Goal: Task Accomplishment & Management: Manage account settings

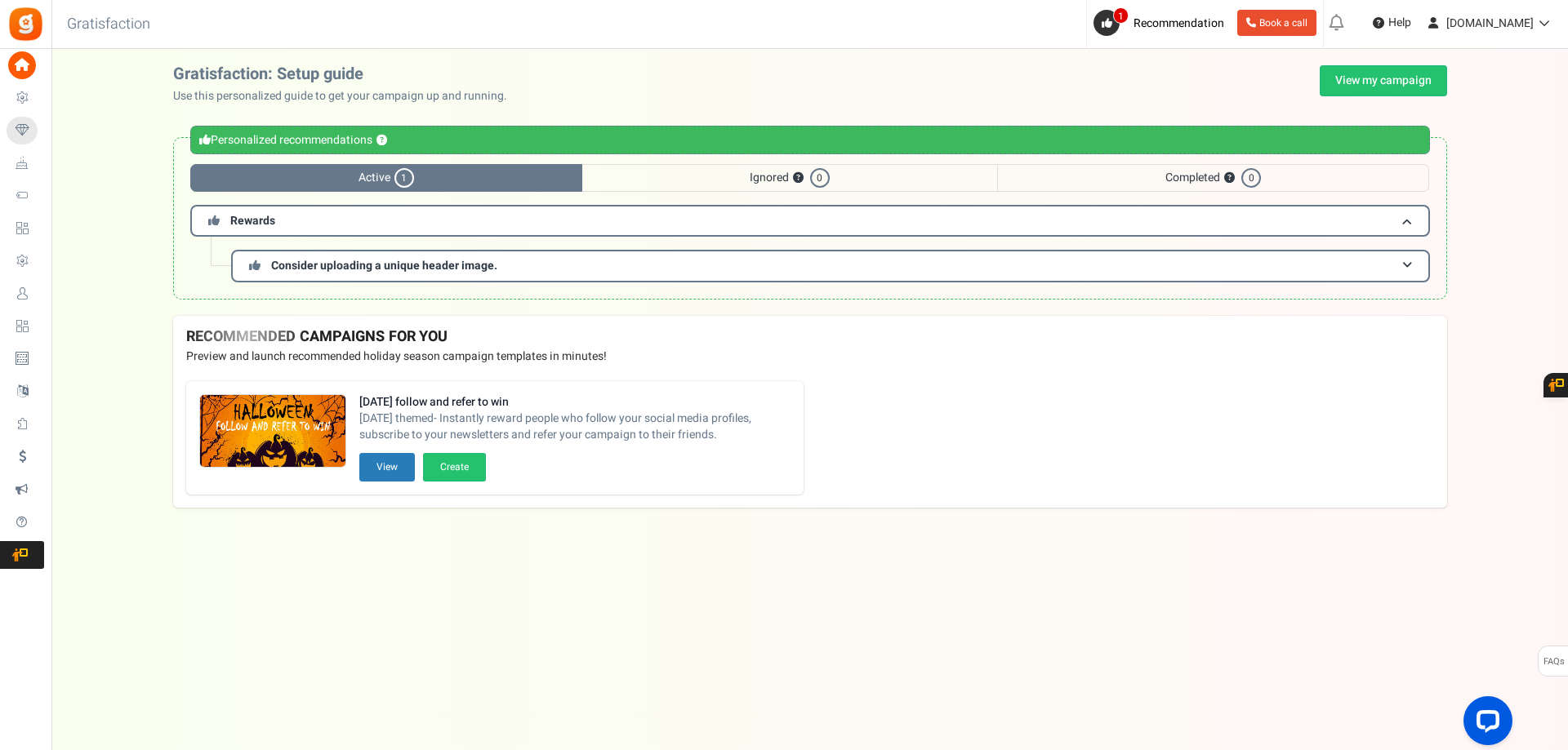
click at [26, 26] on img at bounding box center [26, 24] width 37 height 37
click at [399, 474] on button "View" at bounding box center [387, 467] width 55 height 28
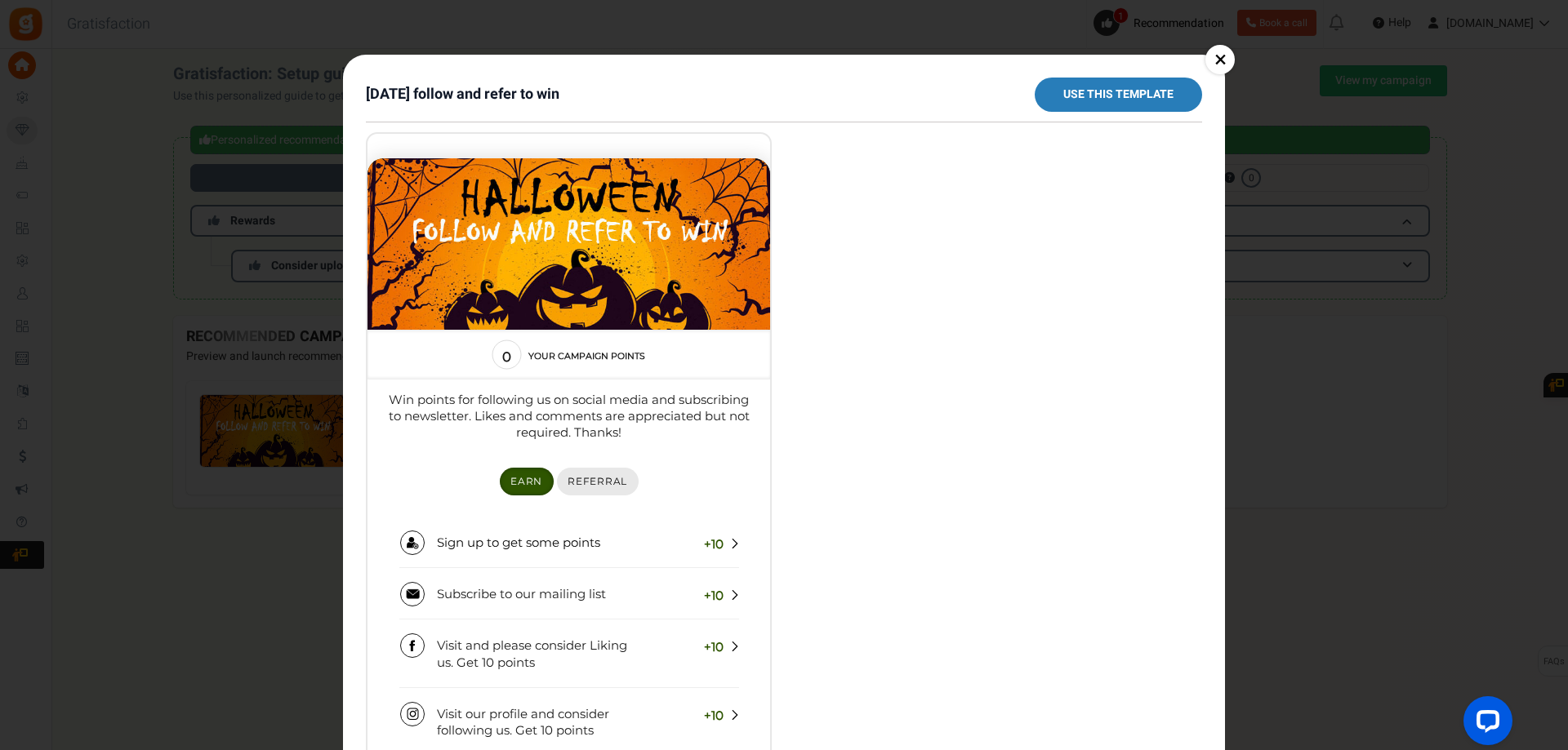
click at [620, 490] on link "Referral" at bounding box center [597, 481] width 82 height 27
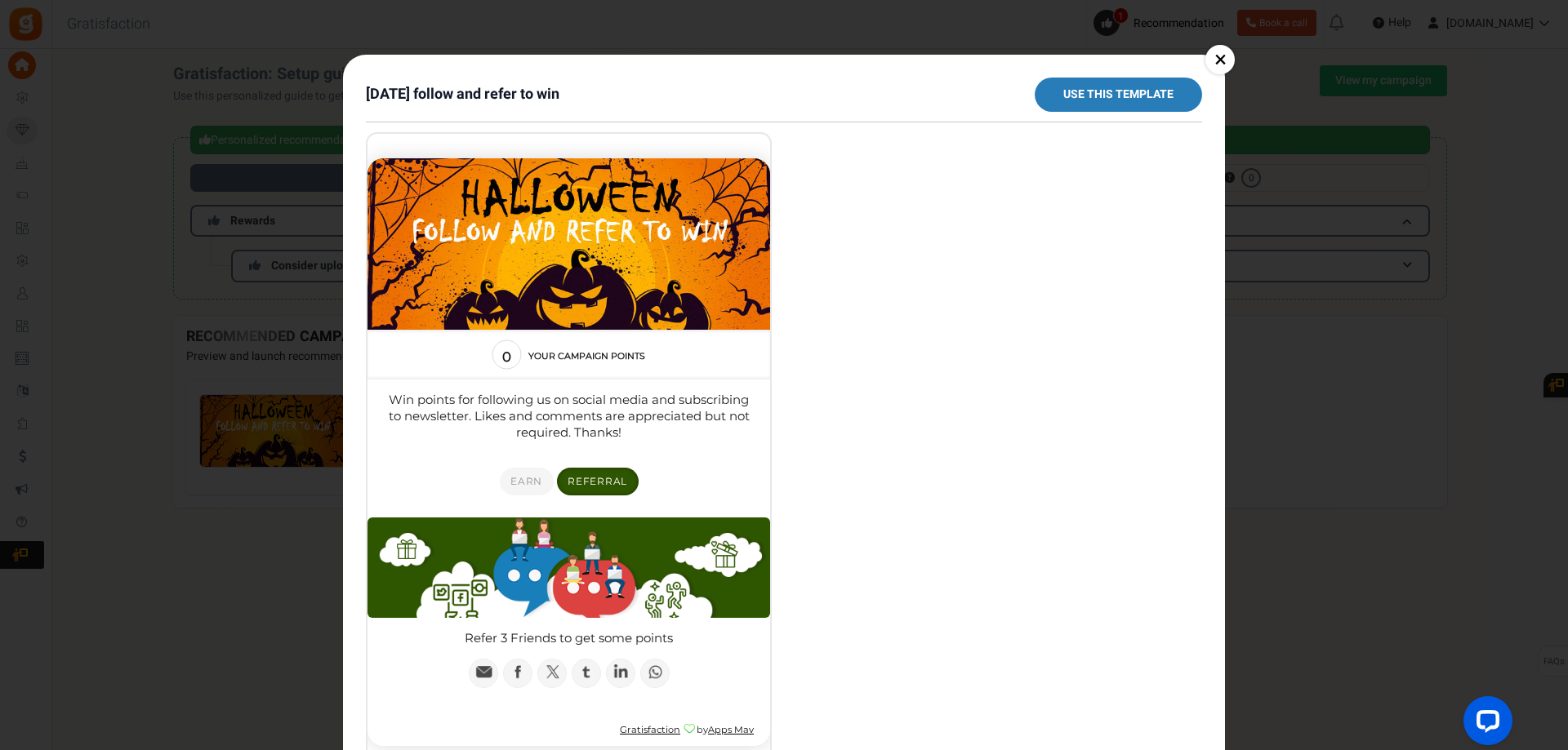
scroll to position [45, 0]
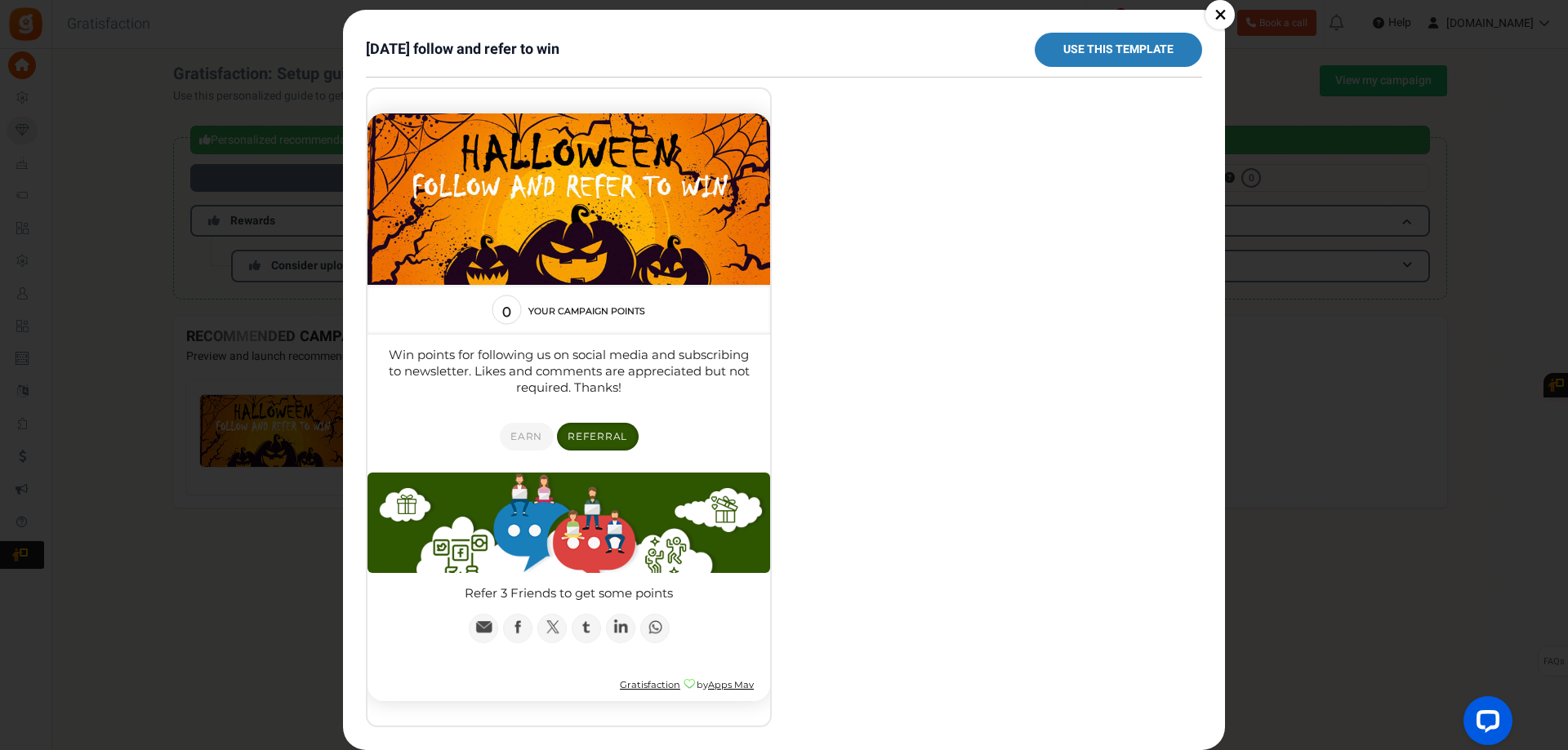
click at [825, 532] on div at bounding box center [784, 407] width 836 height 640
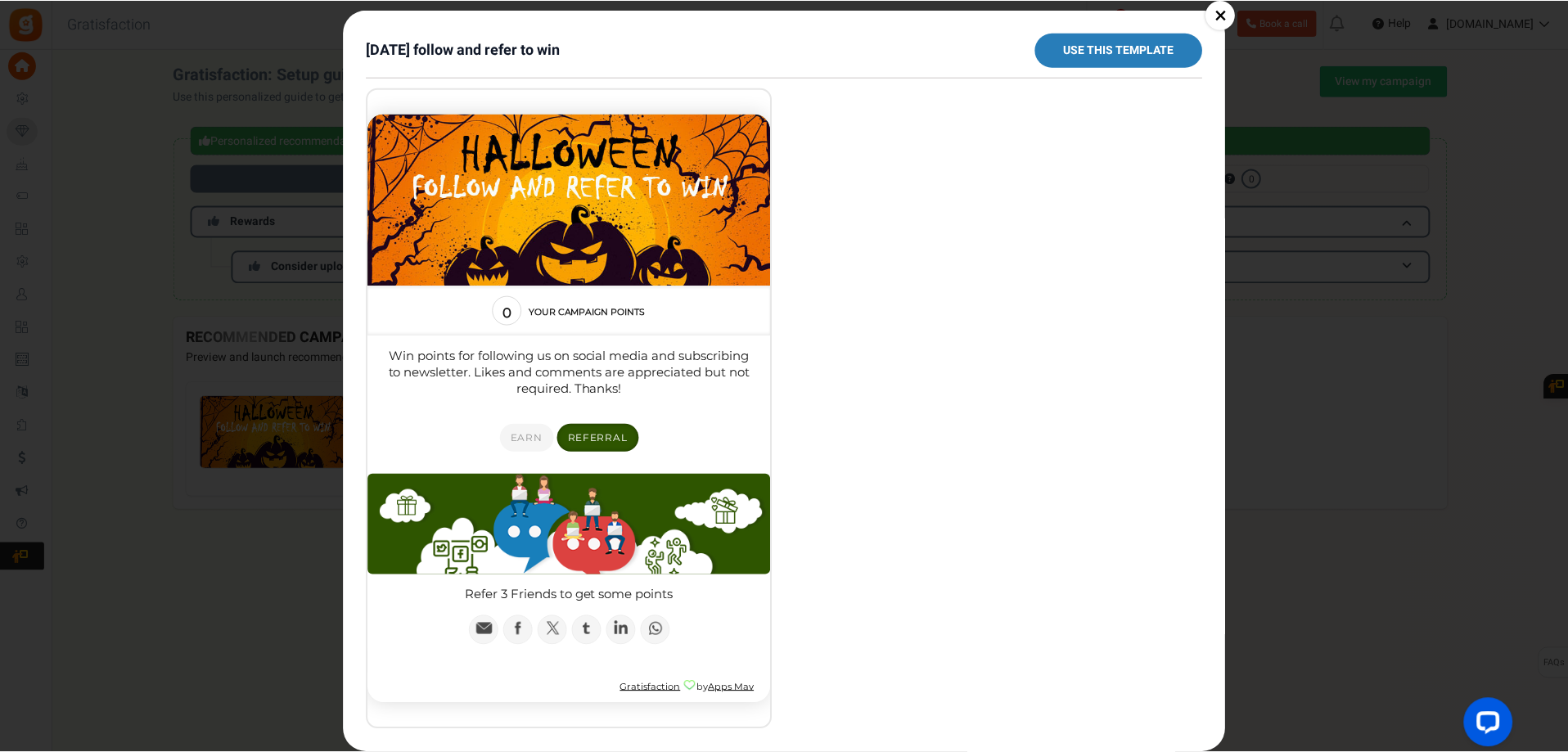
scroll to position [0, 0]
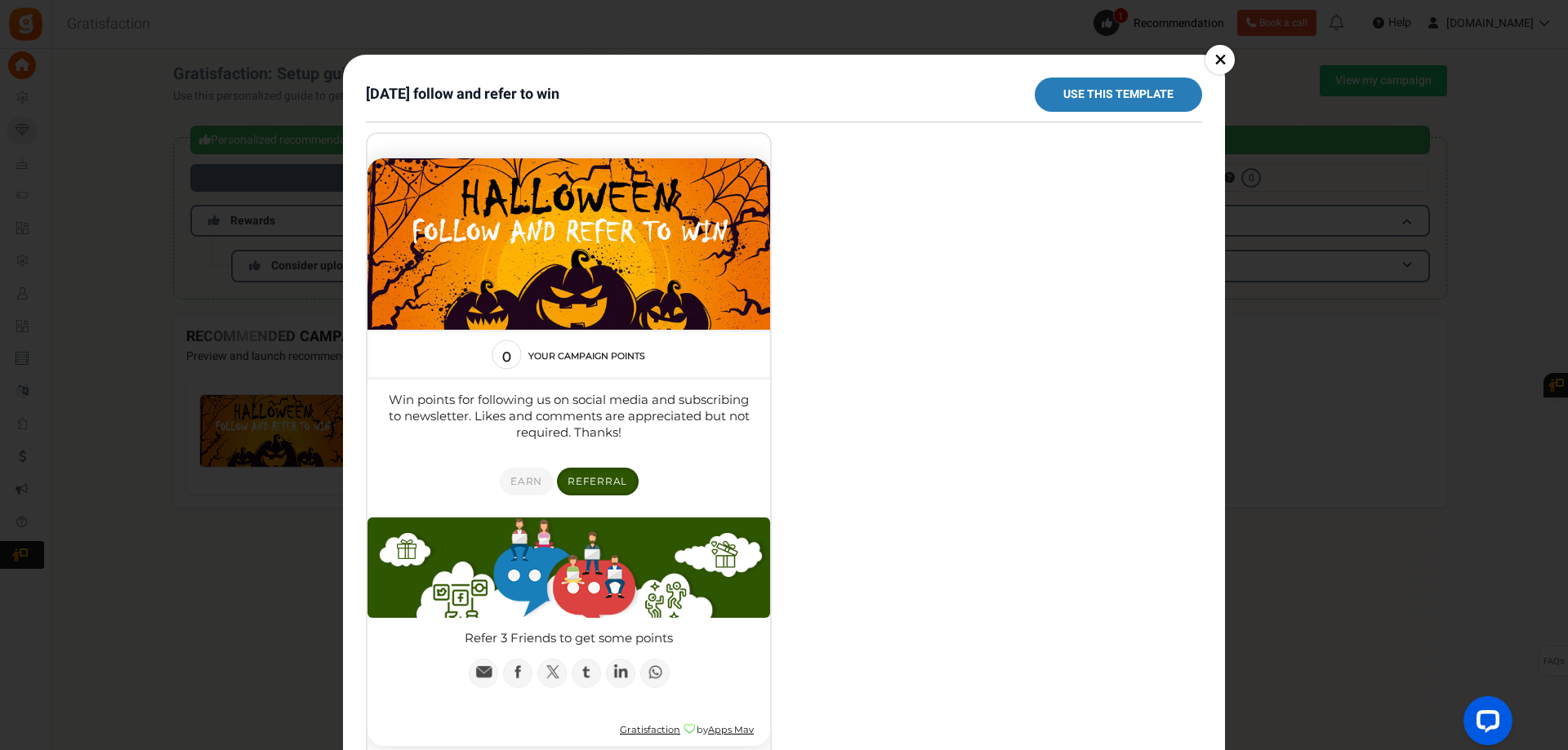
click at [1216, 50] on link "×" at bounding box center [1220, 60] width 29 height 29
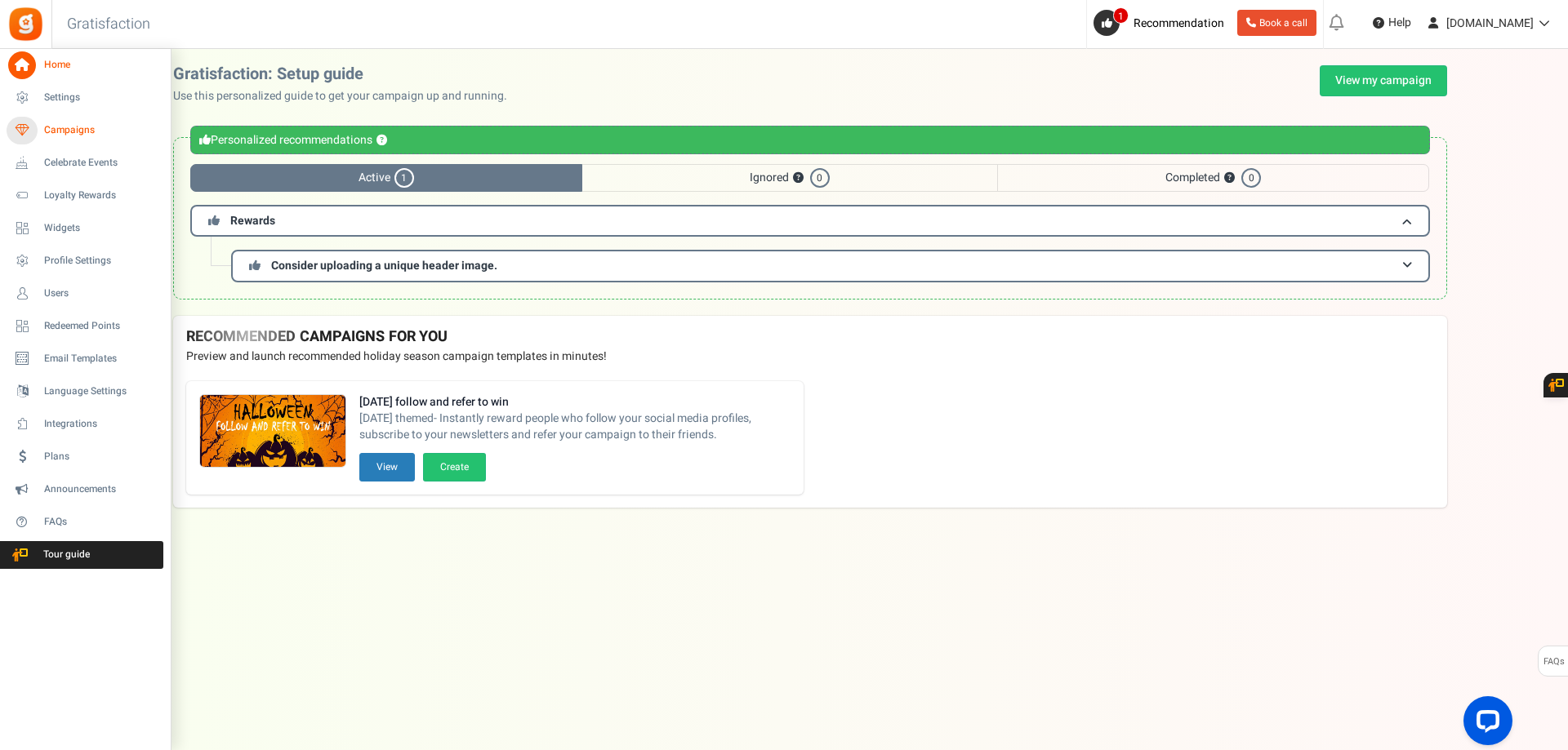
click at [61, 134] on span "Campaigns" at bounding box center [102, 130] width 114 height 14
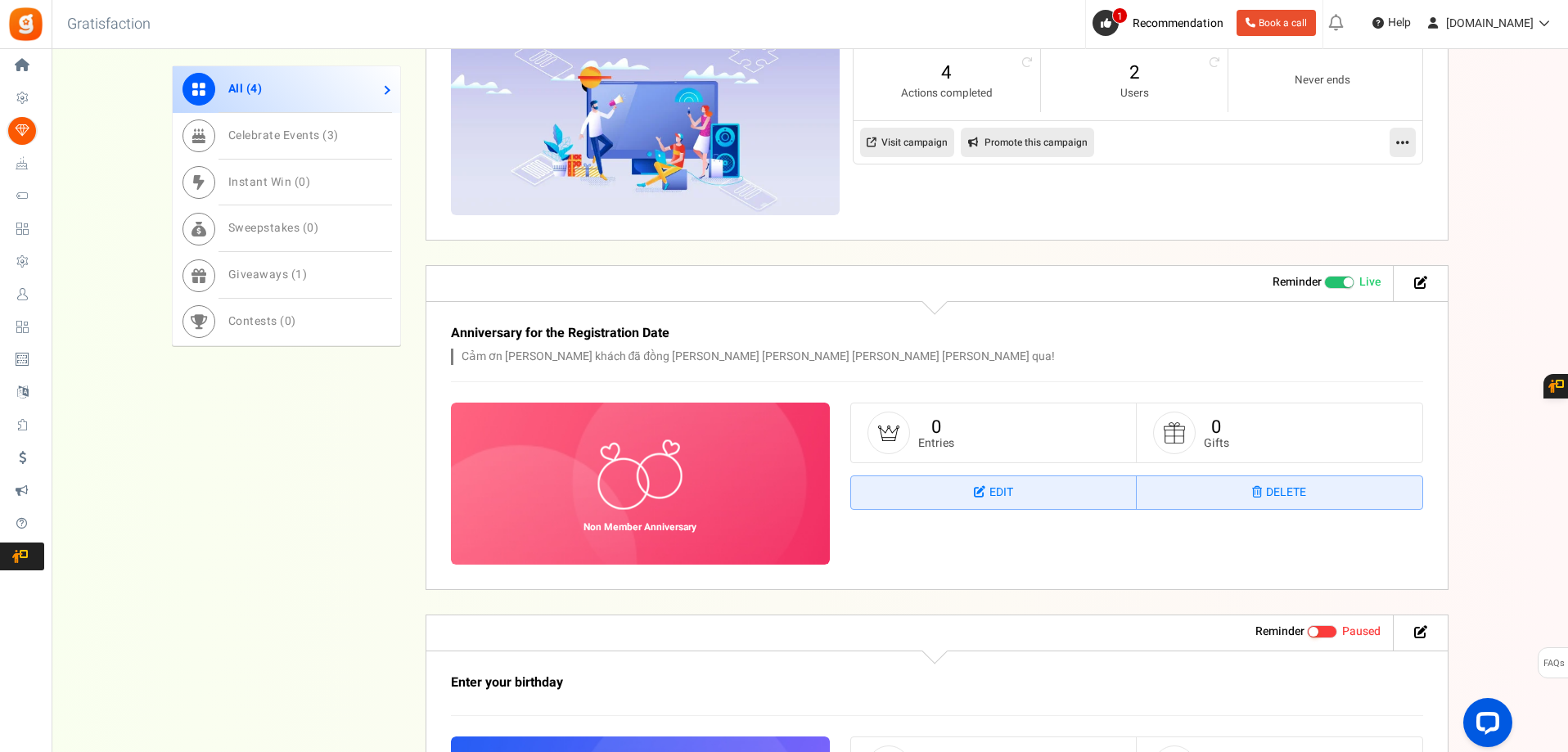
scroll to position [819, 0]
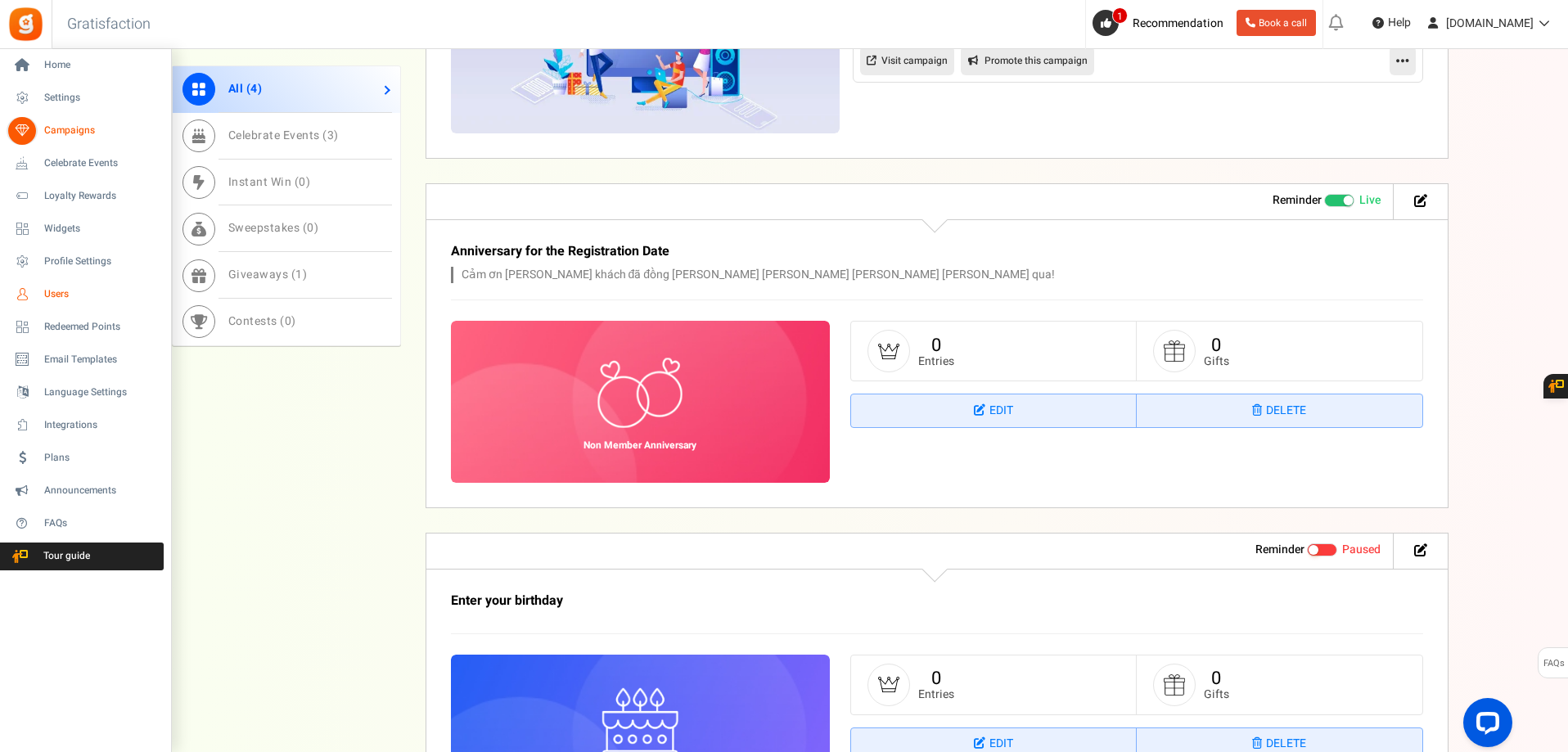
click at [39, 293] on link "Users" at bounding box center [86, 294] width 157 height 28
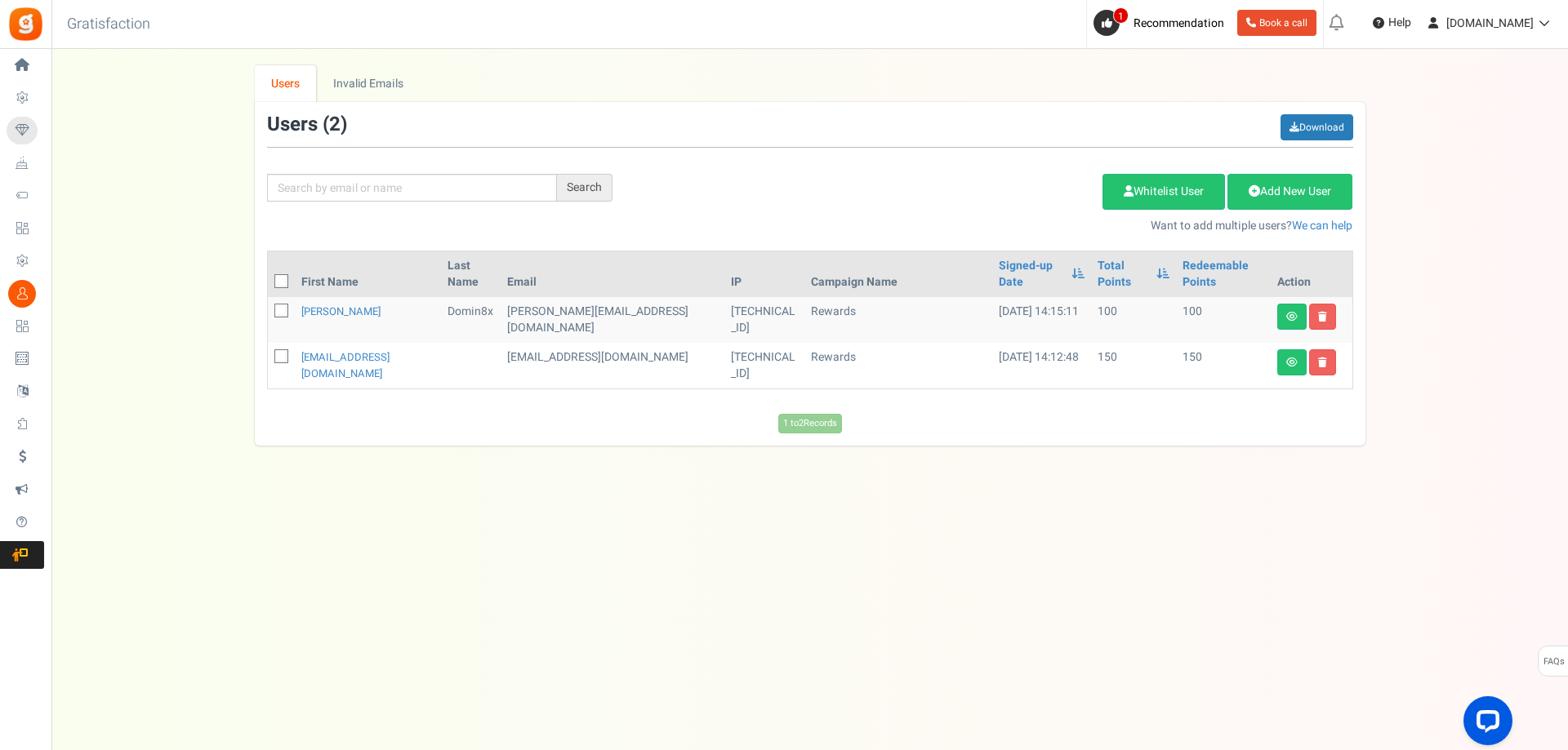
click at [1091, 299] on td "100" at bounding box center [1133, 320] width 85 height 46
click at [1091, 297] on td "100" at bounding box center [1133, 320] width 85 height 46
click at [1176, 297] on td "100" at bounding box center [1223, 320] width 95 height 46
click at [1293, 311] on icon at bounding box center [1291, 316] width 11 height 9
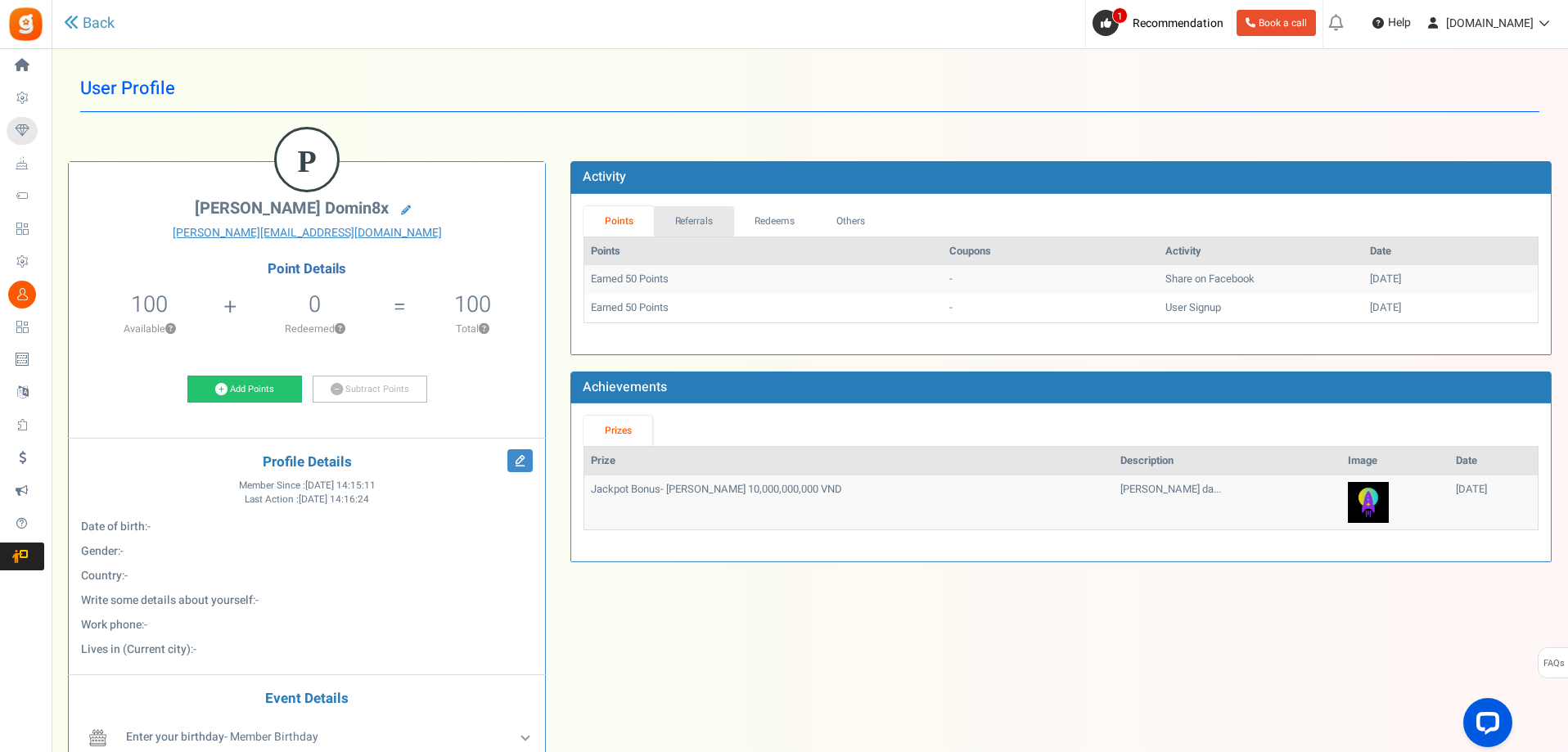
click at [683, 214] on link "Referrals" at bounding box center [694, 221] width 80 height 30
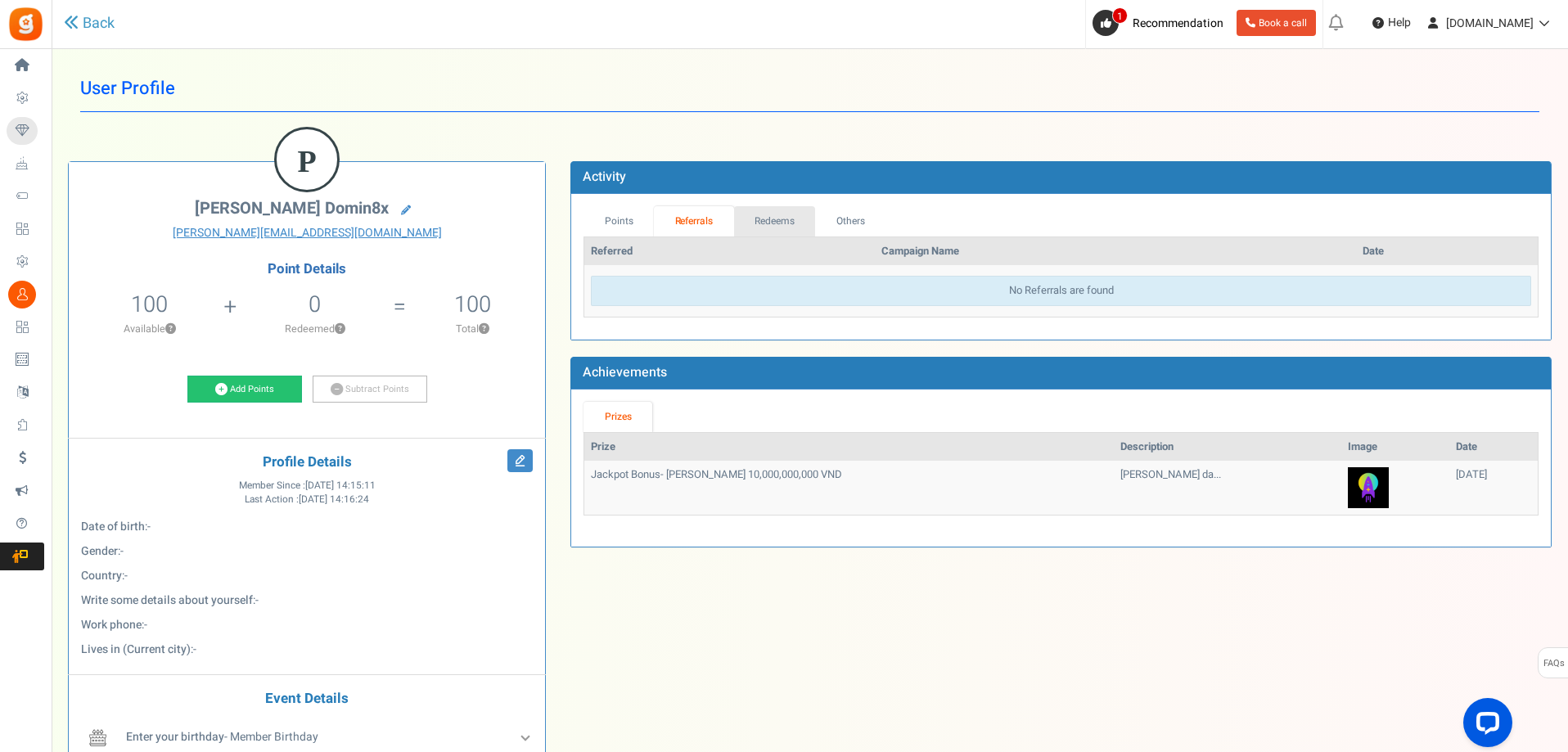
click at [766, 219] on link "Redeems" at bounding box center [775, 221] width 82 height 30
click at [841, 220] on link "Others" at bounding box center [849, 221] width 70 height 30
click at [812, 221] on link "Redeems" at bounding box center [775, 221] width 82 height 30
click at [692, 210] on link "Referrals" at bounding box center [694, 221] width 80 height 30
click at [636, 215] on link "Points" at bounding box center [618, 221] width 70 height 30
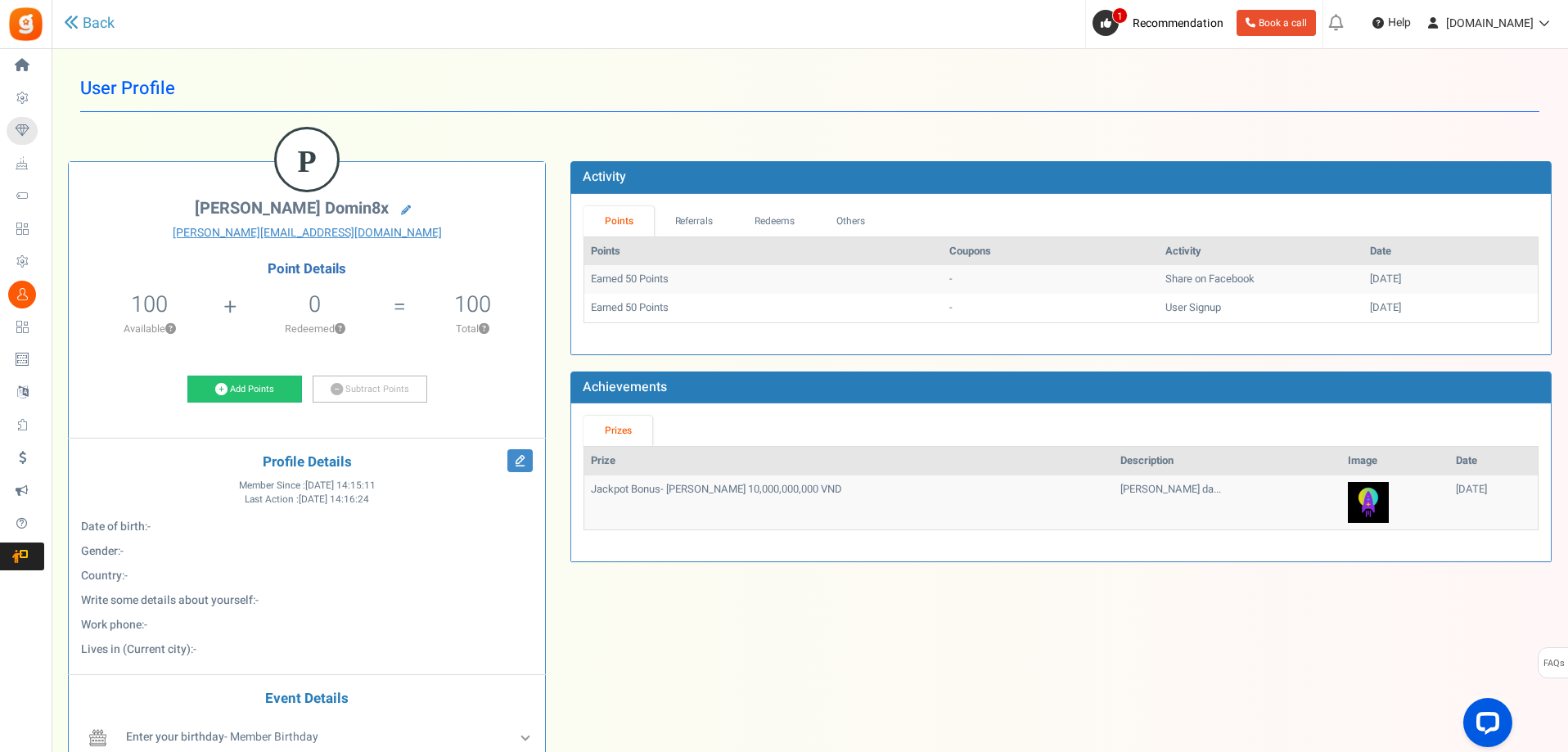
click at [230, 405] on div "Add Points Subtract Points" at bounding box center [307, 393] width 452 height 34
click at [236, 390] on link "Add Points" at bounding box center [245, 389] width 115 height 28
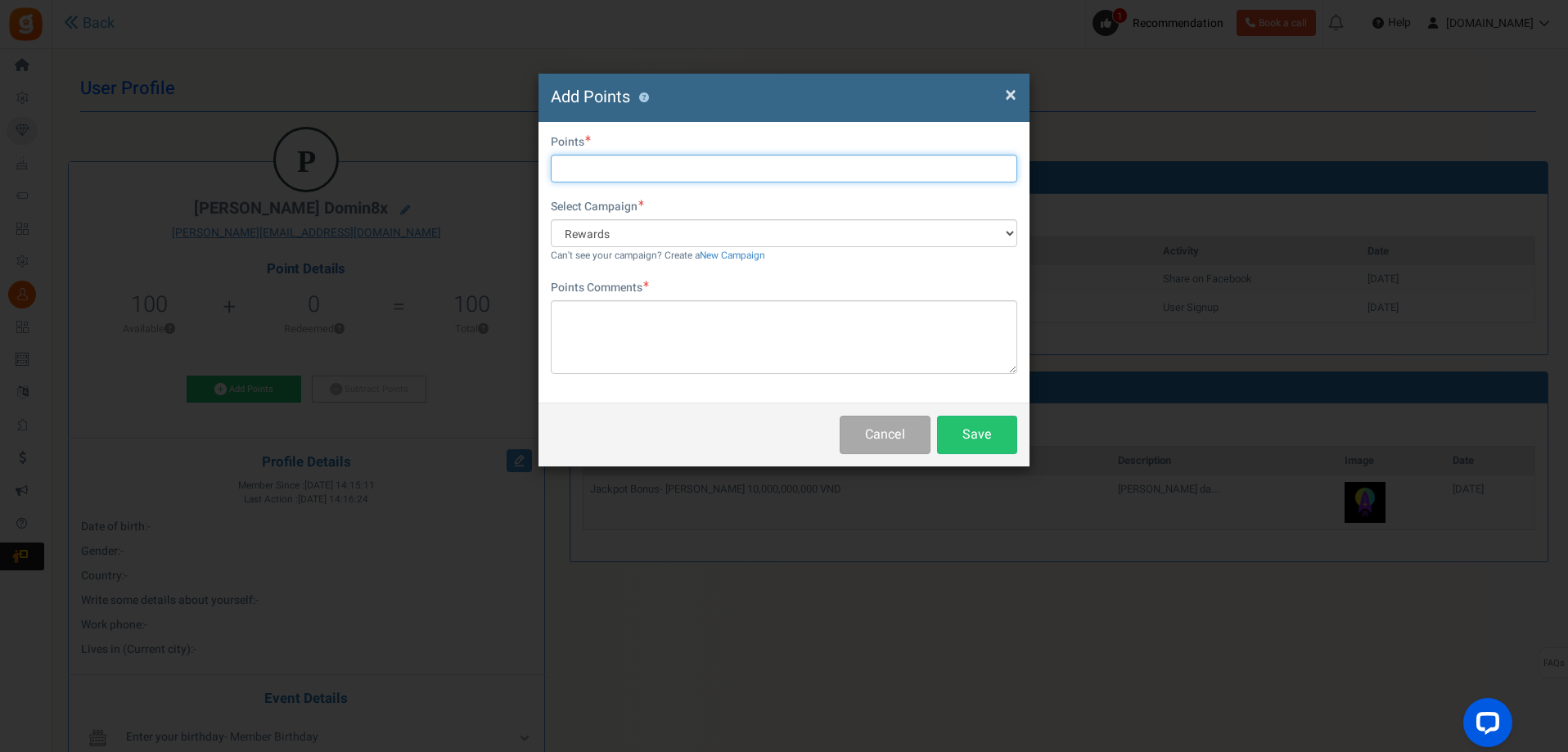
click at [609, 161] on input "text" at bounding box center [784, 169] width 466 height 28
type input "T"
type input "1000"
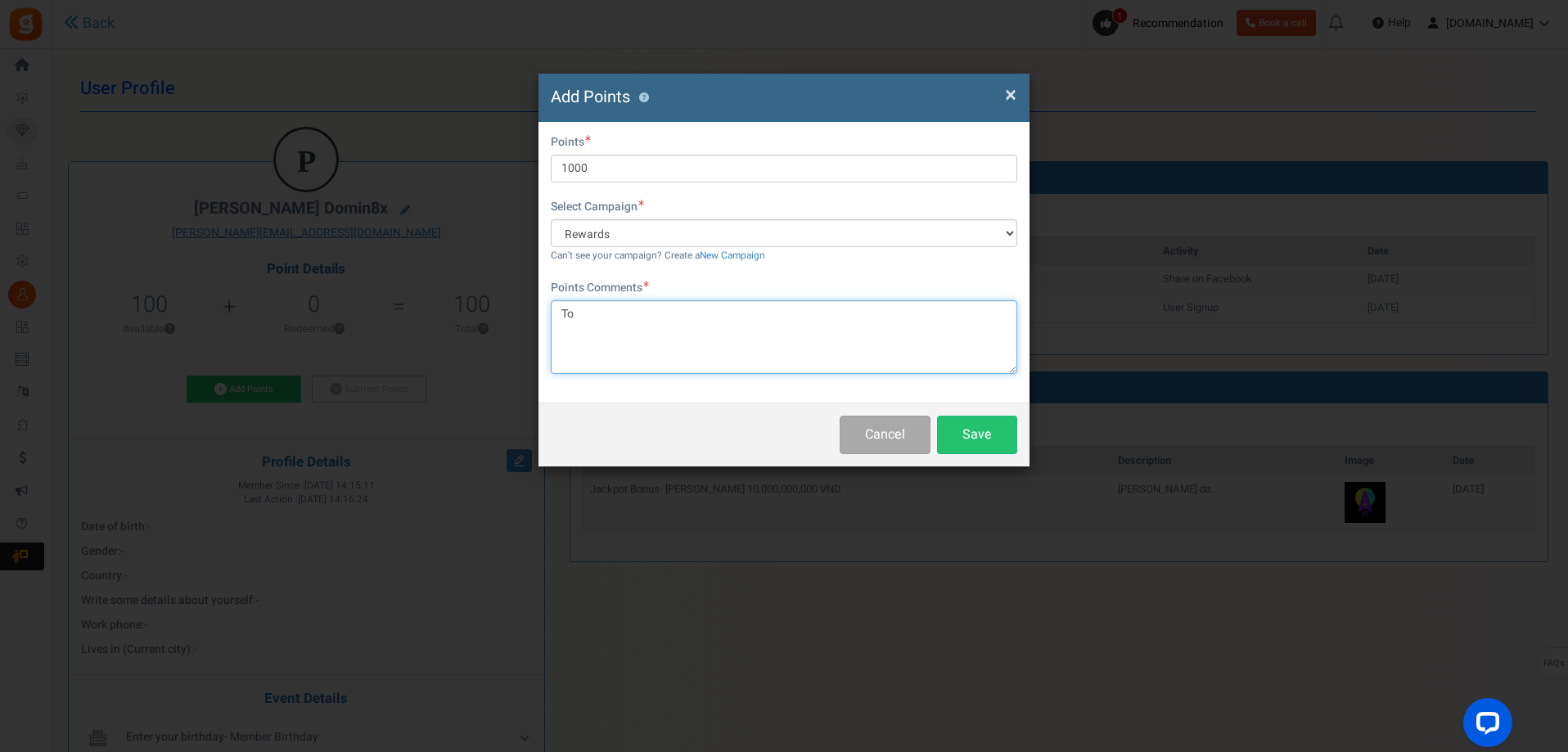
paste textarea "óp"
paste textarea "op1"
paste textarea "ạp"
paste textarea "ùa"
paste textarea "uầ"
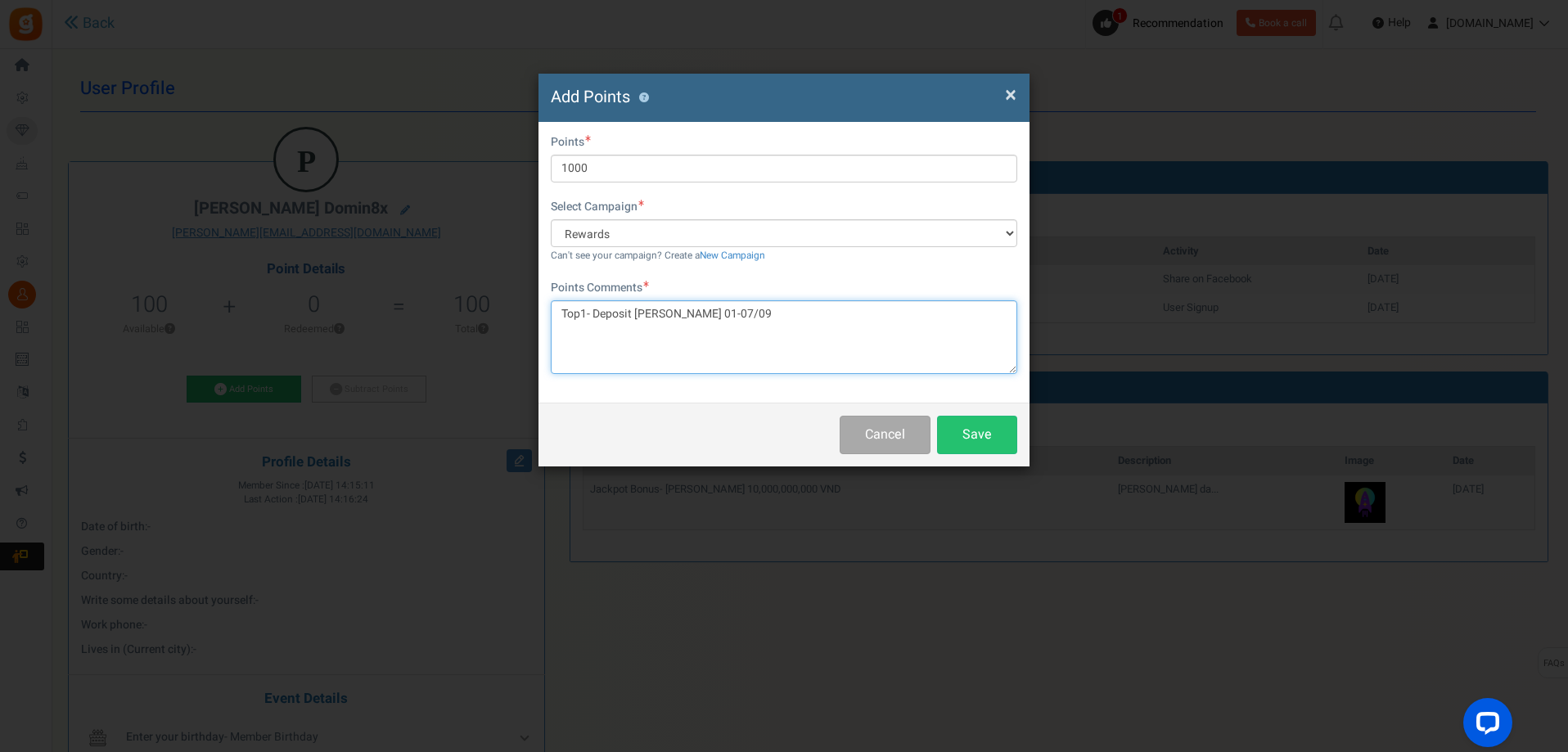
type textarea "Top1- Deposit tuần 01-07/09"
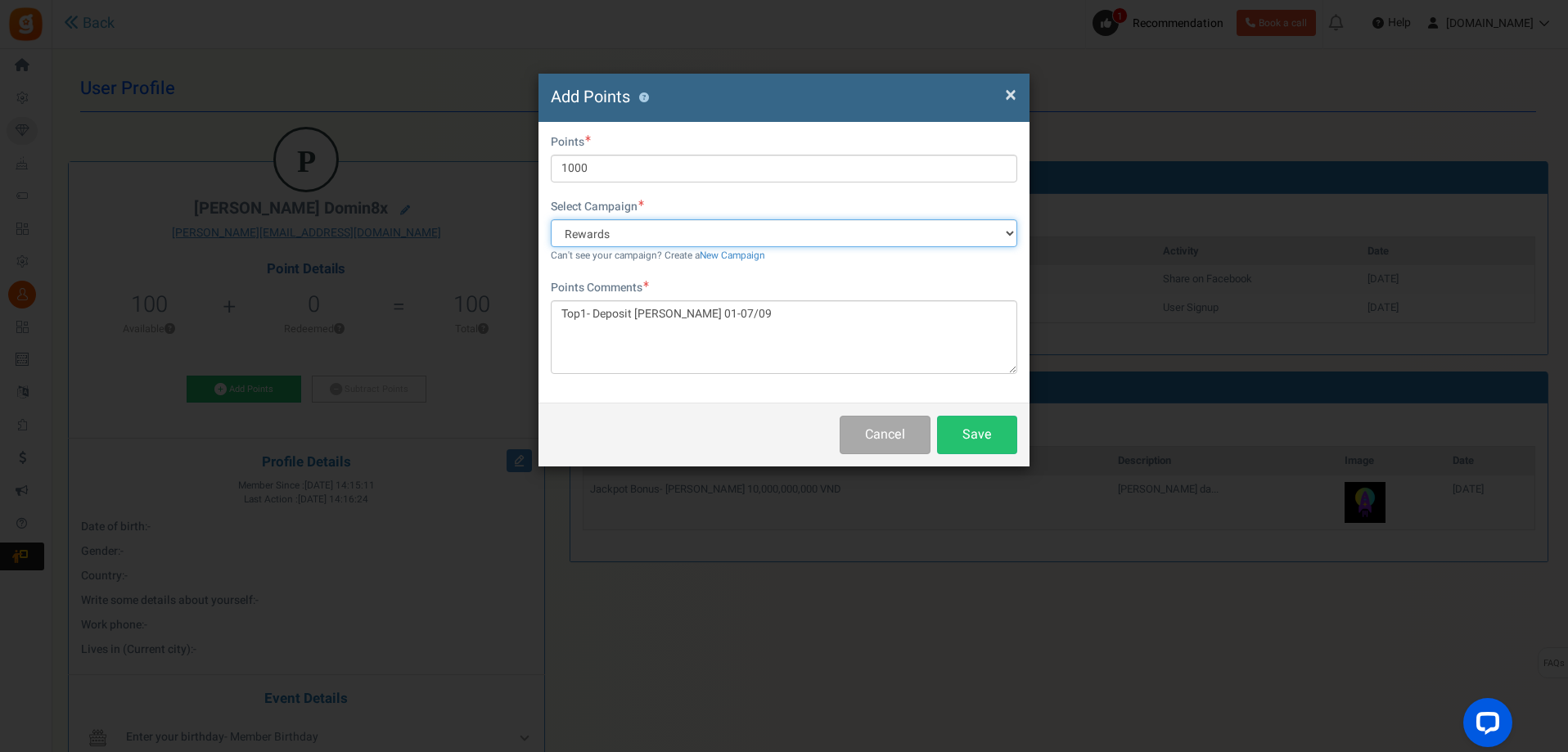
click at [995, 234] on select "Rewards" at bounding box center [784, 233] width 466 height 28
click at [978, 437] on button "Save" at bounding box center [977, 435] width 80 height 38
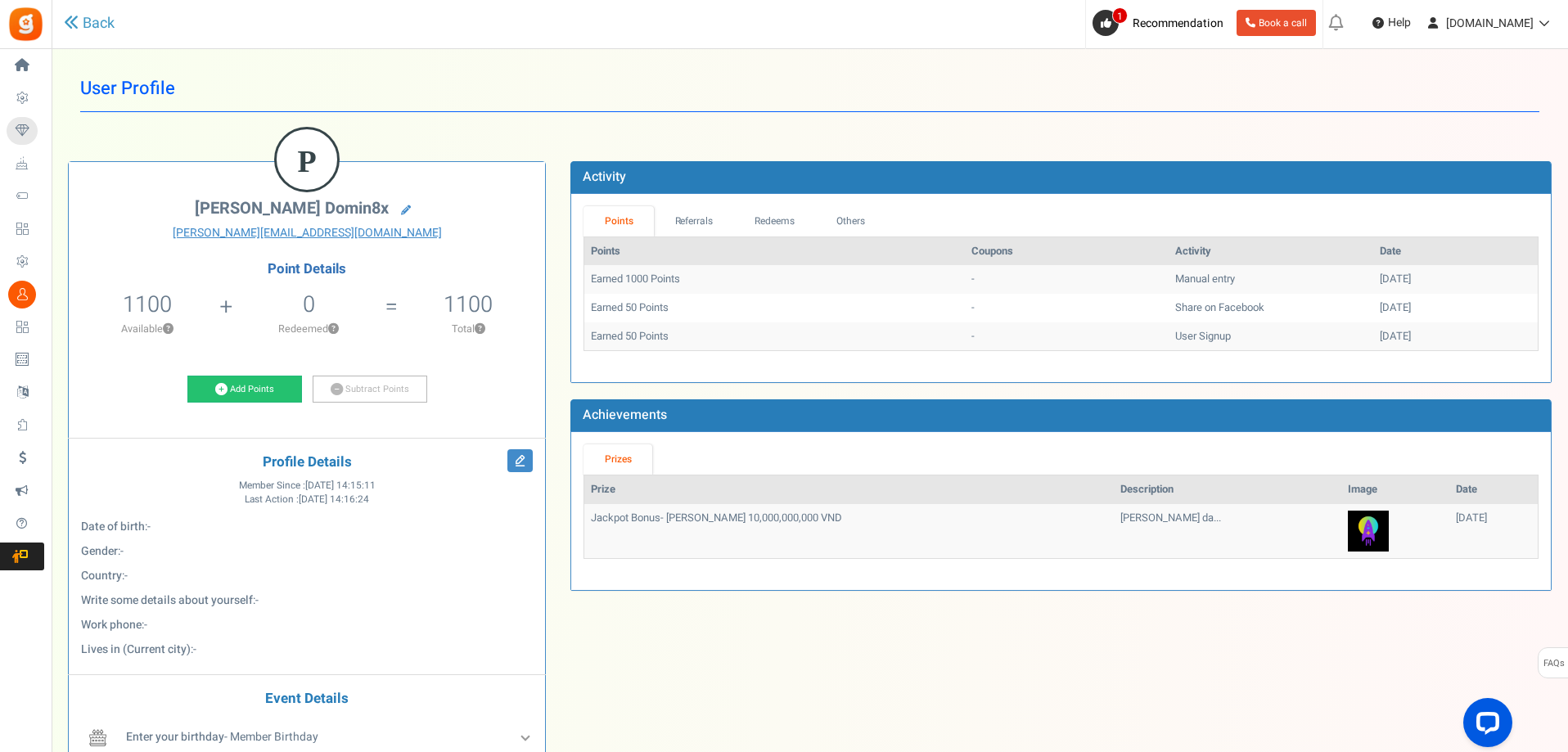
click at [965, 281] on td "-" at bounding box center [1067, 279] width 204 height 28
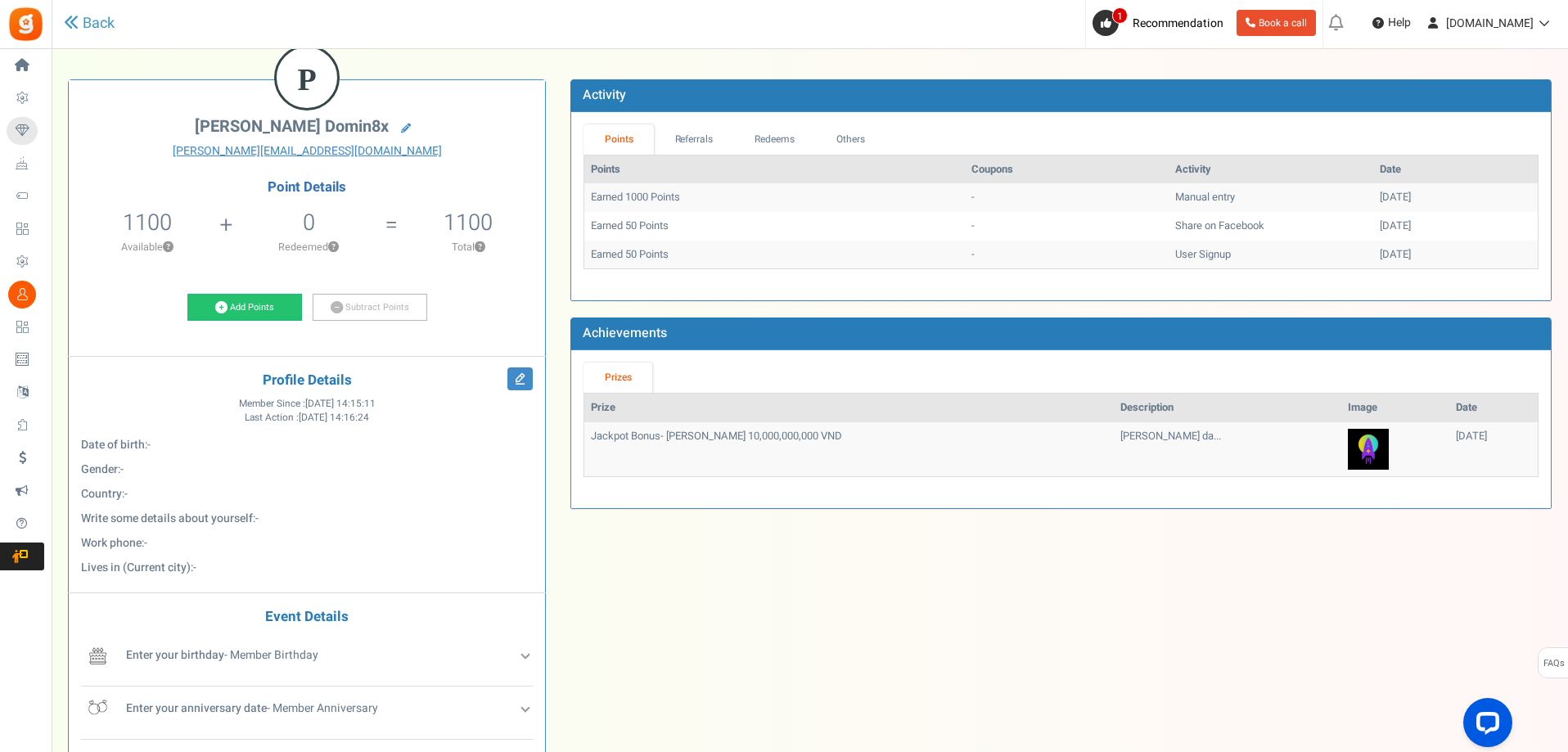
scroll to position [163, 0]
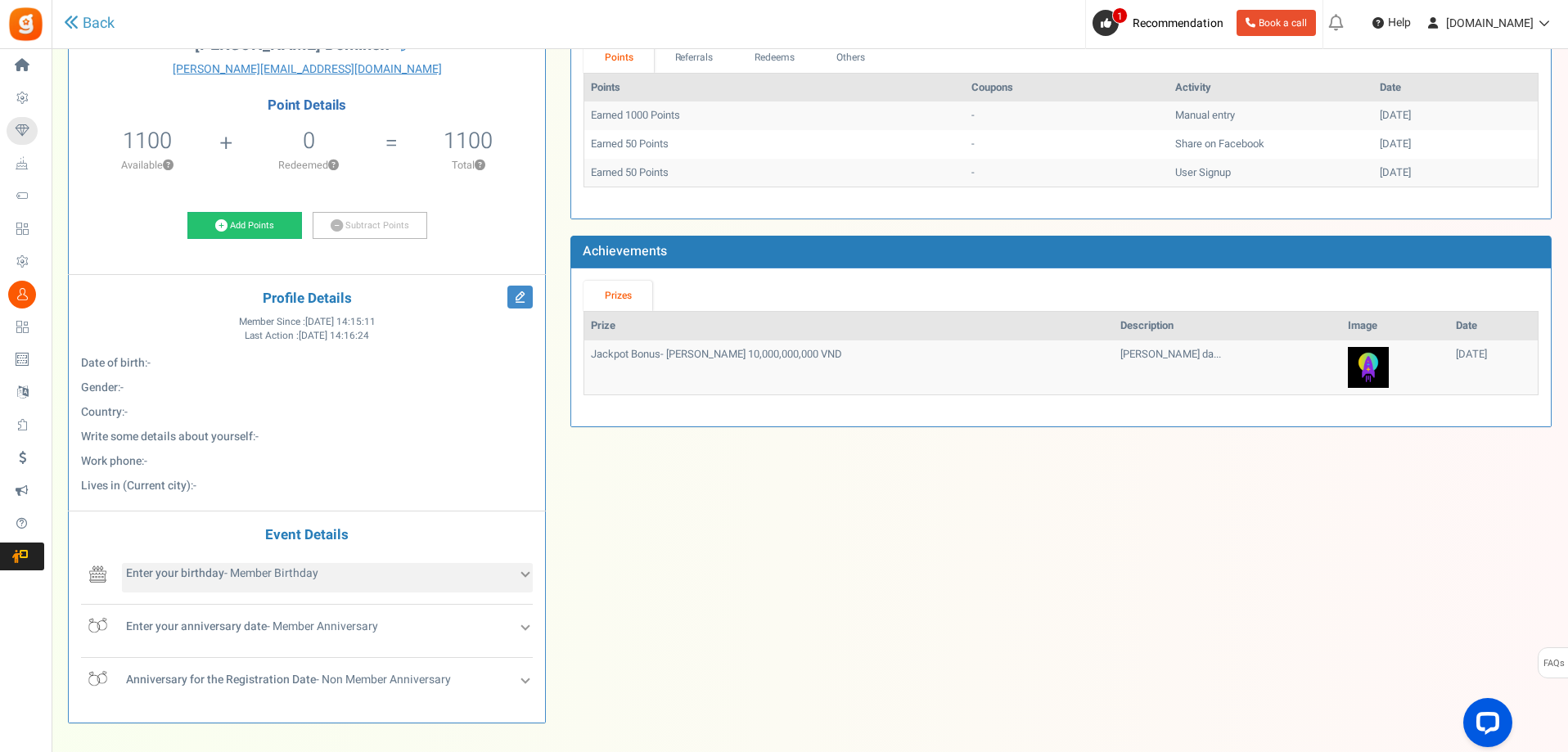
click at [525, 564] on div "Enter your birthday - Member Birthday" at bounding box center [328, 577] width 411 height 29
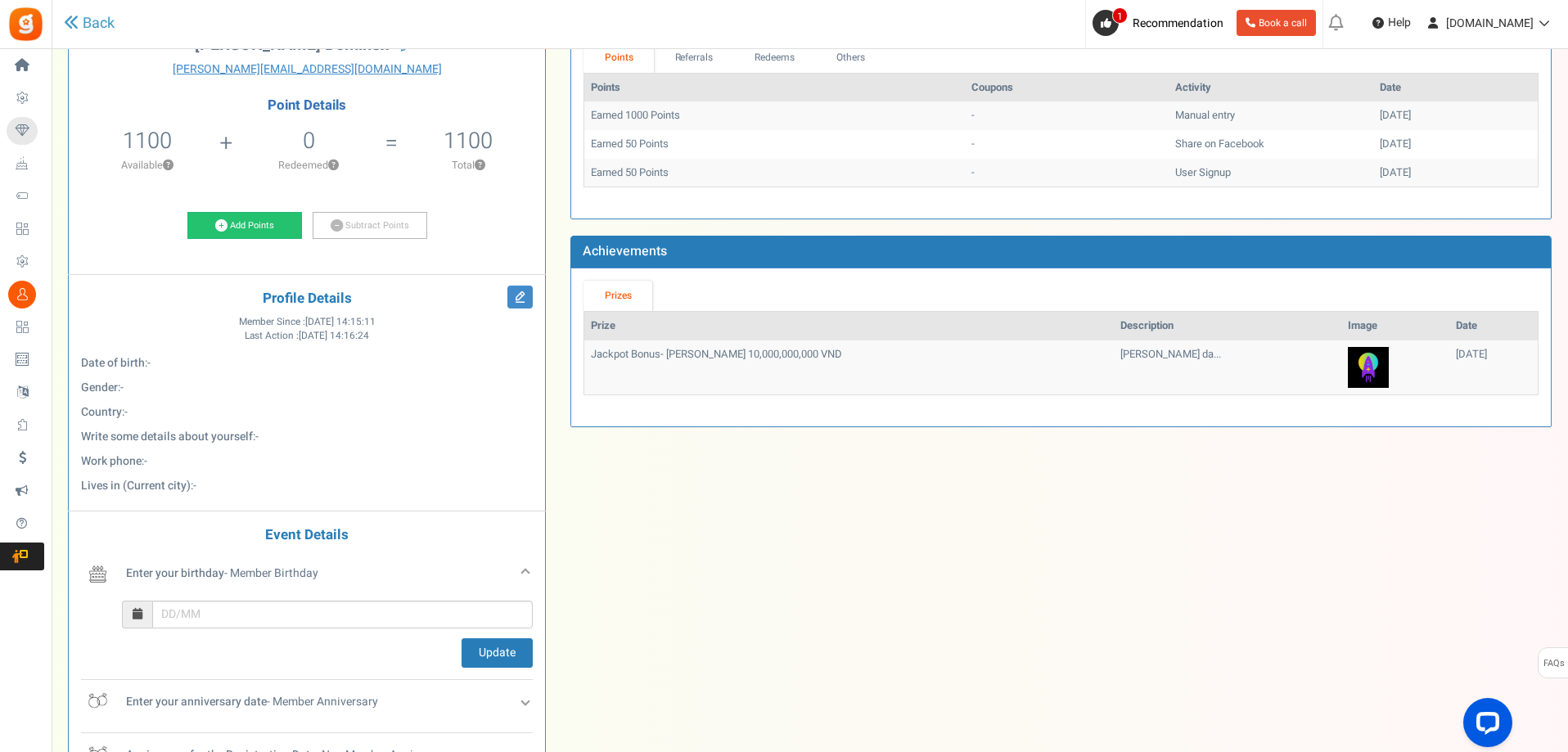
scroll to position [246, 0]
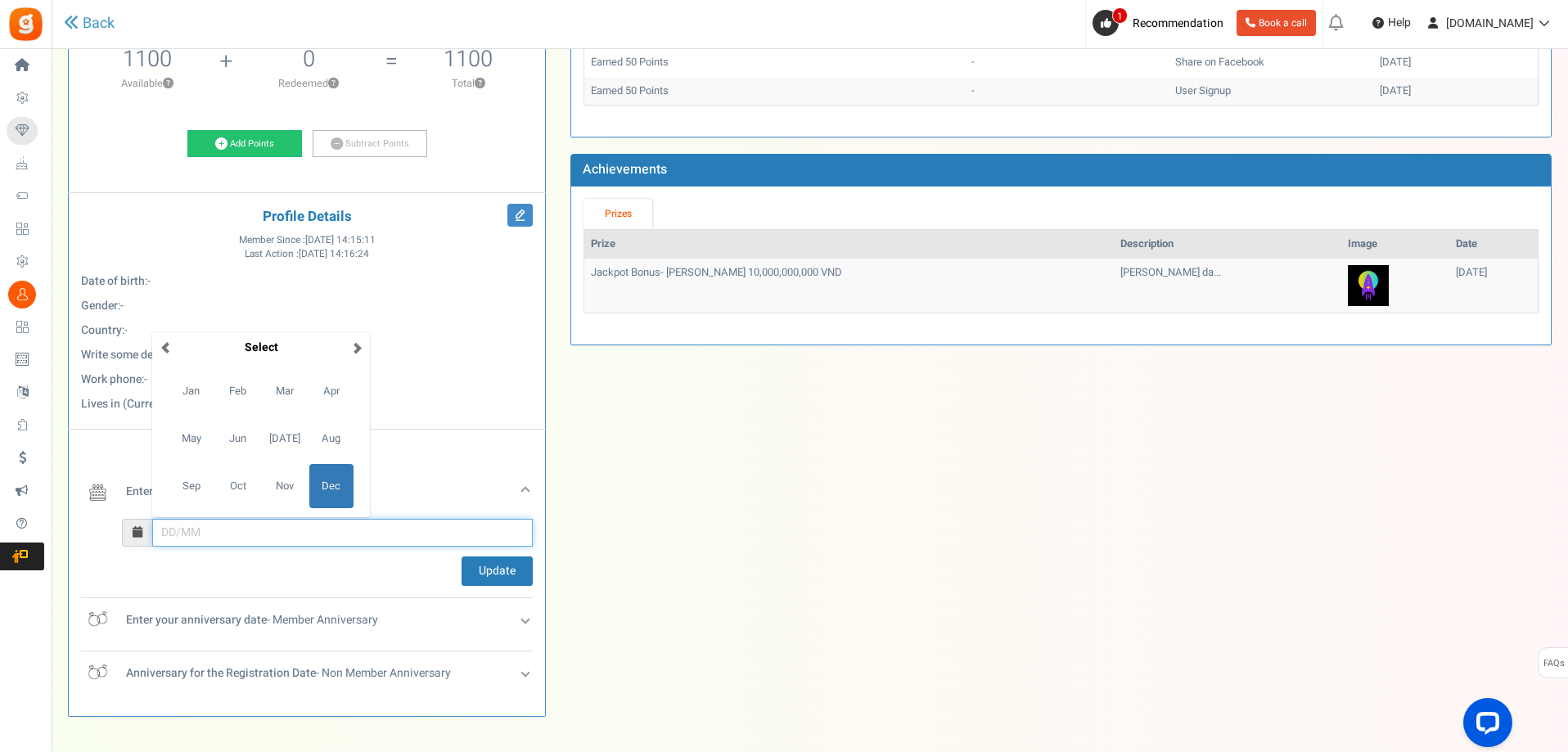
click at [250, 536] on input "December Su Mo Tu We Th Fr Sa 27 28 29 30 1 2 3 4 5 6 7 8 9 10 11 12 13 14 15 1…" at bounding box center [342, 532] width 381 height 28
click at [316, 482] on span "Dec" at bounding box center [332, 486] width 44 height 44
click at [170, 331] on span at bounding box center [169, 328] width 11 height 11
click at [170, 329] on span at bounding box center [169, 328] width 11 height 11
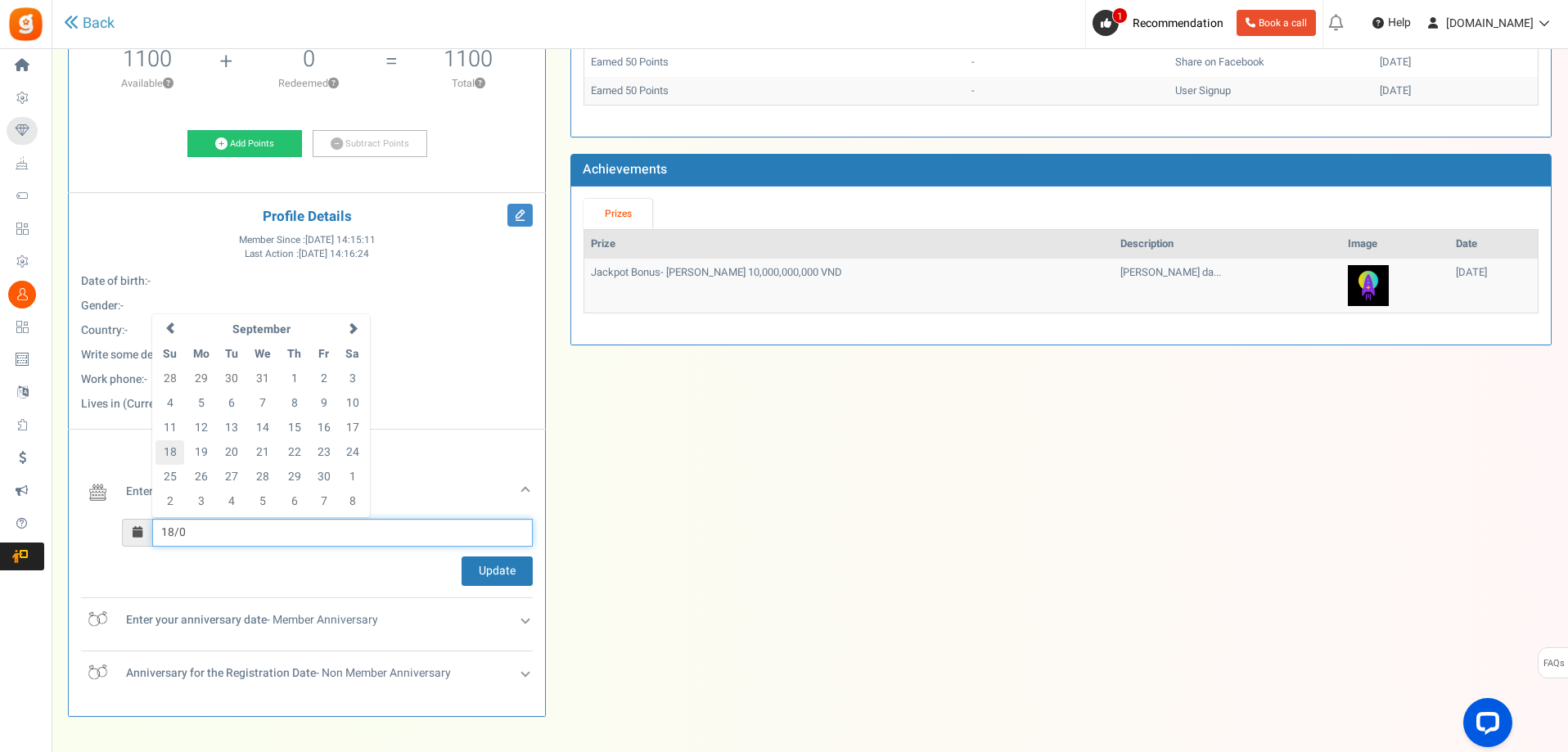
click at [178, 450] on td "18" at bounding box center [169, 453] width 28 height 25
type input "18/09"
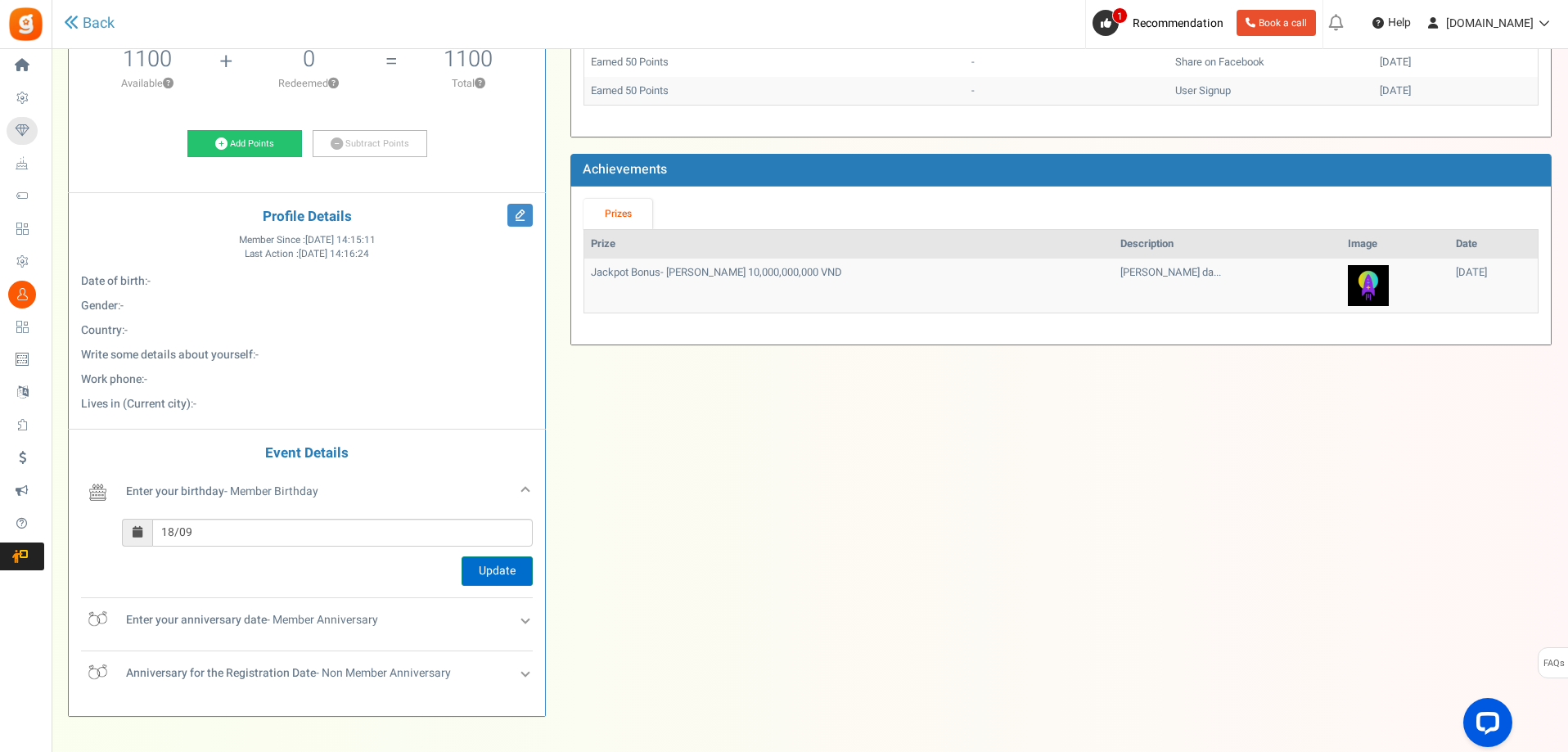
click at [488, 575] on button "Update" at bounding box center [497, 571] width 71 height 29
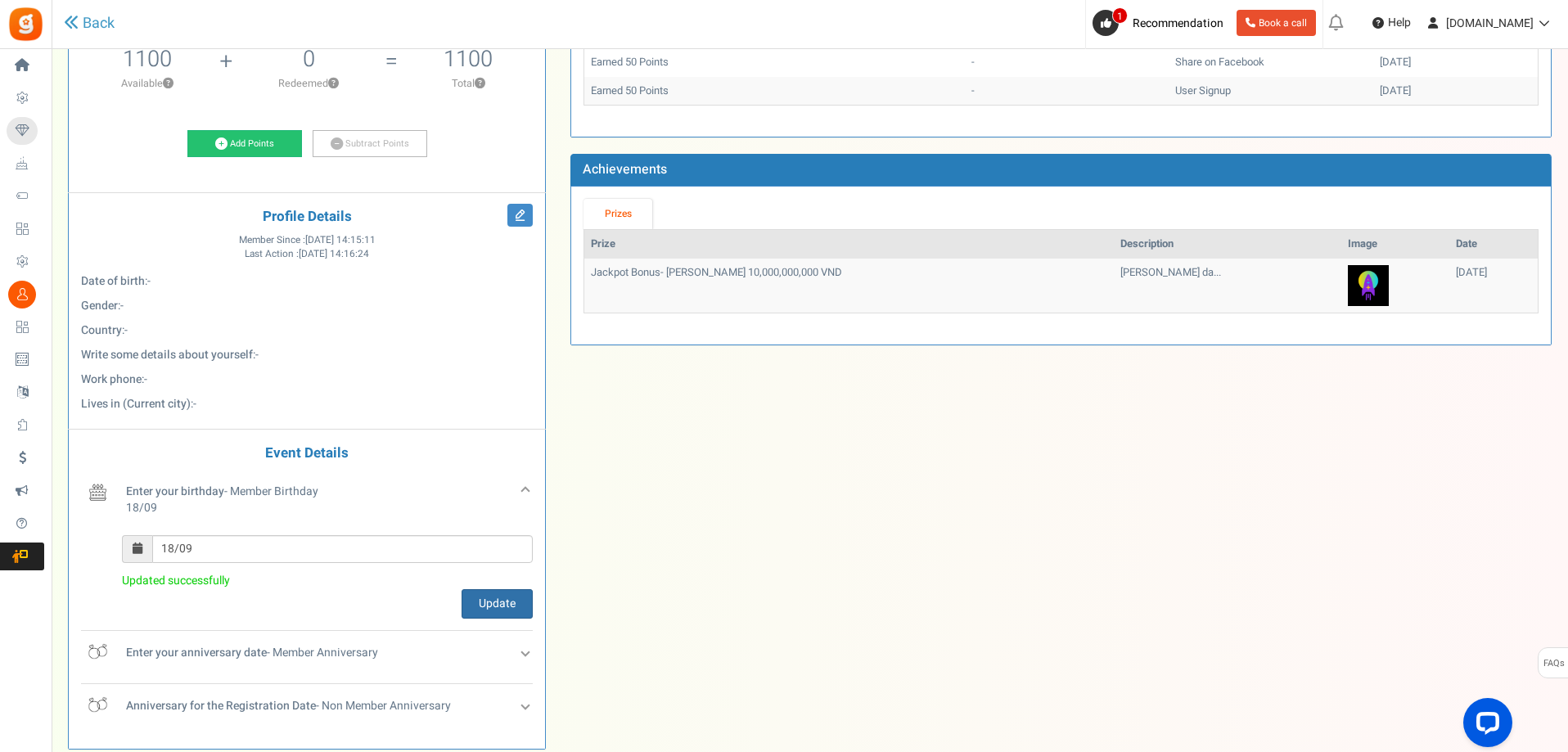
scroll to position [328, 0]
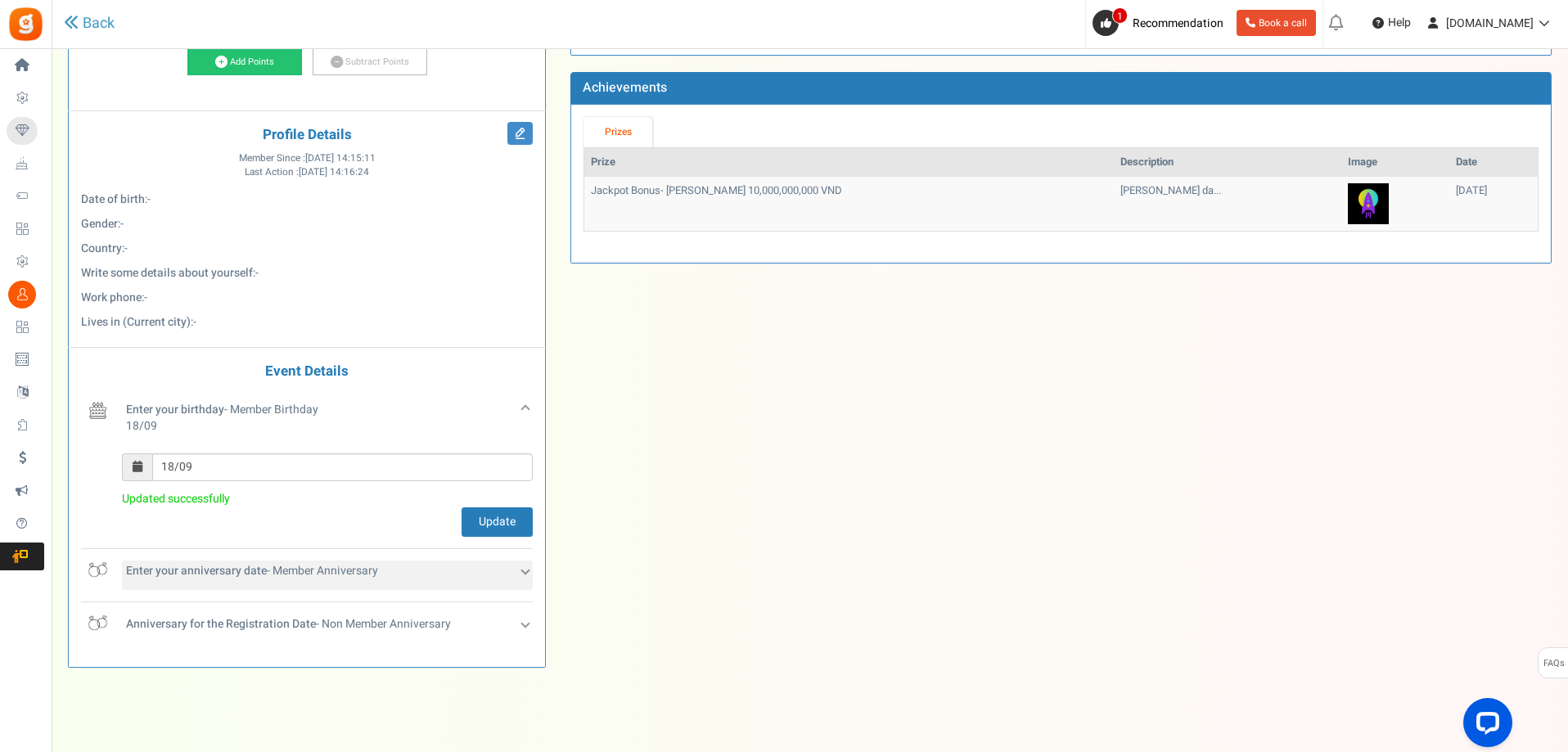
click at [512, 565] on div "Enter your anniversary date - Member Anniversary" at bounding box center [328, 575] width 411 height 29
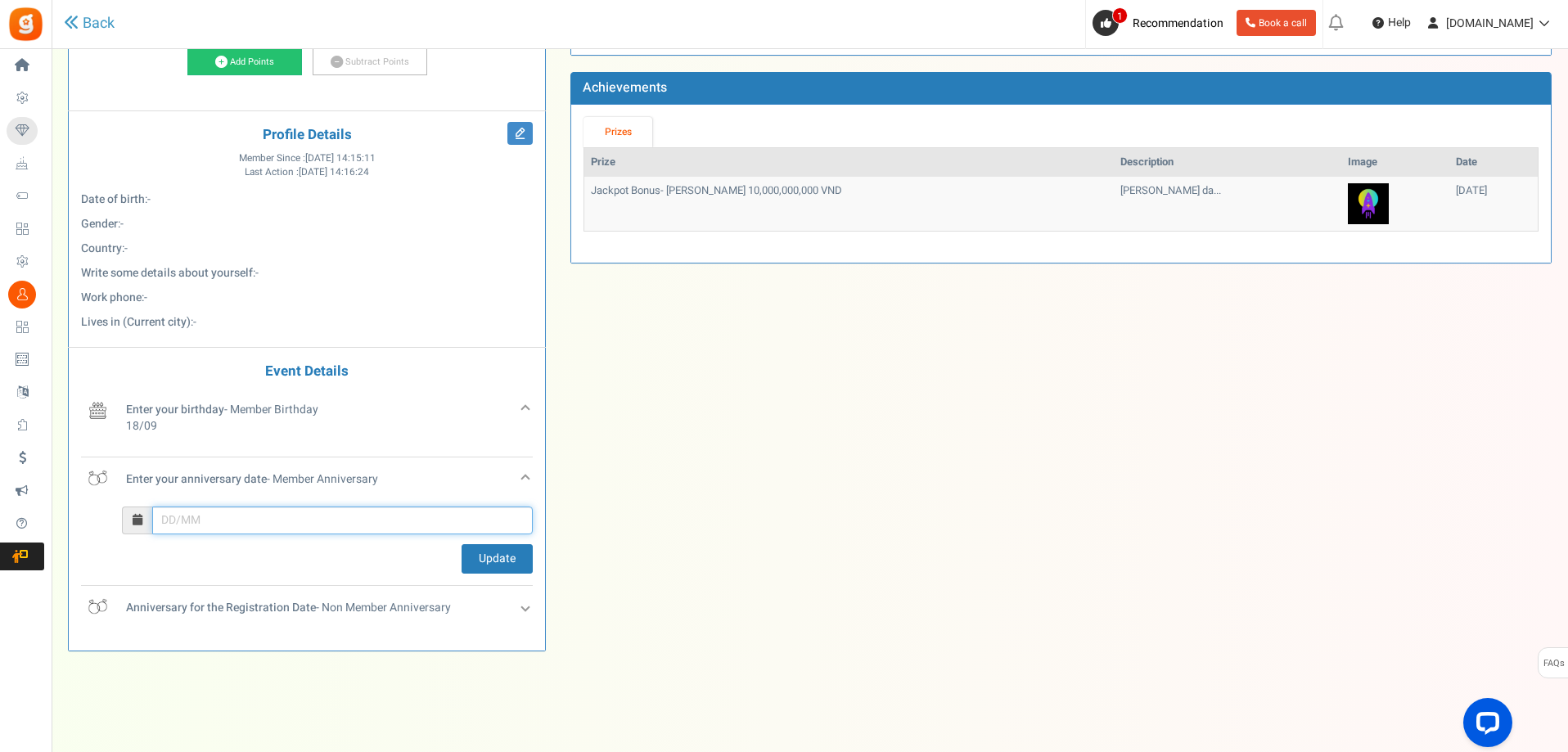
click at [236, 518] on input "text" at bounding box center [342, 520] width 381 height 28
click at [236, 518] on input "December Su Mo Tu We Th Fr Sa 27 28 29 30 1 2 3 4 5 6 7 8 9 10 11 12 13 14 15 1…" at bounding box center [342, 520] width 381 height 28
click at [169, 334] on span at bounding box center [165, 335] width 11 height 11
click at [355, 330] on span at bounding box center [356, 335] width 11 height 11
click at [183, 475] on span "Sep" at bounding box center [192, 474] width 44 height 44
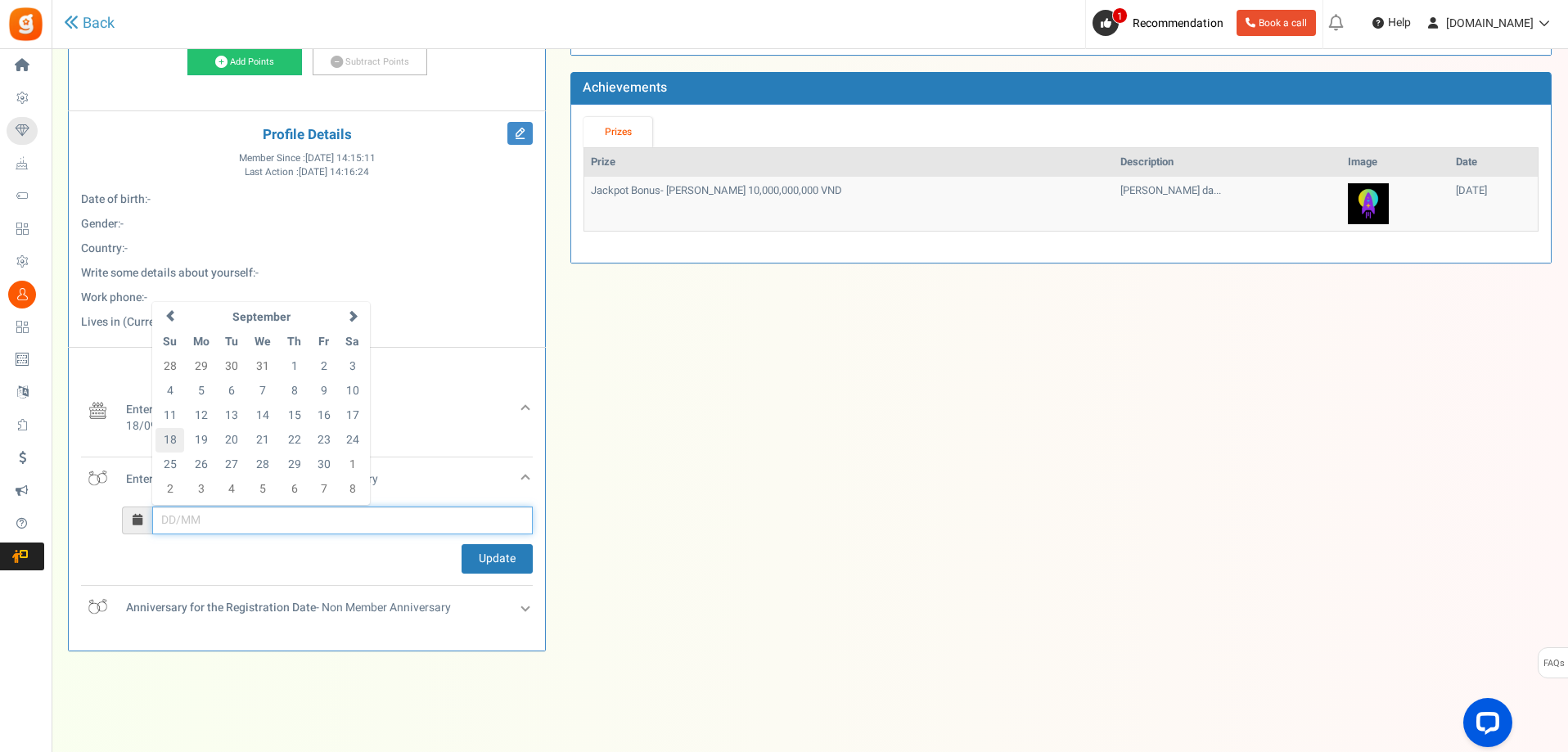
click at [177, 441] on td "18" at bounding box center [169, 440] width 28 height 25
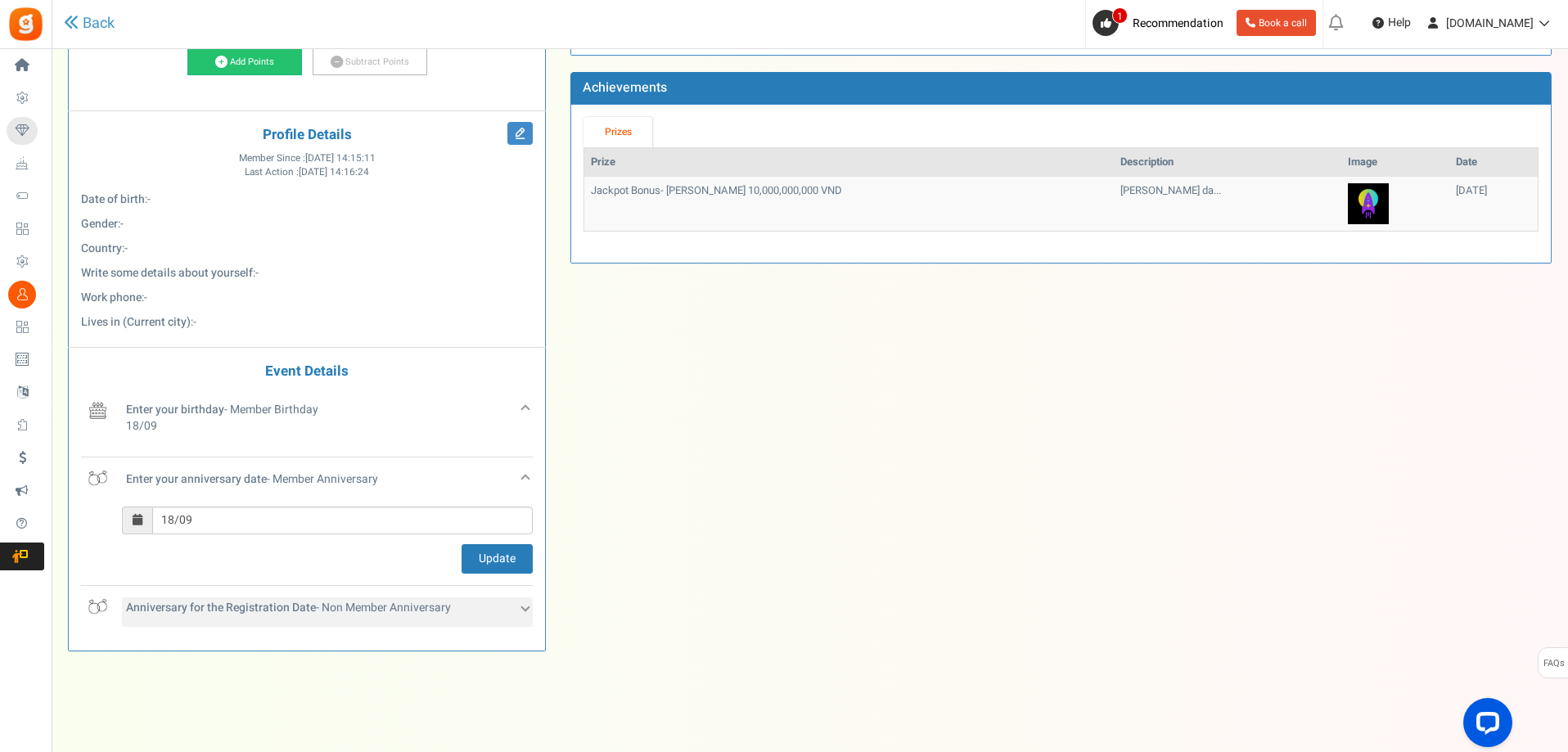
click at [498, 602] on div "Anniversary for the Registration Date - Non Member Anniversary" at bounding box center [328, 612] width 411 height 29
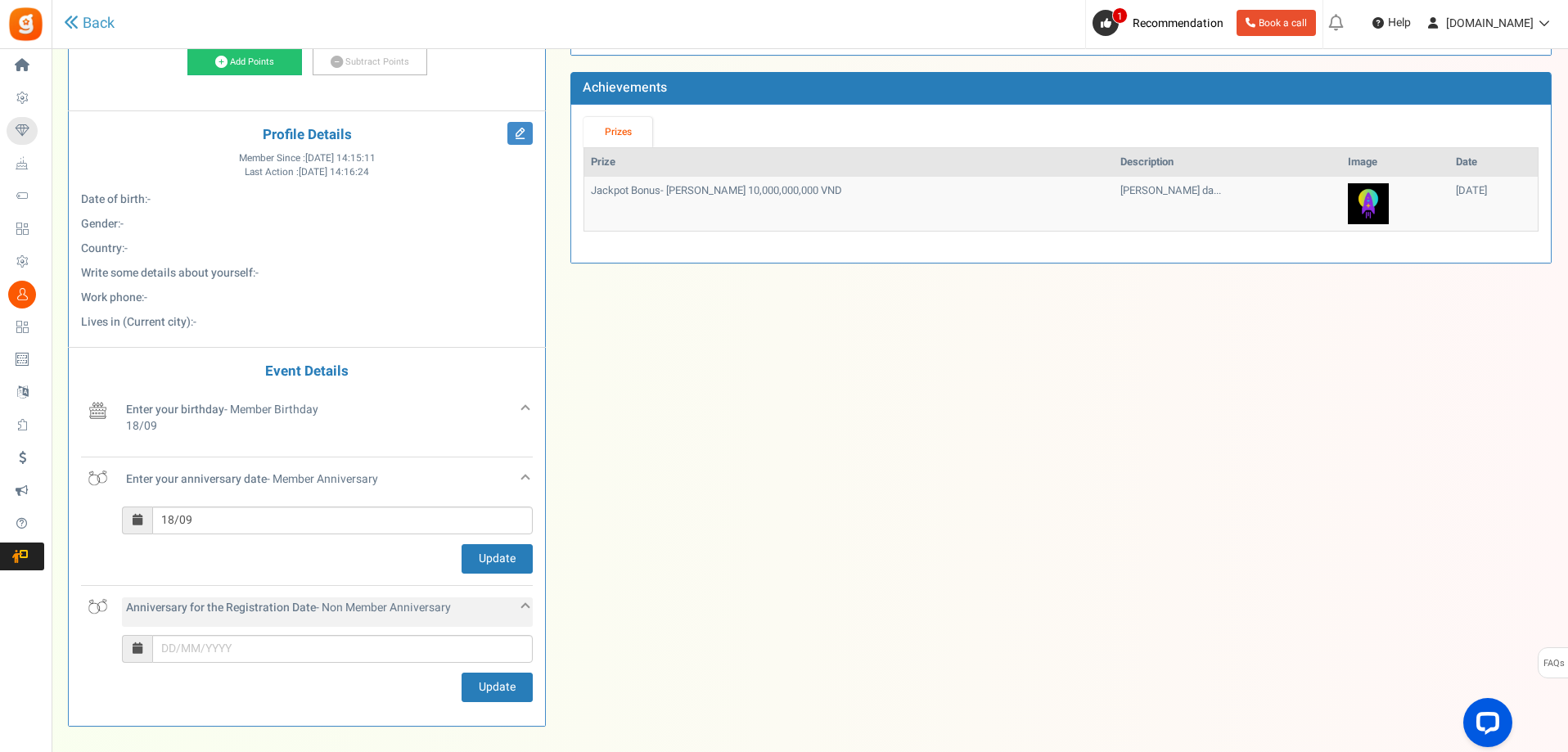
click at [498, 602] on div "Anniversary for the Registration Date - Non Member Anniversary" at bounding box center [328, 612] width 411 height 29
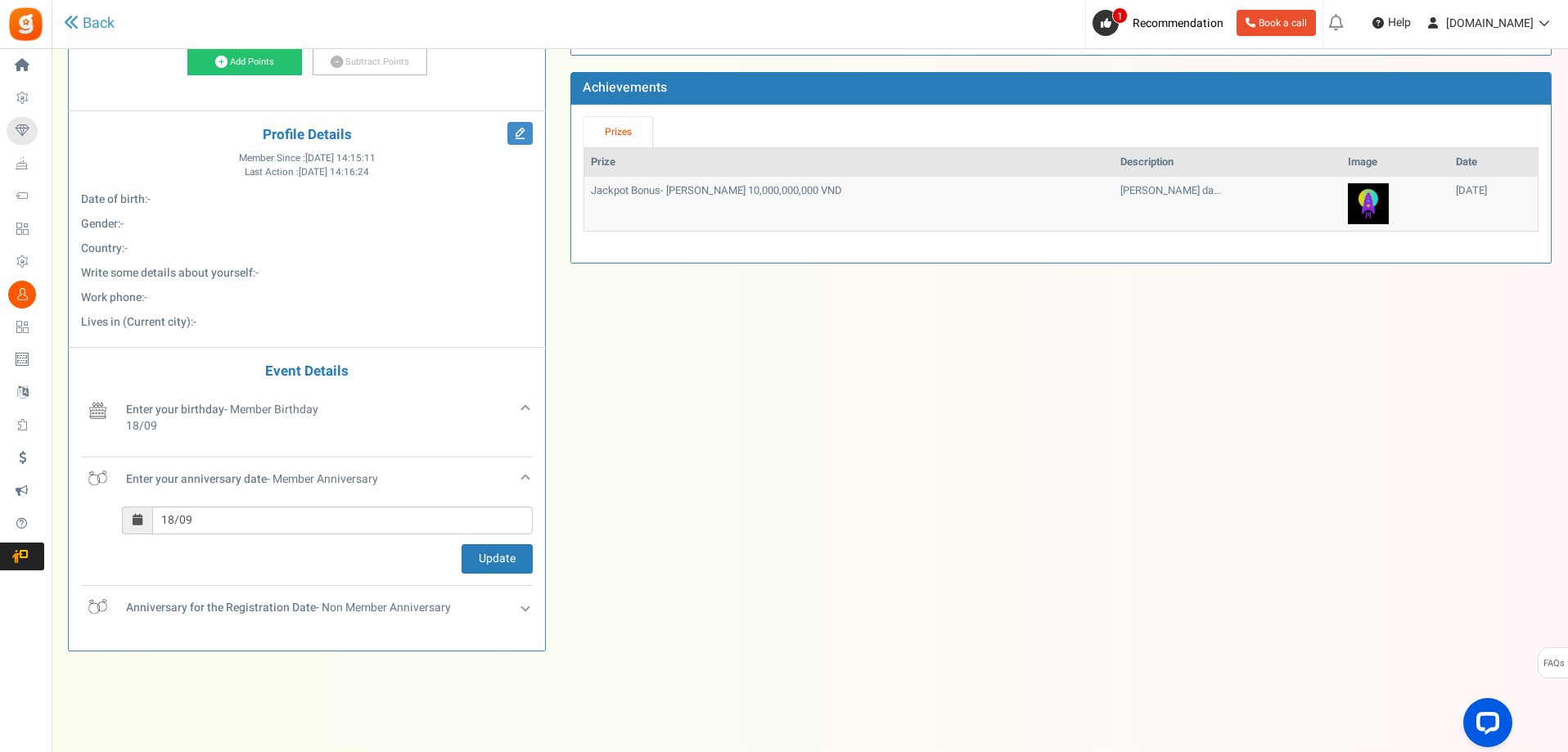
click at [221, 505] on div "Enter your anniversary date - Member Anniversary 18/09 Update" at bounding box center [307, 522] width 452 height 128
click at [223, 512] on input "18/09" at bounding box center [342, 520] width 381 height 28
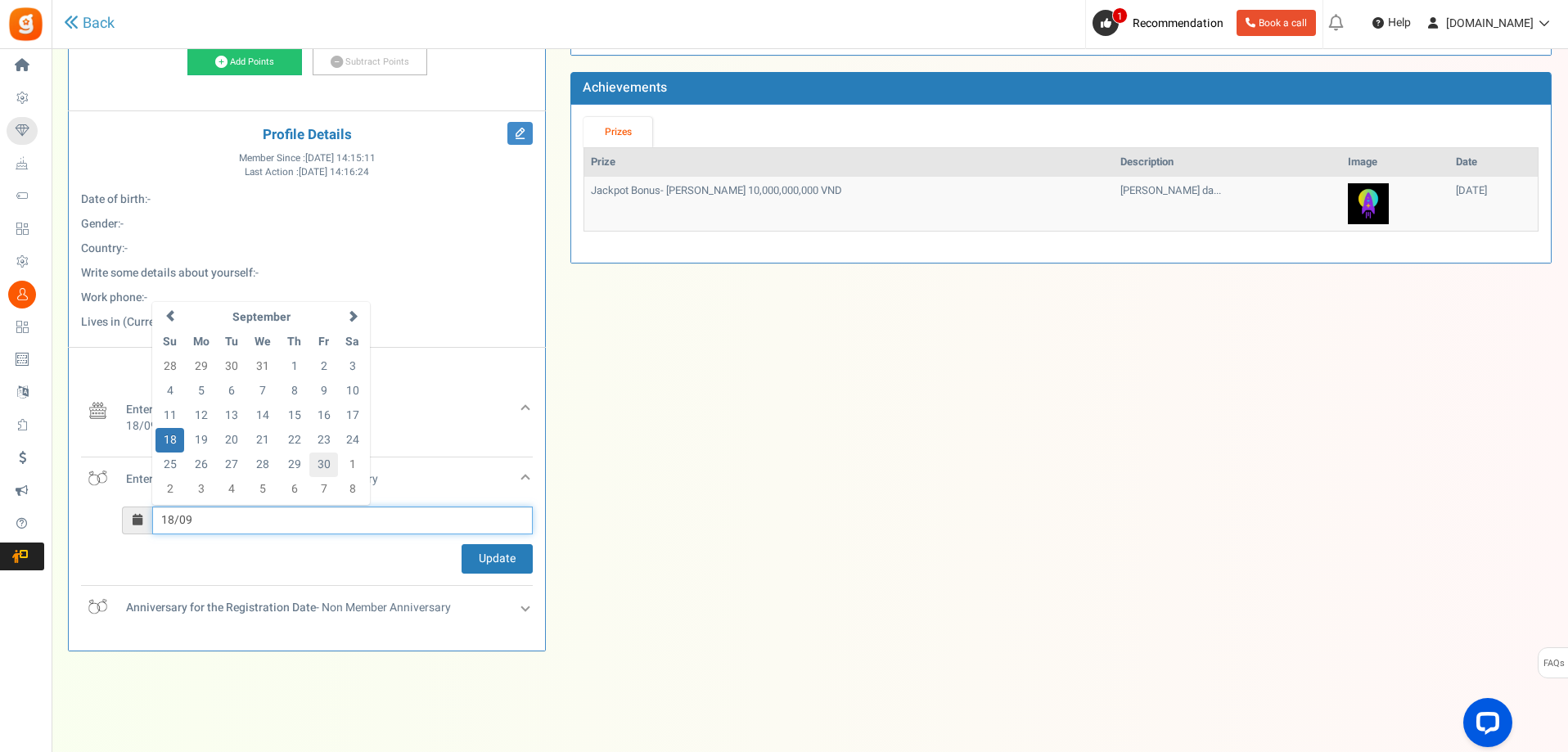
click at [318, 457] on td "30" at bounding box center [323, 465] width 28 height 25
type input "30/09"
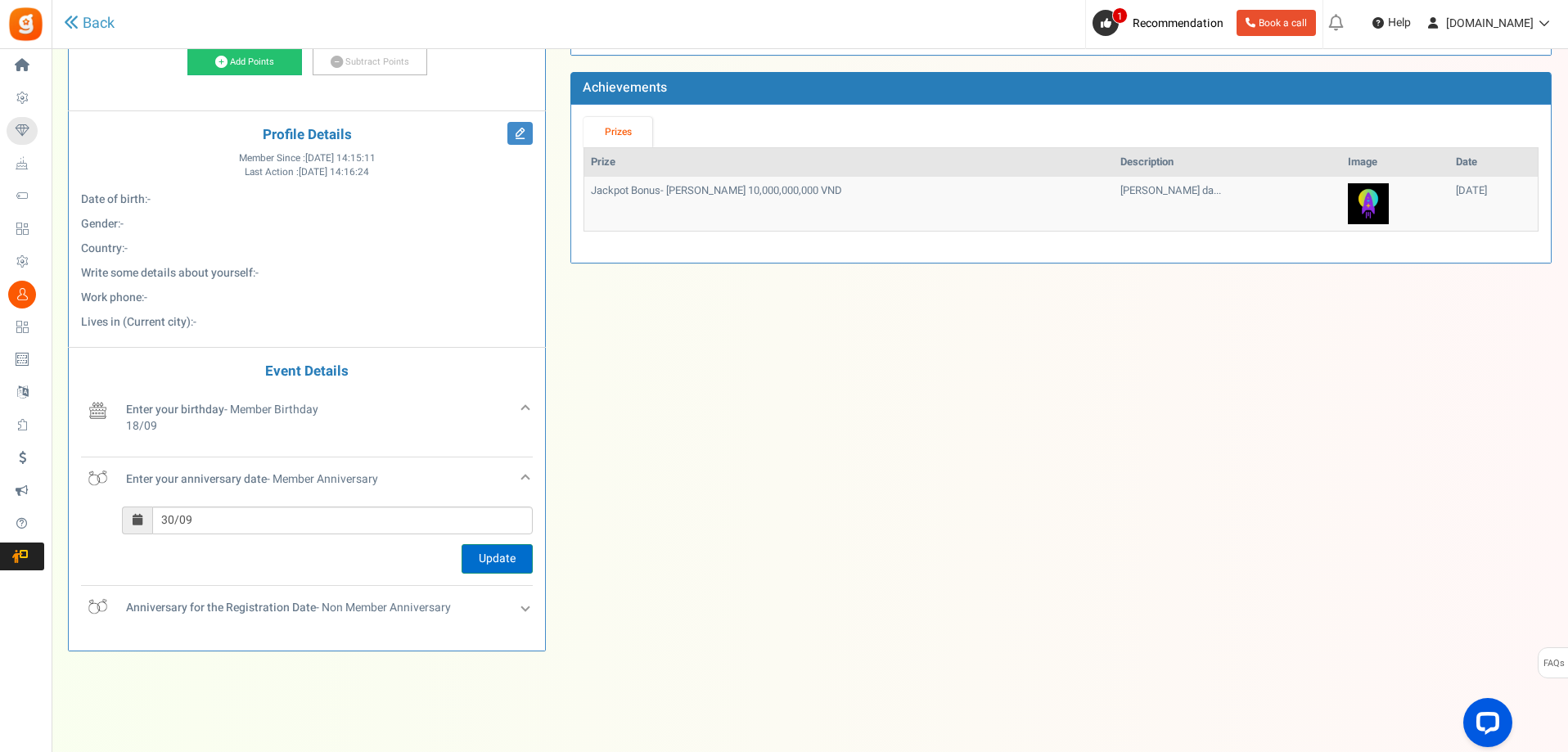
click at [503, 557] on button "Update" at bounding box center [497, 559] width 71 height 29
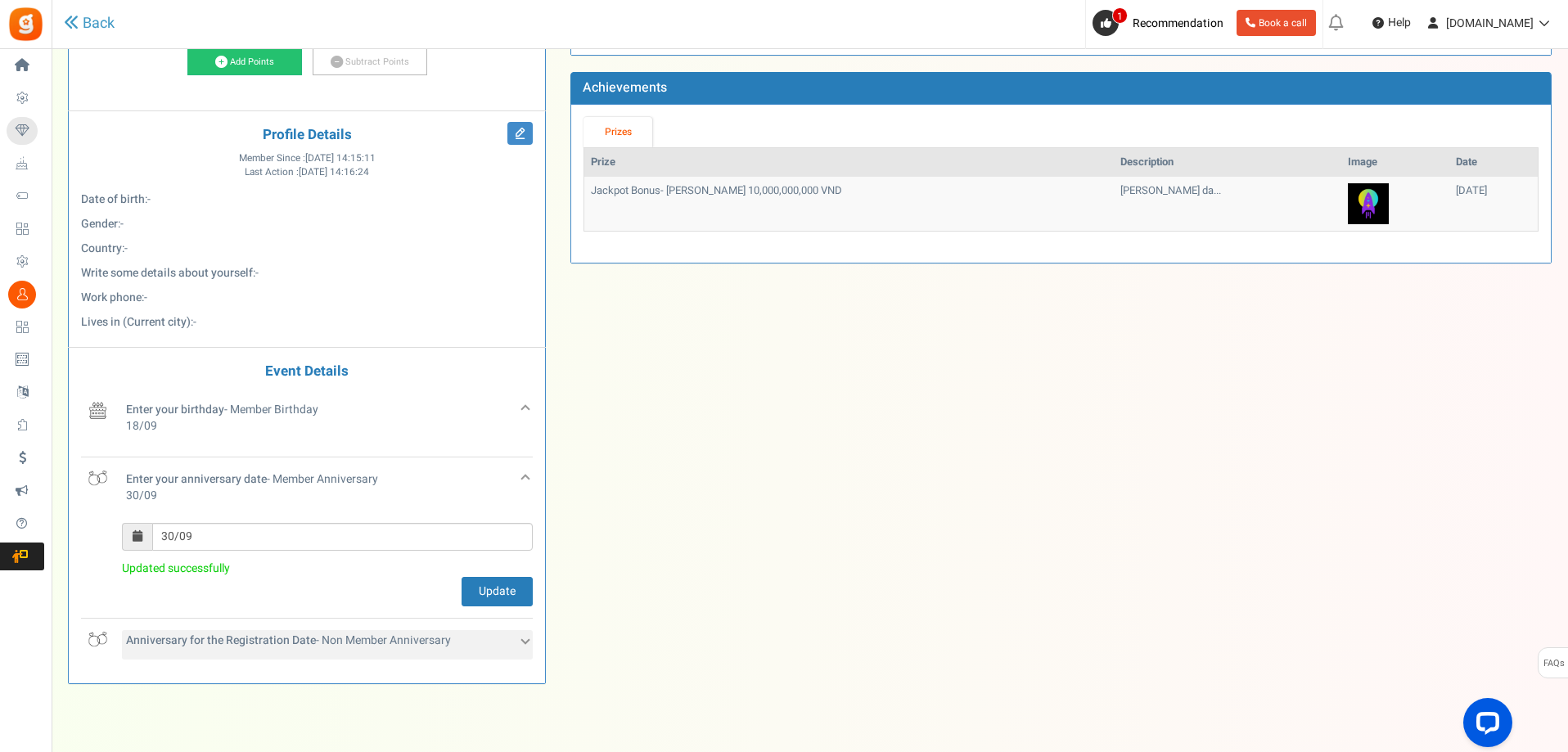
click at [513, 643] on div "Anniversary for the Registration Date - Non Member Anniversary" at bounding box center [328, 645] width 411 height 29
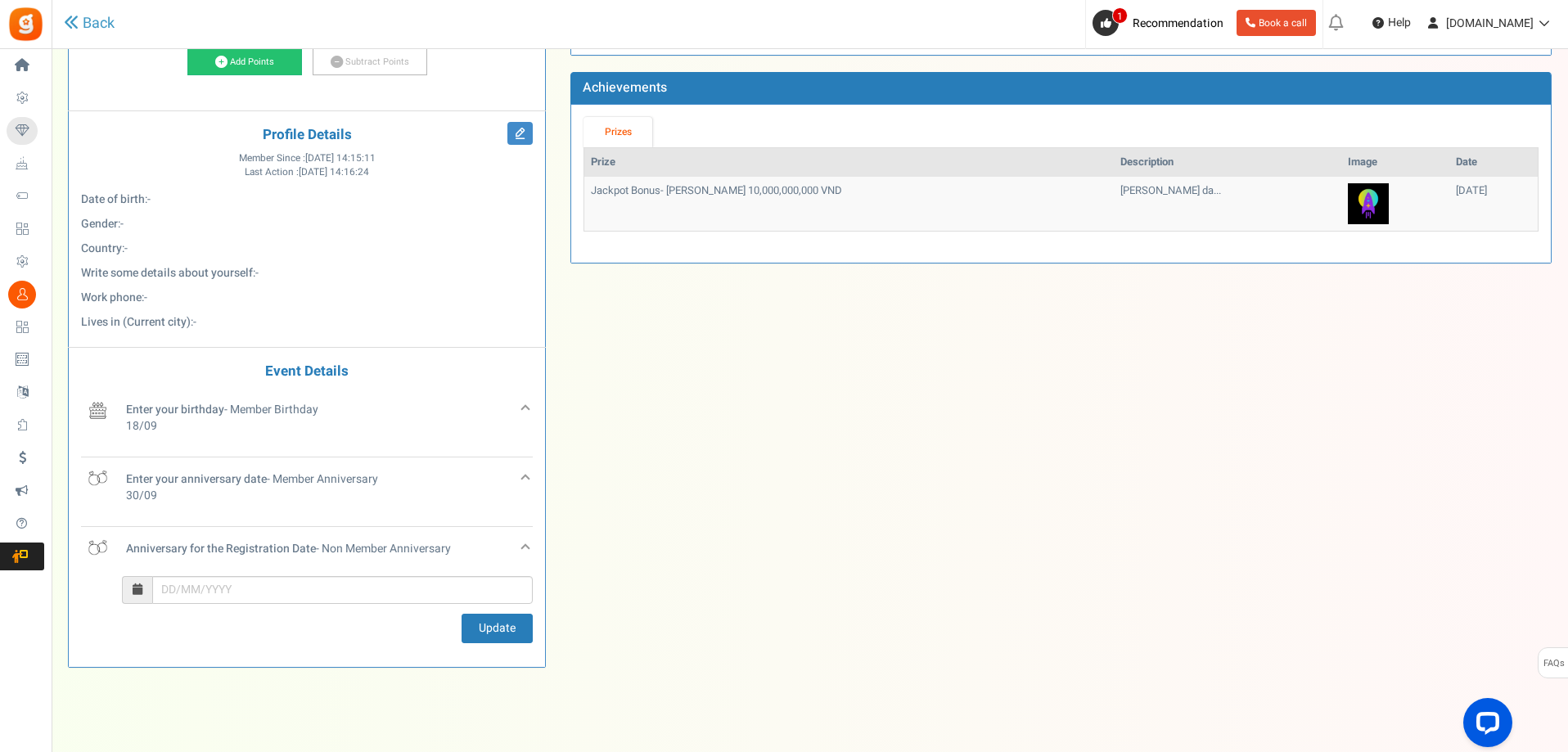
click at [255, 681] on div "P Phillip Domin8x phillip.domin8x@gmail.com Point Details 1100 100 Redeemable 0…" at bounding box center [306, 259] width 502 height 850
click at [132, 584] on span at bounding box center [137, 589] width 30 height 28
click at [152, 584] on input "text" at bounding box center [342, 589] width 381 height 28
click at [328, 612] on div "September 2025 Su Mo Tu We Th Fr Sa 31 1 2 3 4 5 6 7 8 9 10 11 12 13 14 15 16 1…" at bounding box center [328, 609] width 411 height 67
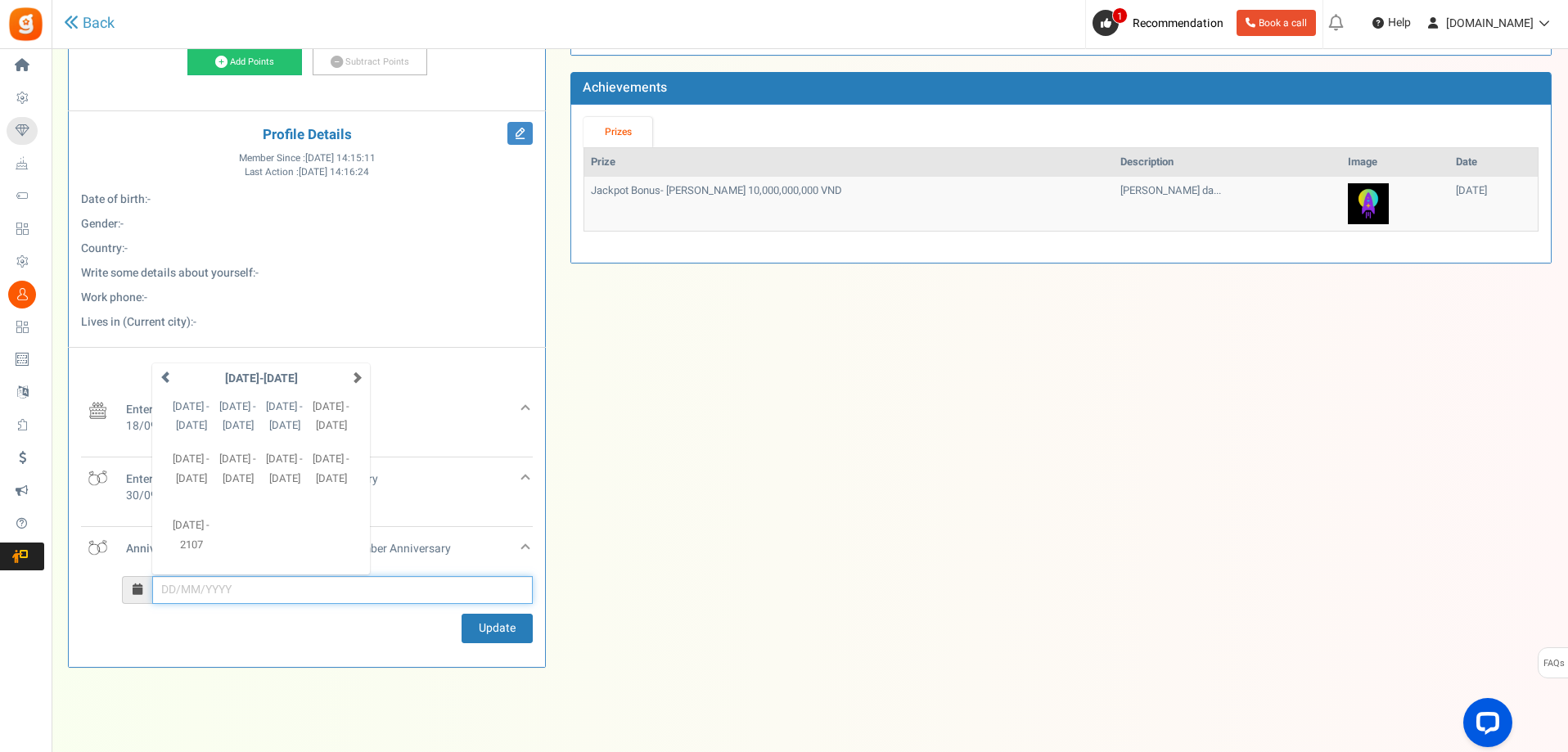
click at [330, 589] on input "September 2025 Su Mo Tu We Th Fr Sa 31 1 2 3 4 5 6 7 8 9 10 11 12 13 14 15 16 1…" at bounding box center [342, 589] width 381 height 28
click at [333, 631] on div "September 2025 Su Mo Tu We Th Fr Sa 31 1 2 3 4 5 6 7 8 9 10 11 12 13 14 15 16 1…" at bounding box center [328, 609] width 411 height 67
click at [172, 589] on input "September 2025 Su Mo Tu We Th Fr Sa 31 1 2 3 4 5 6 7 8 9 10 11 12 13 14 15 16 1…" at bounding box center [342, 589] width 381 height 28
type input "16/09/2025"
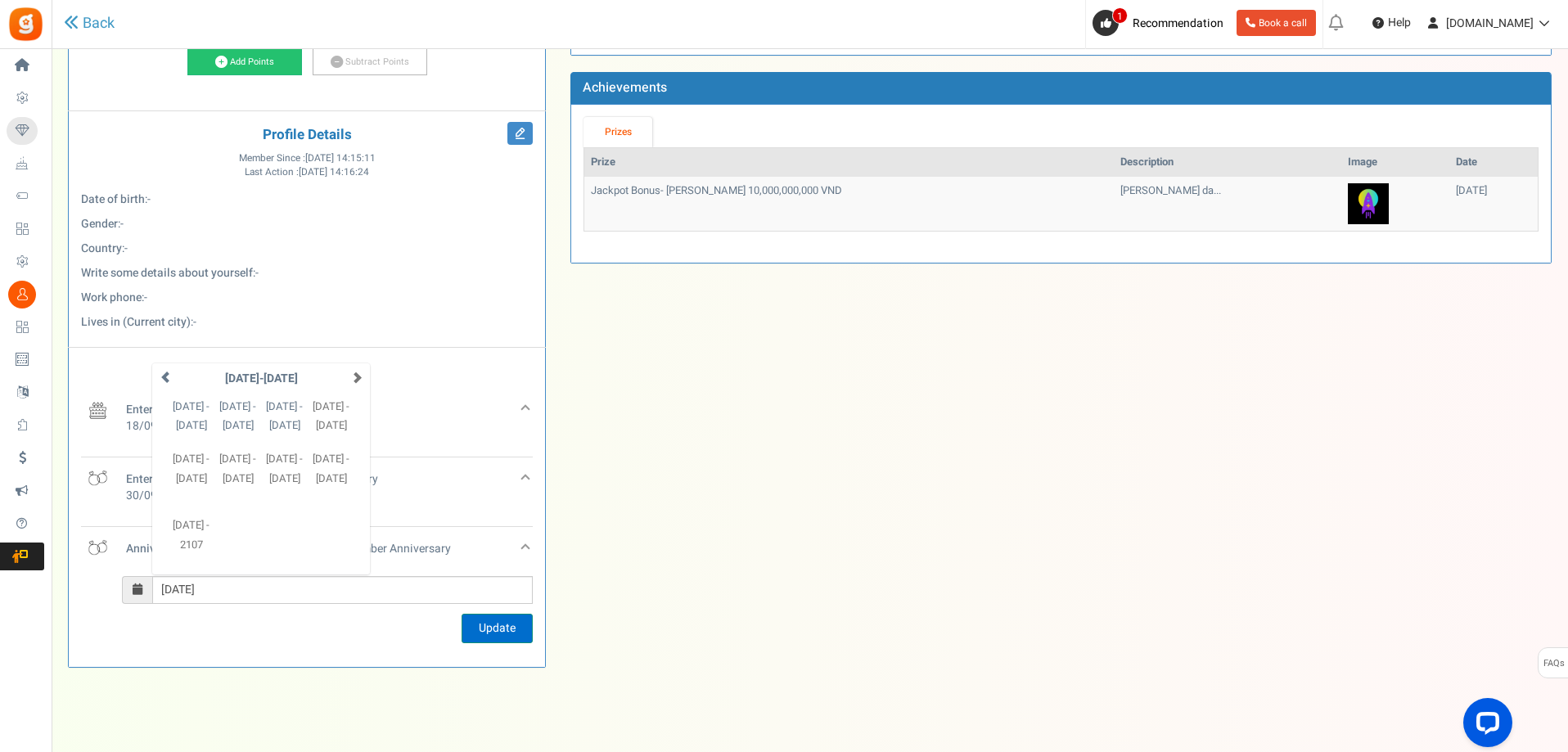
click at [516, 637] on button "Update" at bounding box center [497, 628] width 71 height 29
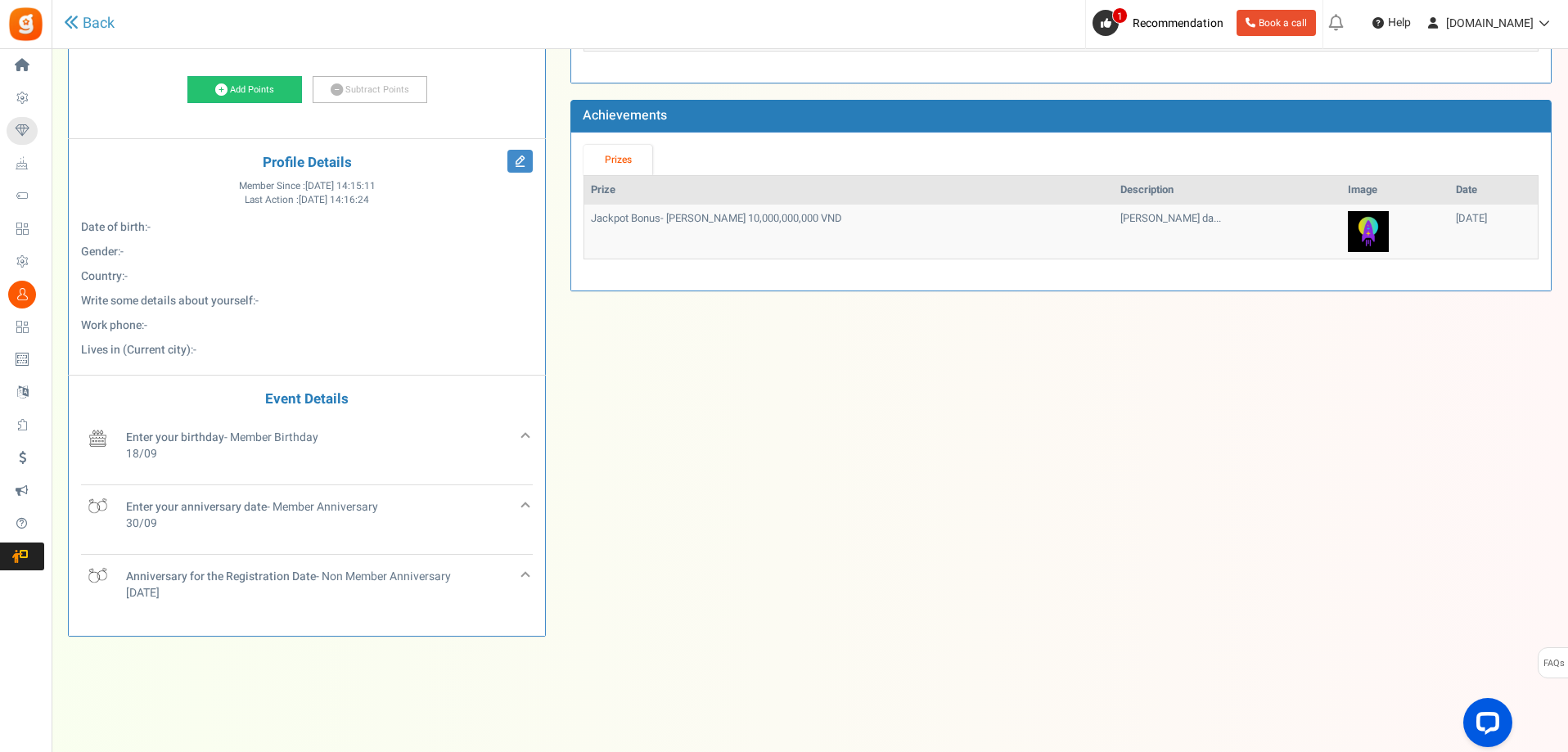
click at [310, 293] on p "Write some details about yourself : -" at bounding box center [307, 300] width 452 height 16
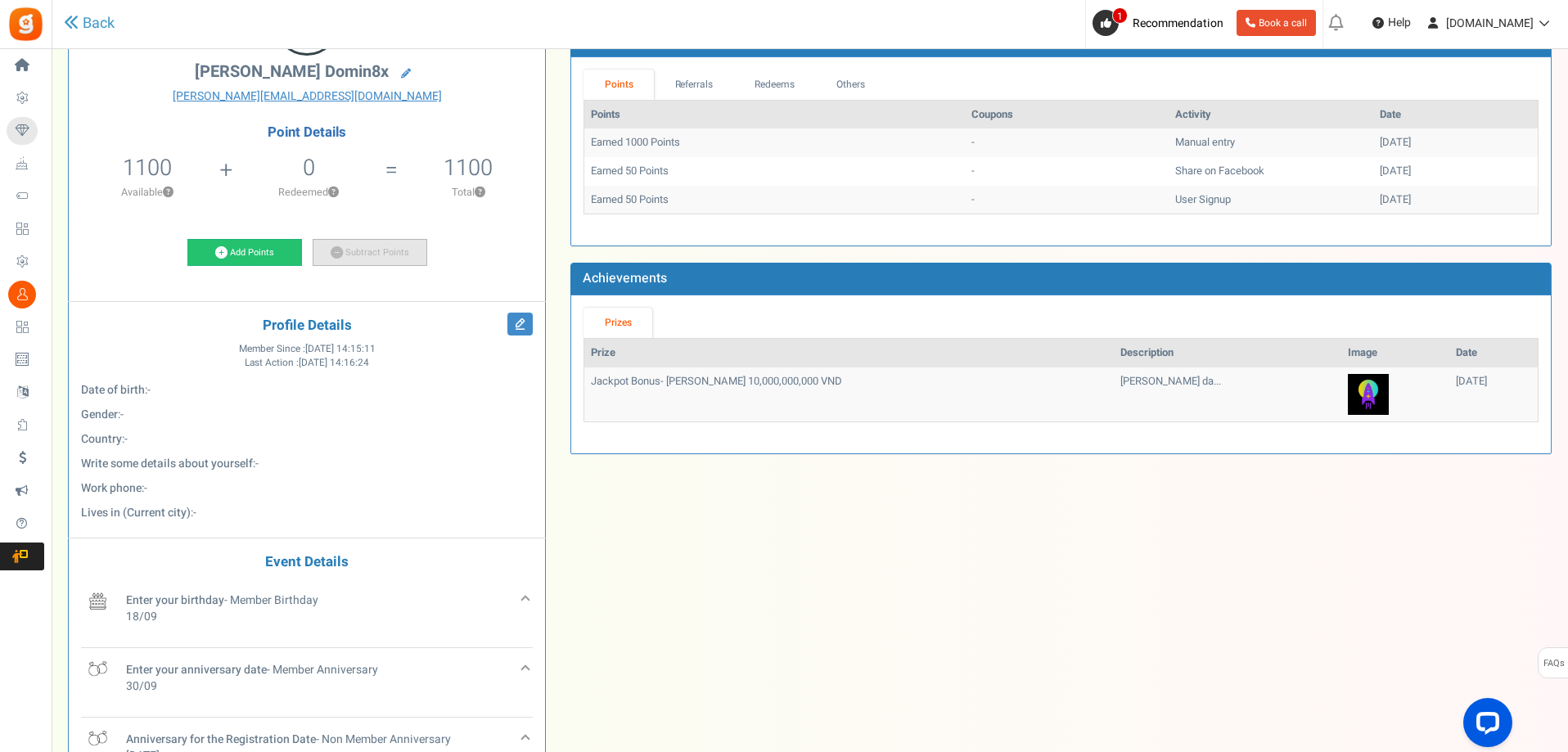
click at [388, 264] on link "Subtract Points" at bounding box center [370, 252] width 115 height 28
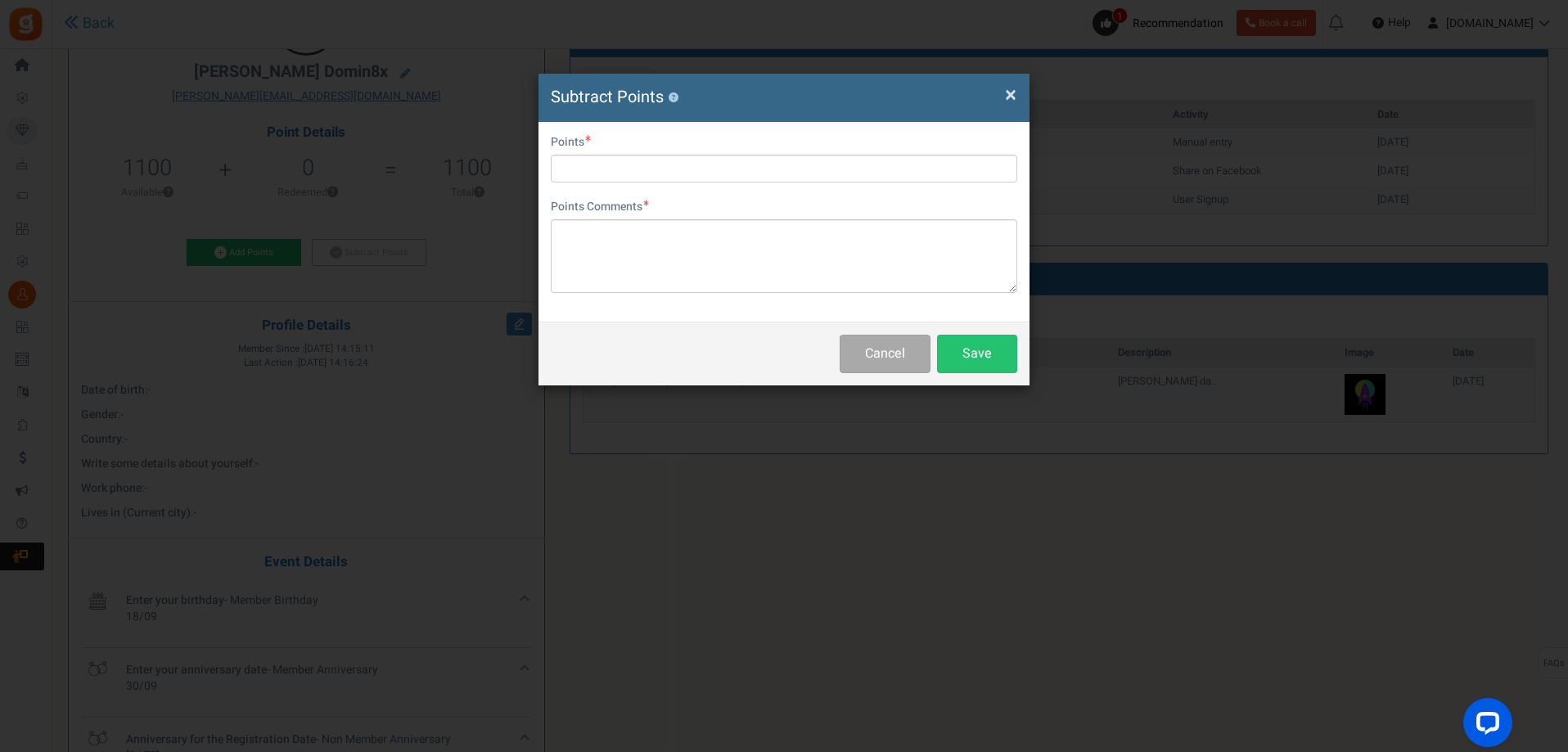
click at [1000, 92] on h4 "Subtract Points ?" at bounding box center [784, 98] width 466 height 24
click at [1012, 93] on span "×" at bounding box center [1010, 95] width 11 height 31
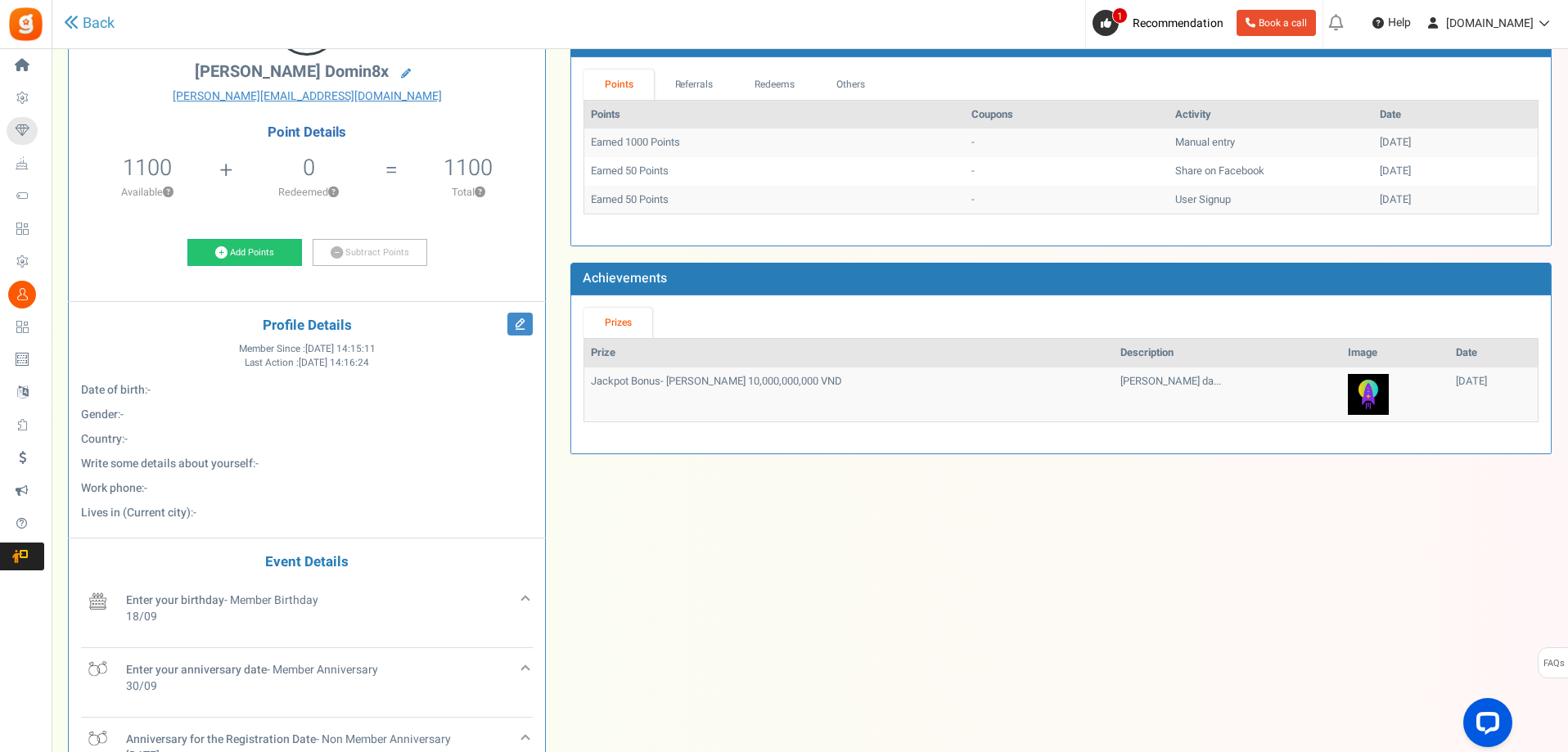
click at [936, 481] on div "P Phillip Domin8x phillip.domin8x@gmail.com Point Details 1100 100 Redeemable 0…" at bounding box center [809, 408] width 1508 height 816
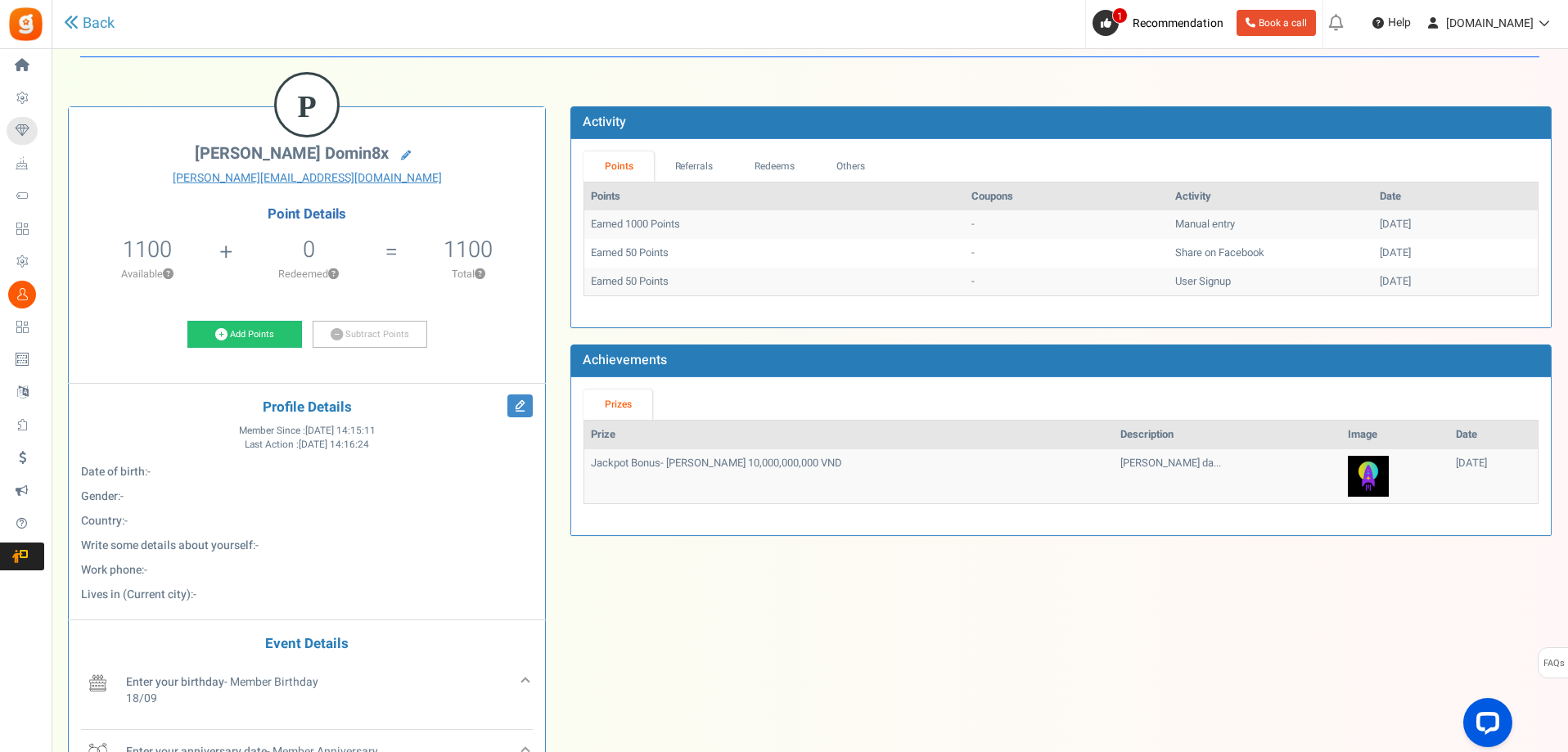
scroll to position [0, 0]
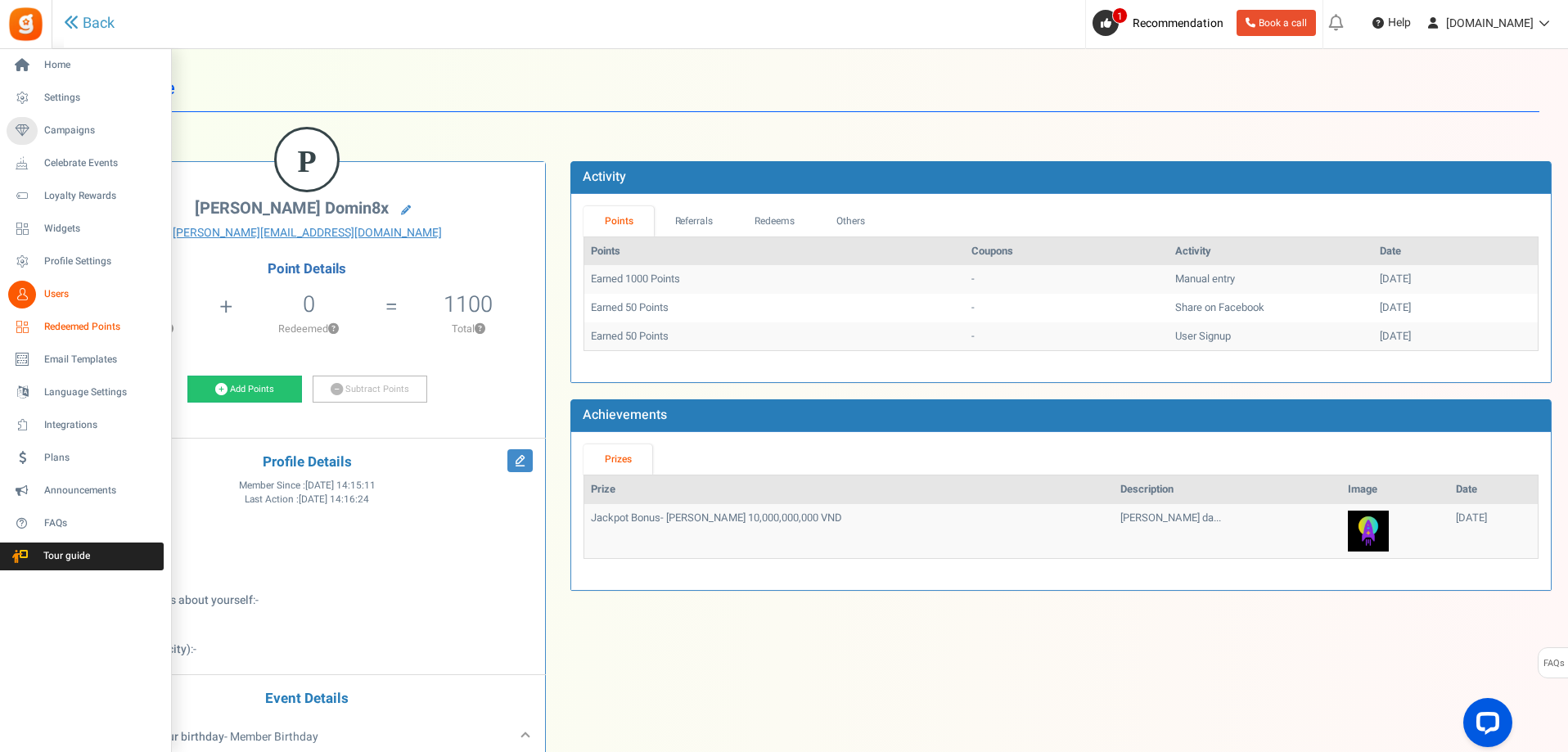
click at [62, 323] on span "Redeemed Points" at bounding box center [102, 327] width 115 height 14
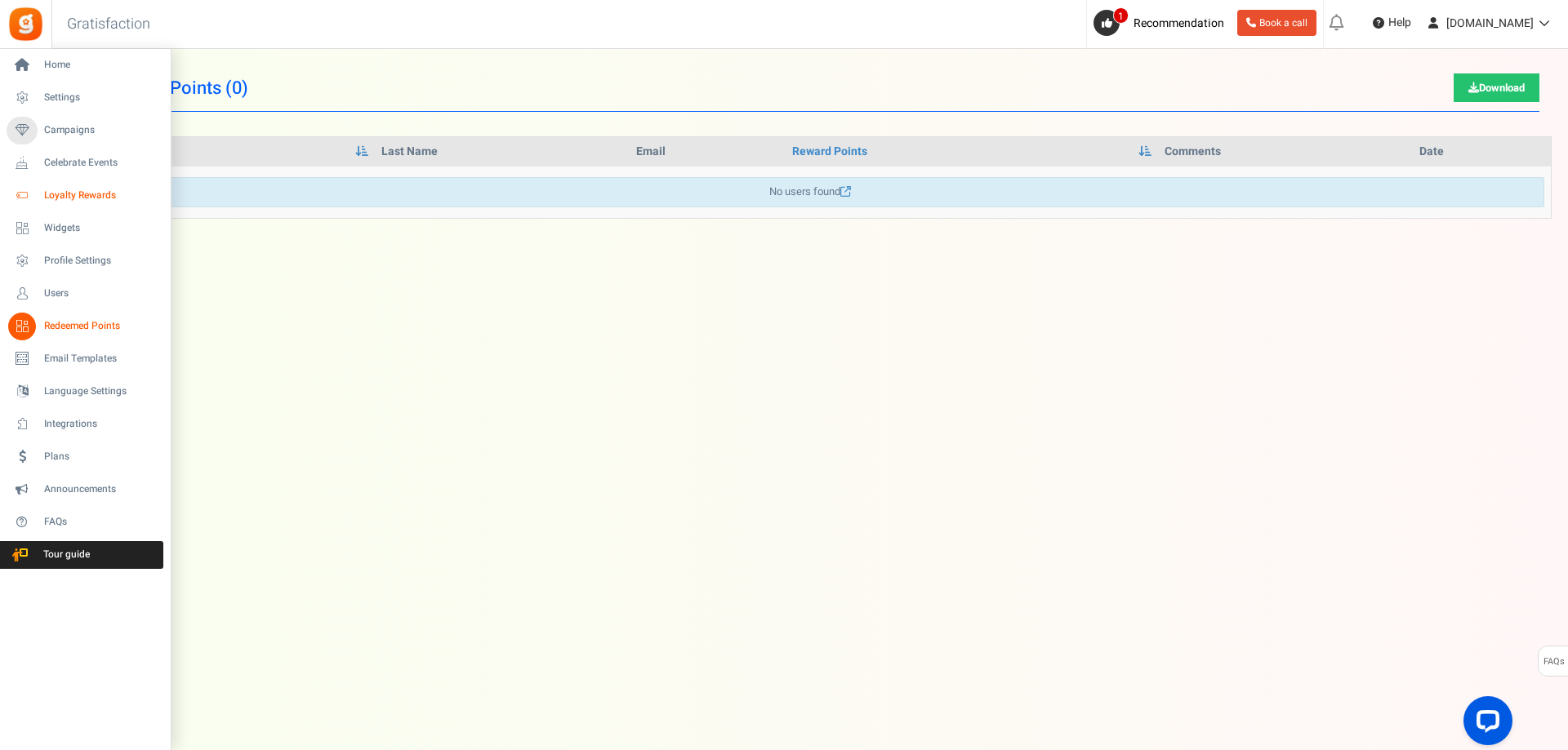
click at [90, 196] on span "Loyalty Rewards" at bounding box center [102, 195] width 114 height 14
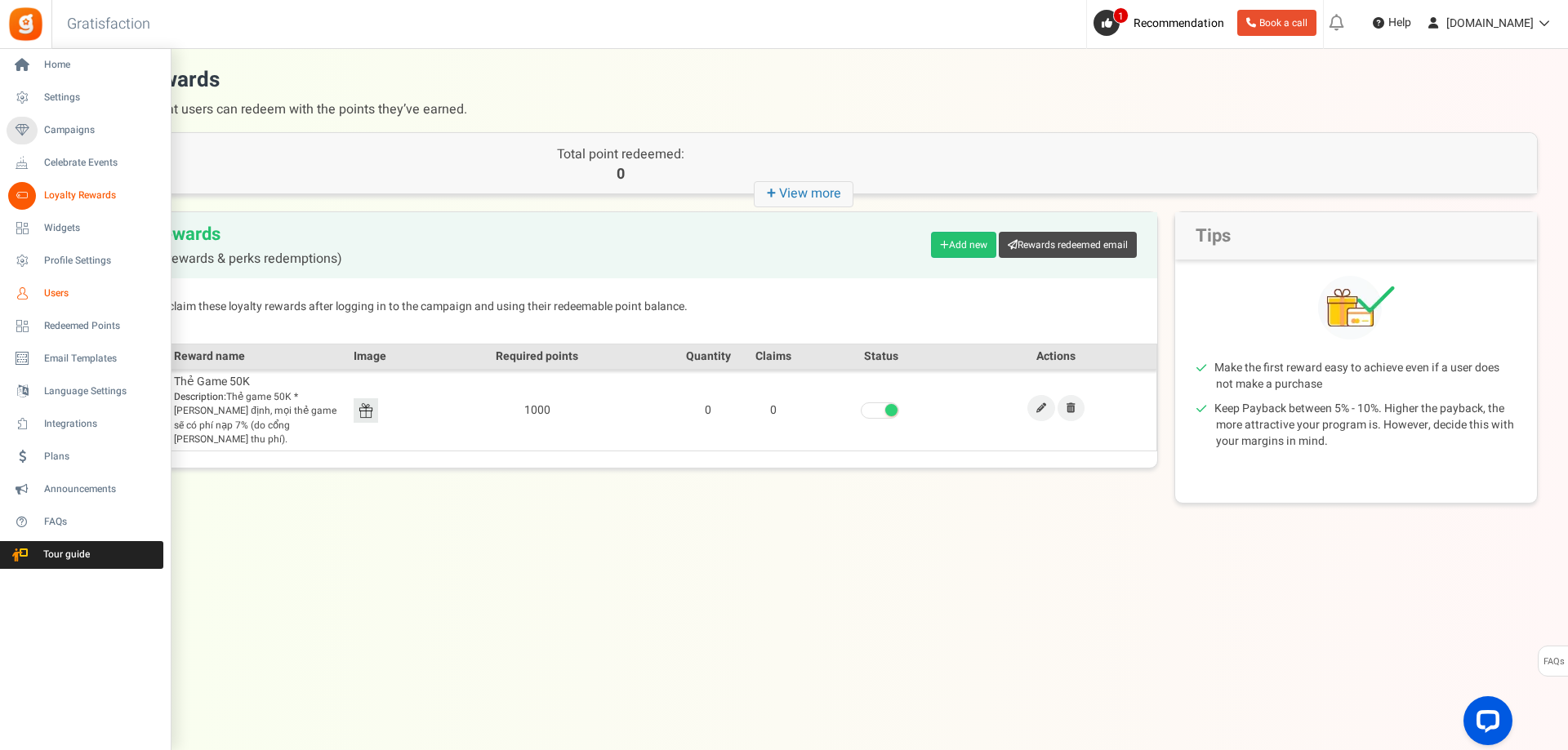
click at [50, 285] on link "Users" at bounding box center [85, 294] width 157 height 28
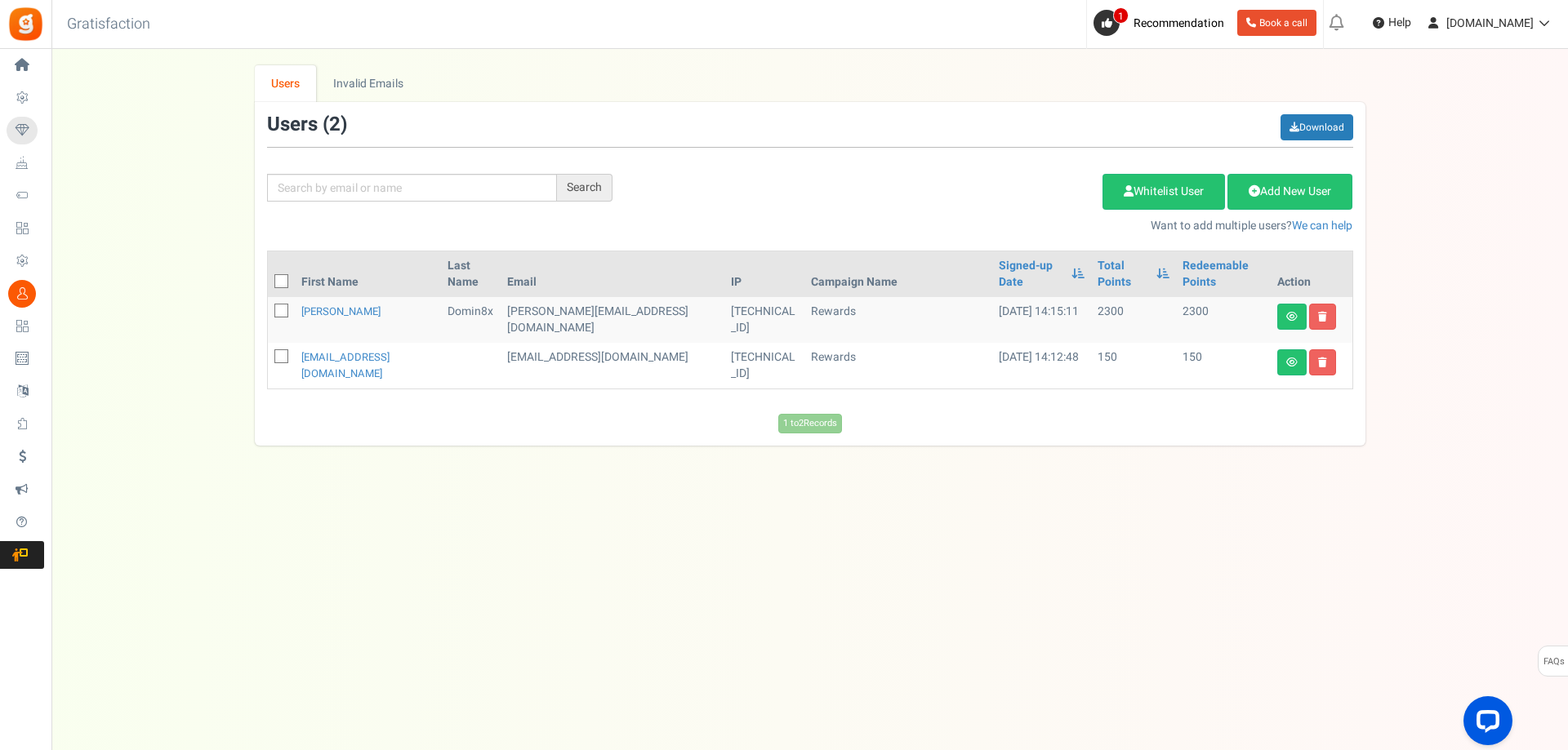
click at [1091, 297] on td "2300" at bounding box center [1133, 320] width 85 height 46
click at [1176, 297] on td "2300" at bounding box center [1223, 320] width 95 height 46
click at [1286, 311] on icon at bounding box center [1291, 316] width 11 height 9
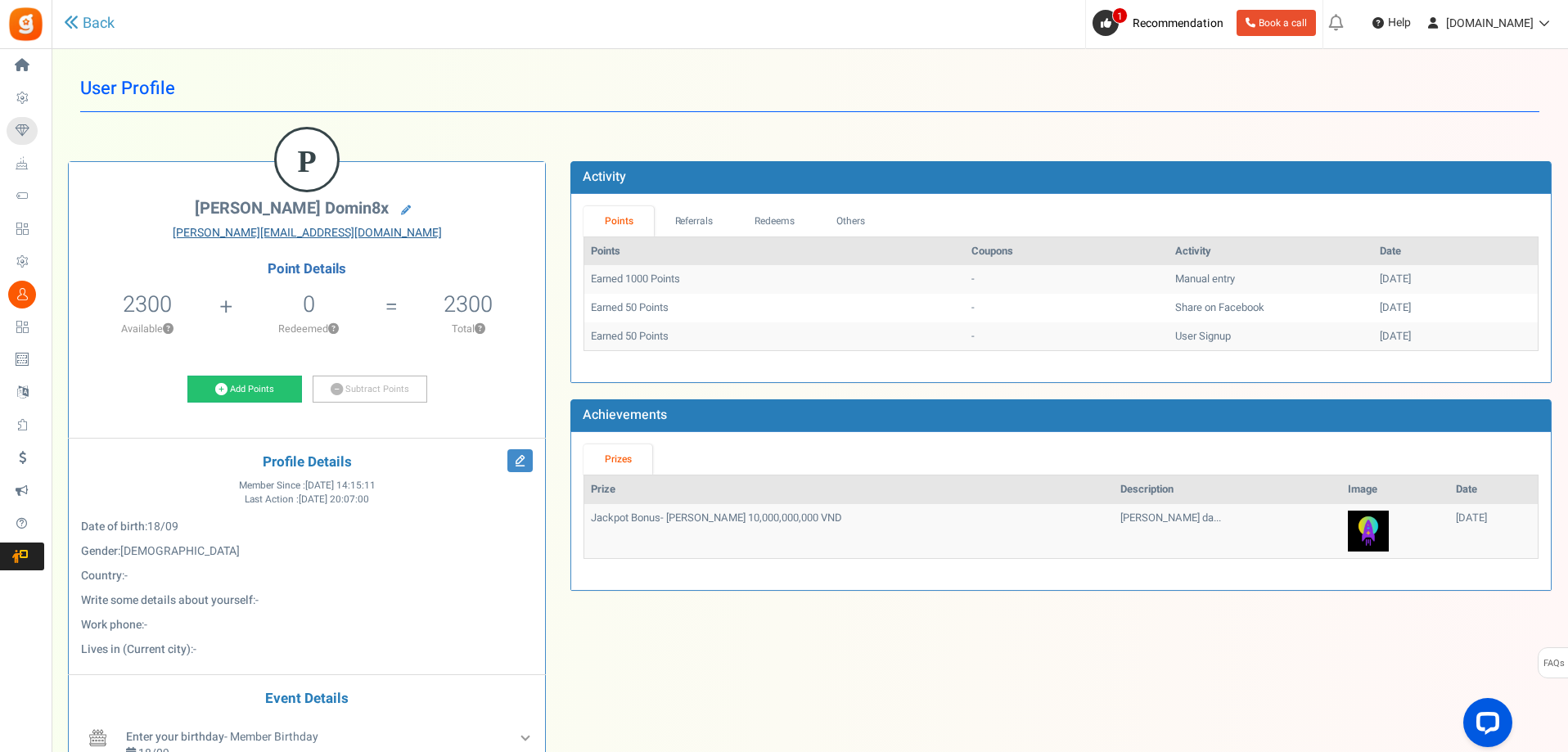
click at [324, 240] on link "[PERSON_NAME][EMAIL_ADDRESS][DOMAIN_NAME]" at bounding box center [307, 233] width 452 height 16
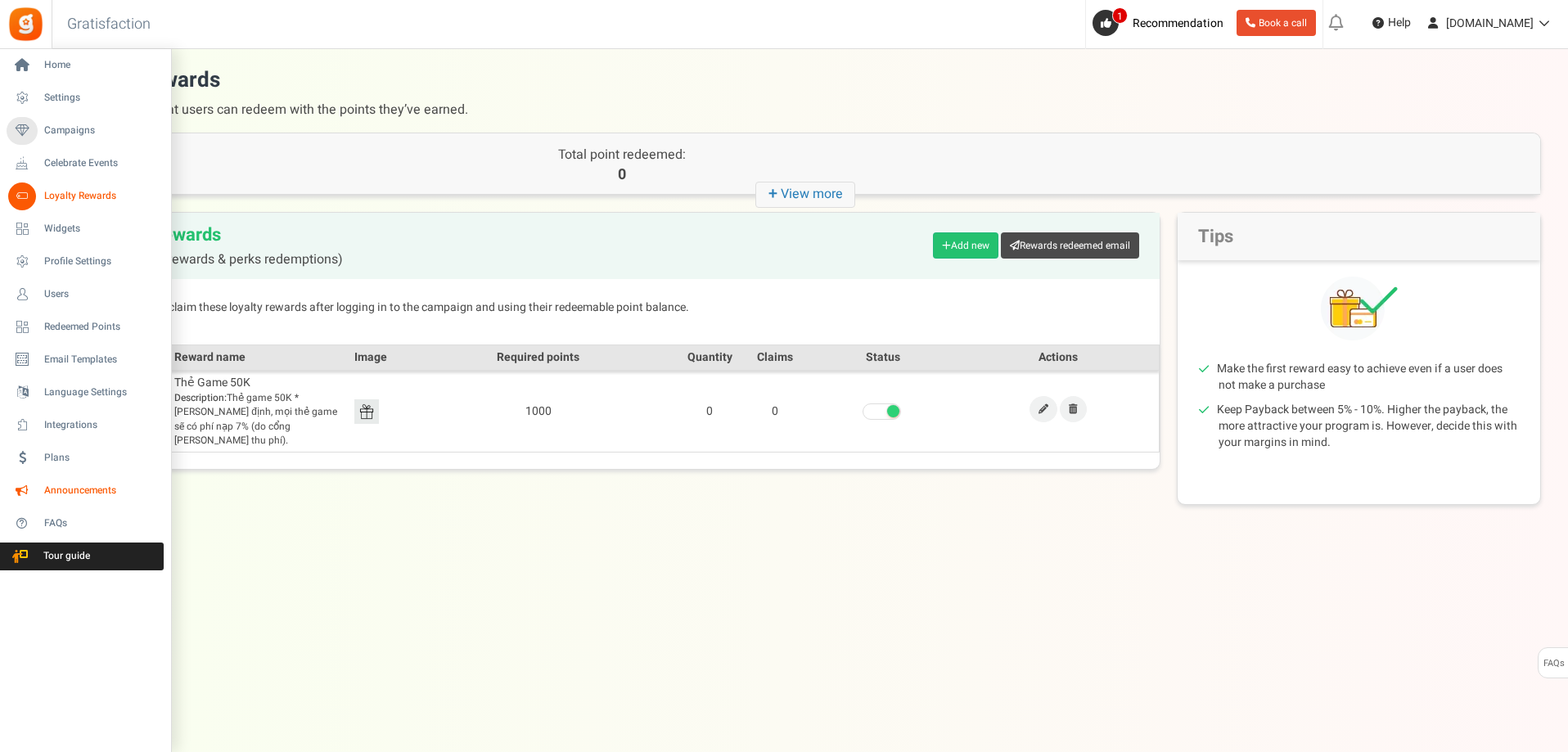
click at [49, 496] on span "Announcements" at bounding box center [102, 490] width 115 height 14
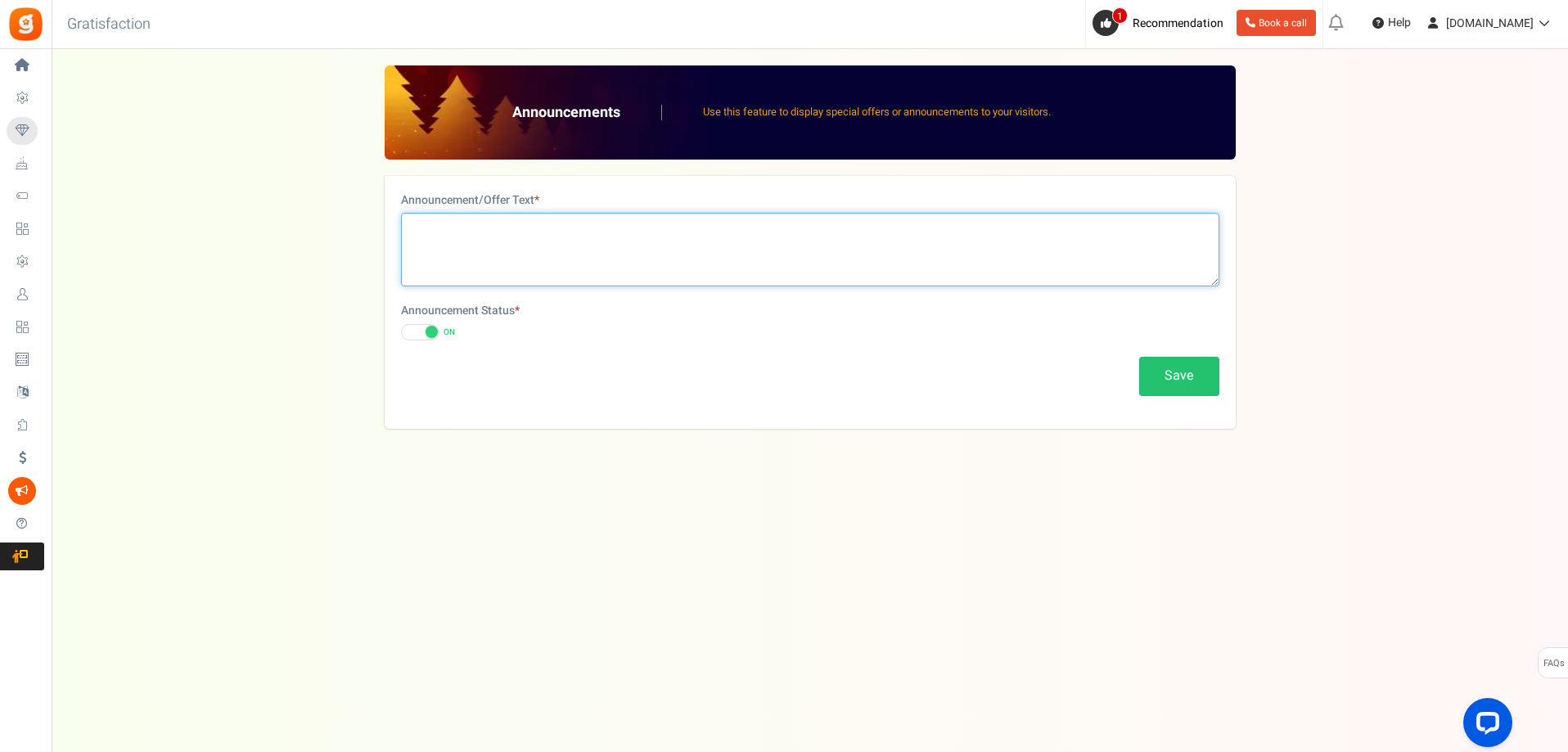
click at [461, 263] on textarea at bounding box center [810, 250] width 819 height 74
type textarea "A"
paste textarea "ào"
paste textarea "â"
paste textarea "ất"
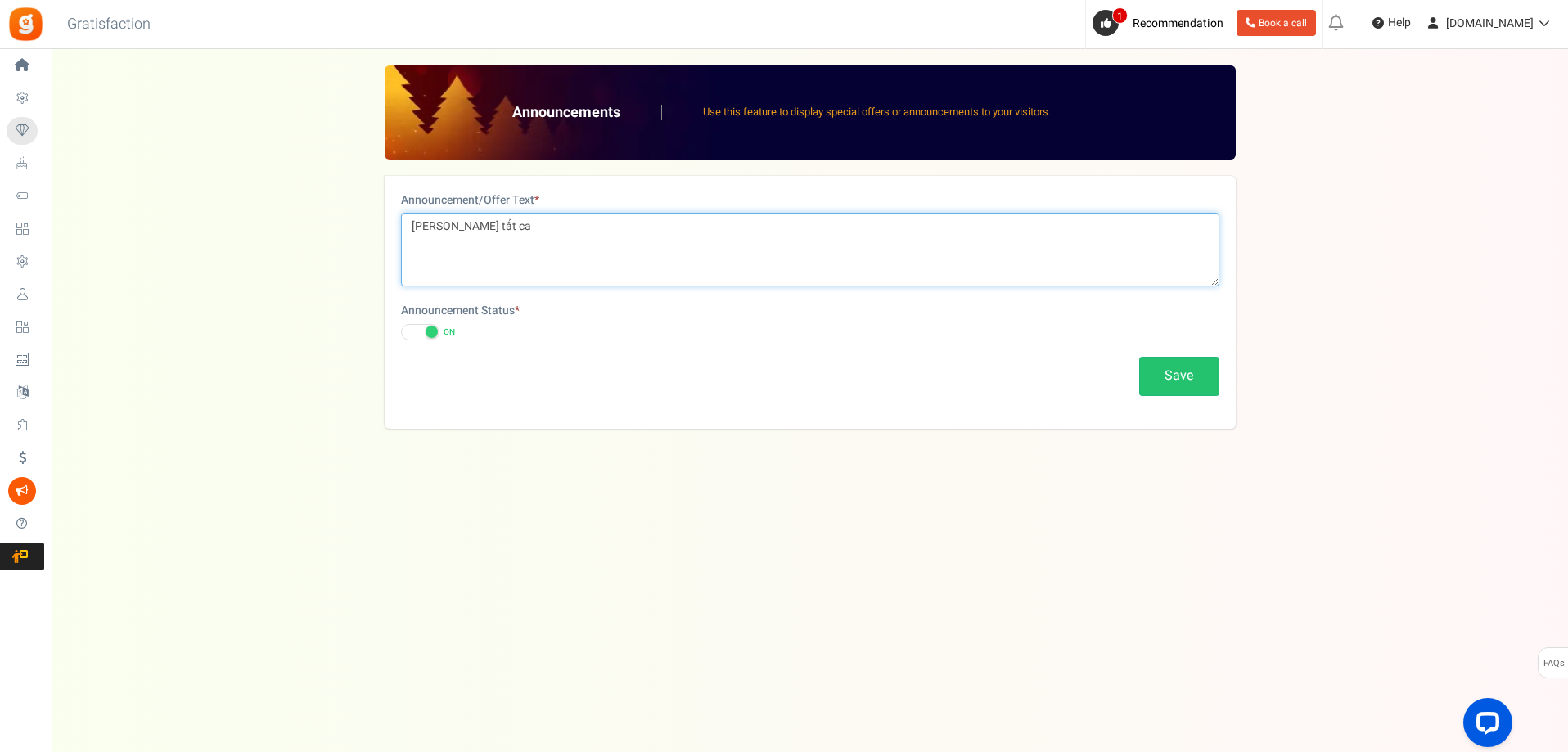
paste textarea "ả"
paste textarea "àn"
paste textarea "ên"
paste textarea "ói"
paste textarea "ới"
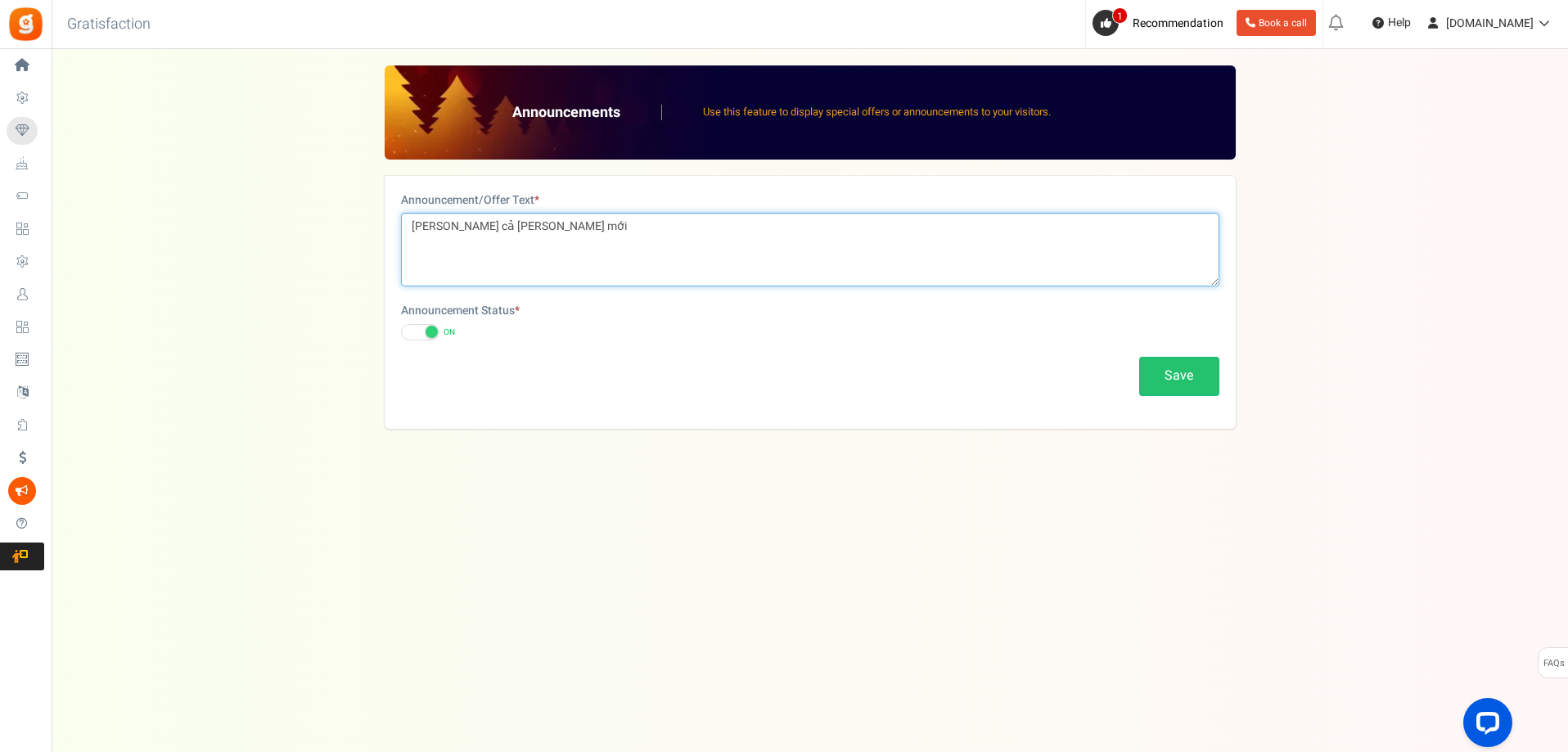
type textarea "[PERSON_NAME] cả [PERSON_NAME] mới"
click at [1160, 354] on div "Announcement/Offer Text * [PERSON_NAME] cả [PERSON_NAME] mới Announcement Sta…" at bounding box center [810, 303] width 851 height 253
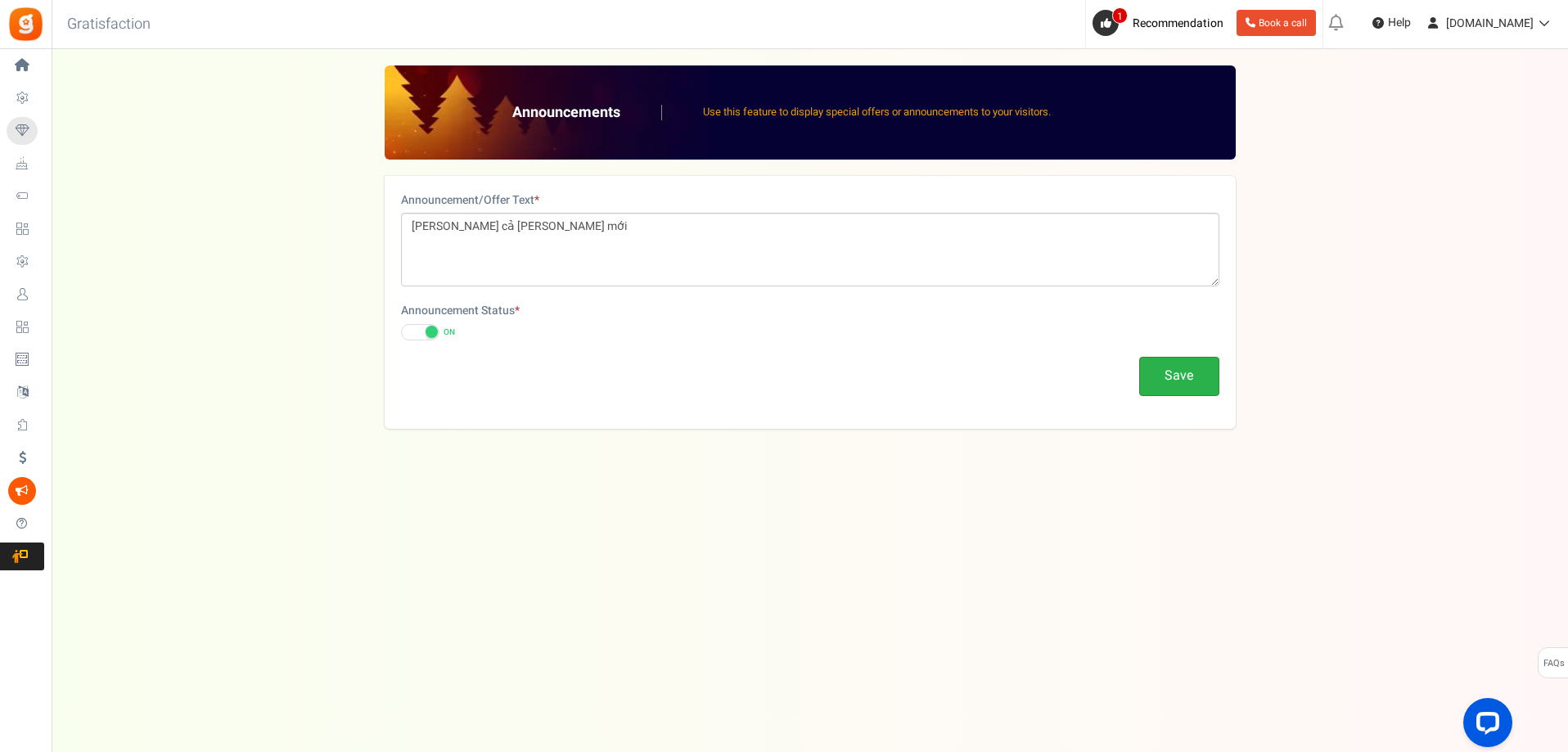
click at [1169, 378] on button "Save" at bounding box center [1180, 376] width 80 height 38
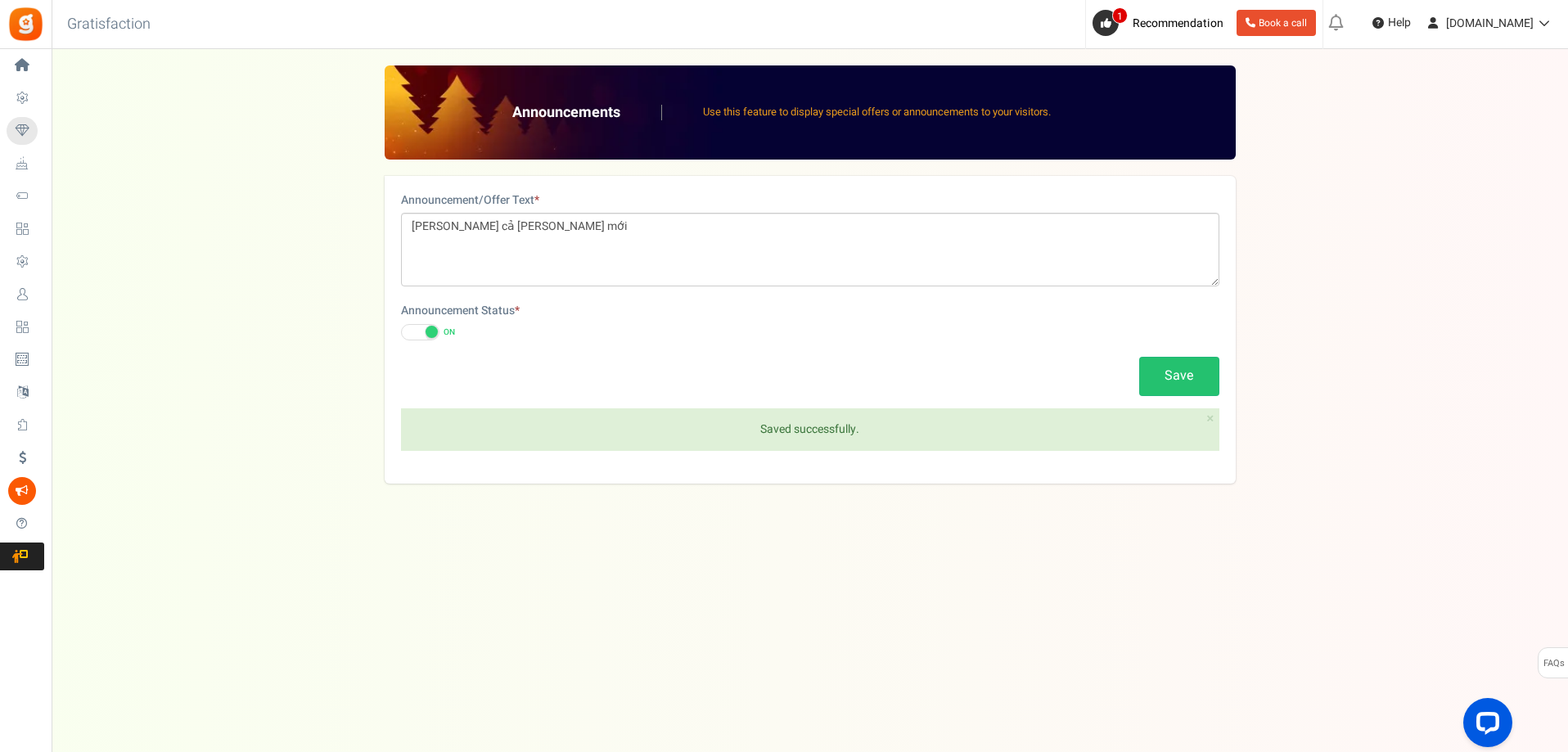
drag, startPoint x: 677, startPoint y: 572, endPoint x: 96, endPoint y: 423, distance: 599.8
click at [672, 572] on div "Under maintenance we will be back soon We apologize for any inconvenience. The …" at bounding box center [809, 343] width 1517 height 589
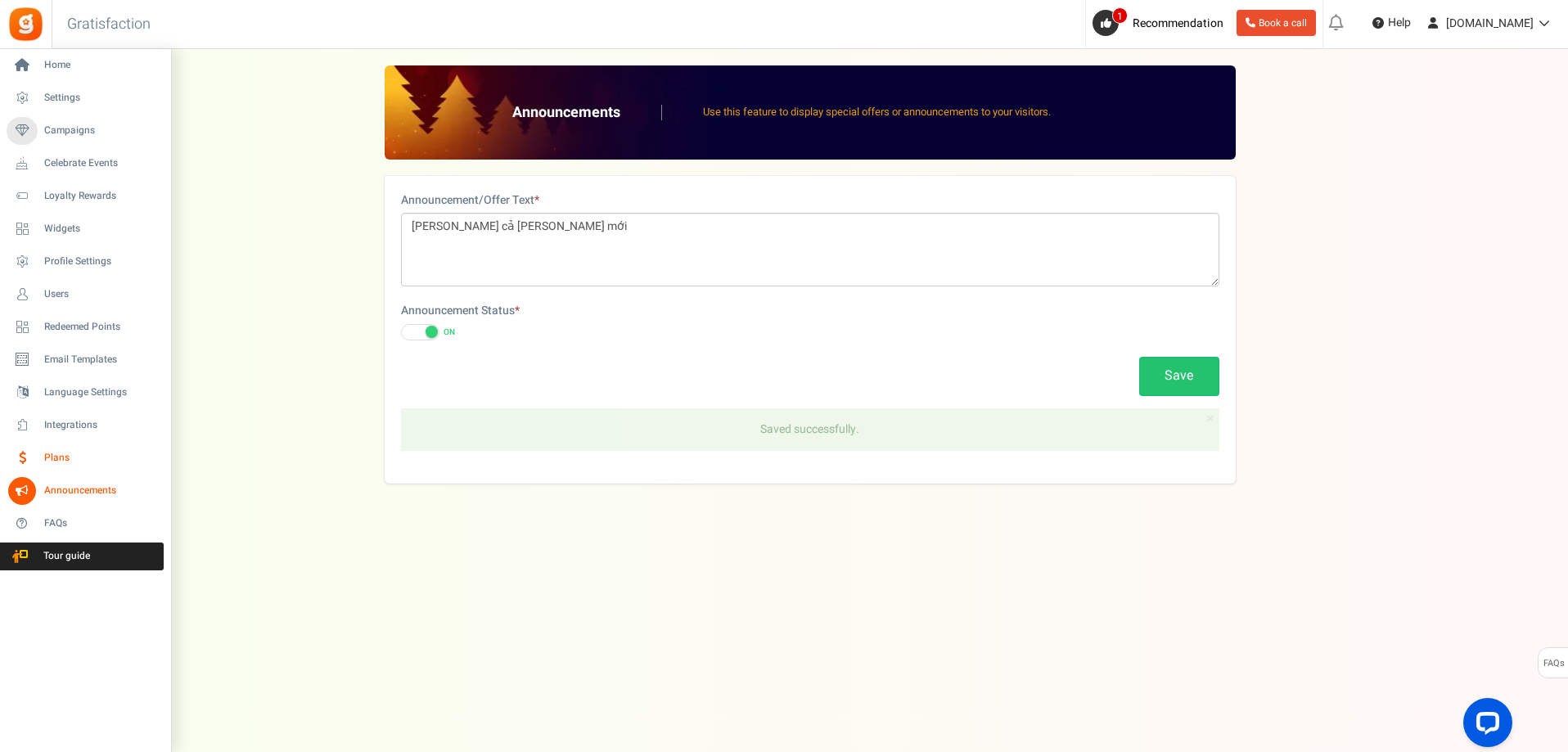
click at [63, 458] on span "Plans" at bounding box center [102, 458] width 115 height 14
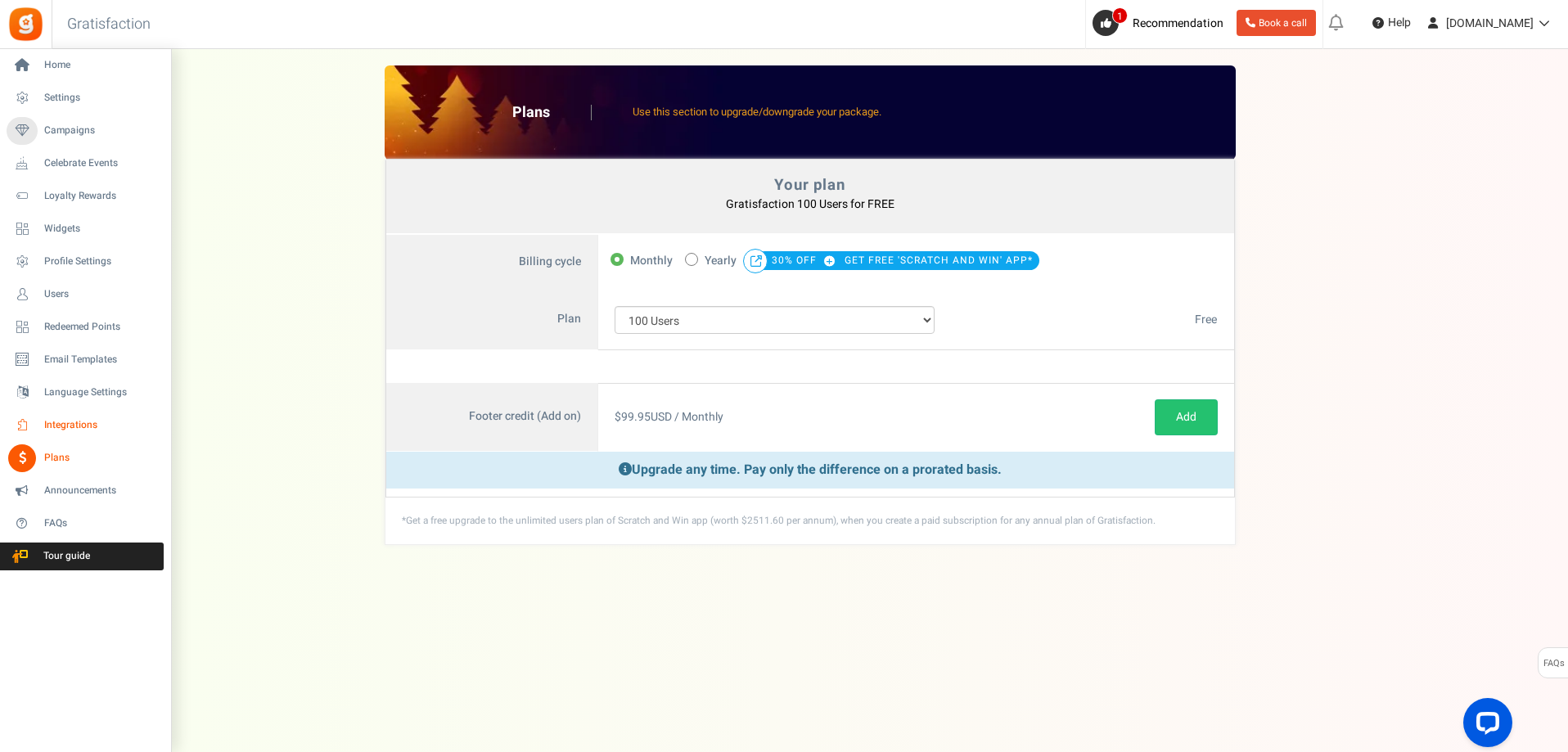
click at [62, 434] on link "Integrations" at bounding box center [86, 425] width 157 height 28
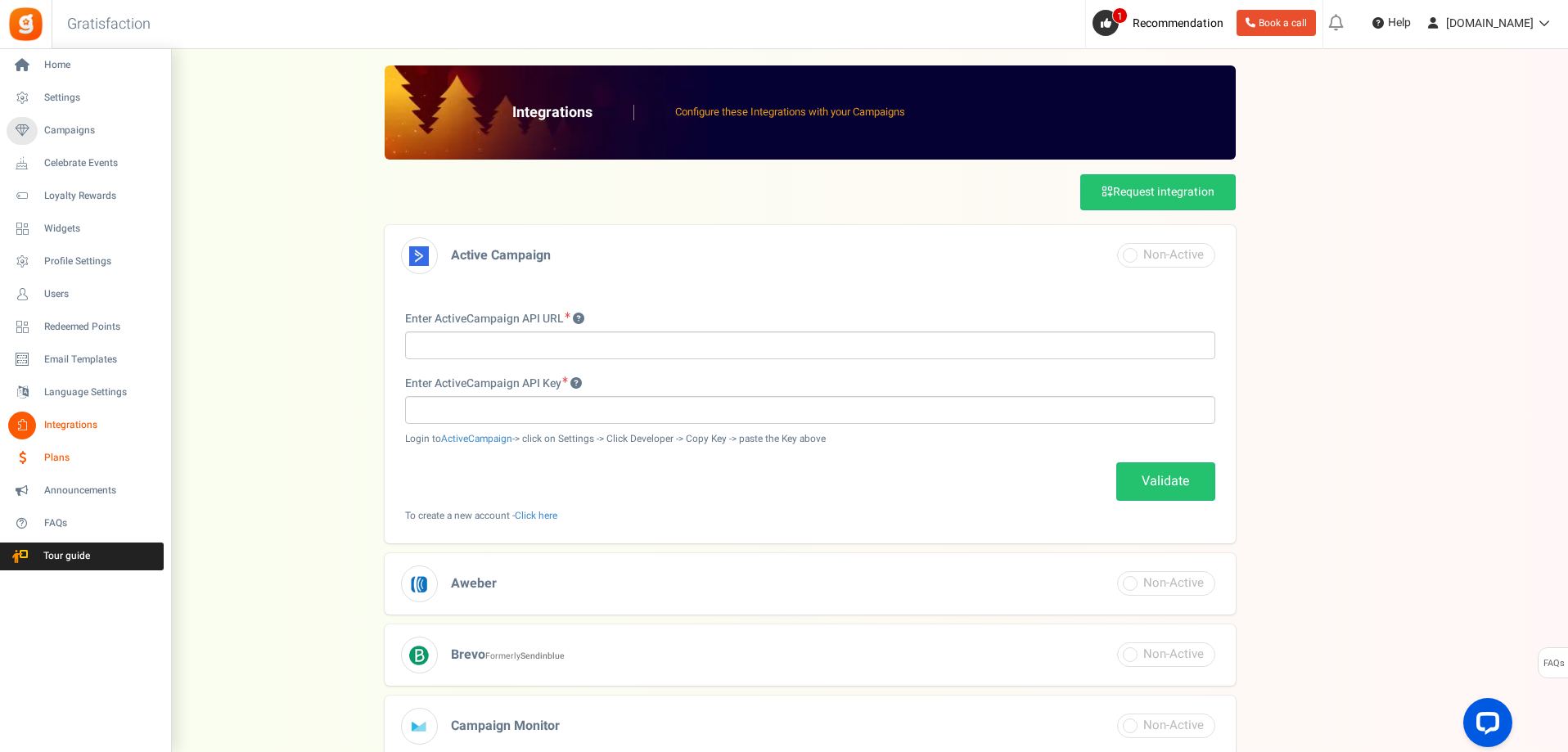
click at [61, 459] on span "Plans" at bounding box center [102, 458] width 115 height 14
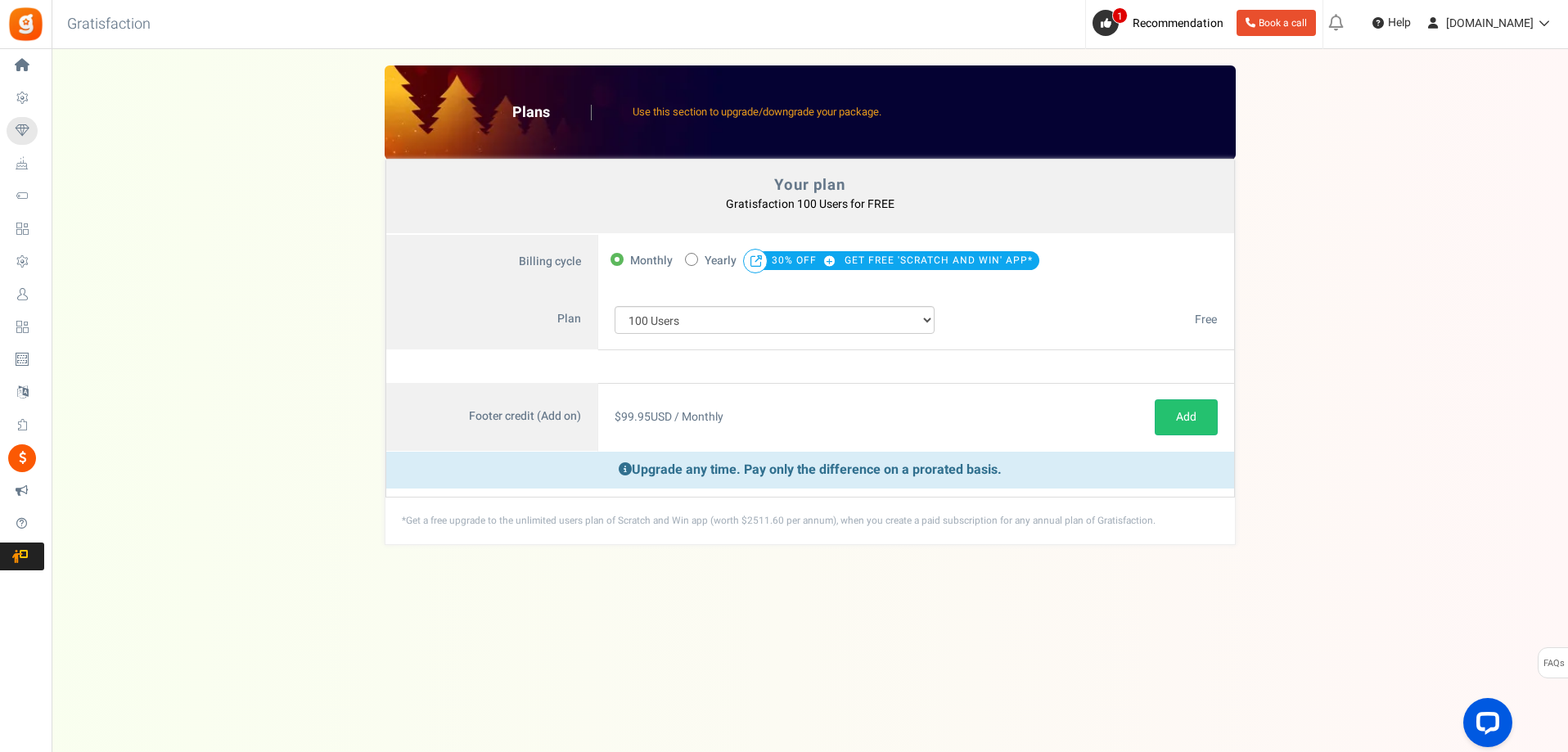
click at [695, 261] on span at bounding box center [691, 259] width 13 height 13
click at [695, 261] on input "50% OFF Limited time offer! Yearly 30% OFF GET FREE 'SCRATCH AND WIN' APP*" at bounding box center [690, 258] width 10 height 10
radio input "true"
click at [917, 319] on select "100 Users 200 Users 500 Users 1000 Users 2000 Users 3000 Users 4000 Users 5000 …" at bounding box center [774, 320] width 321 height 28
click at [614, 306] on select "100 Users 200 Users 500 Users 1000 Users 2000 Users 3000 Users 4000 Users 5000 …" at bounding box center [774, 320] width 321 height 28
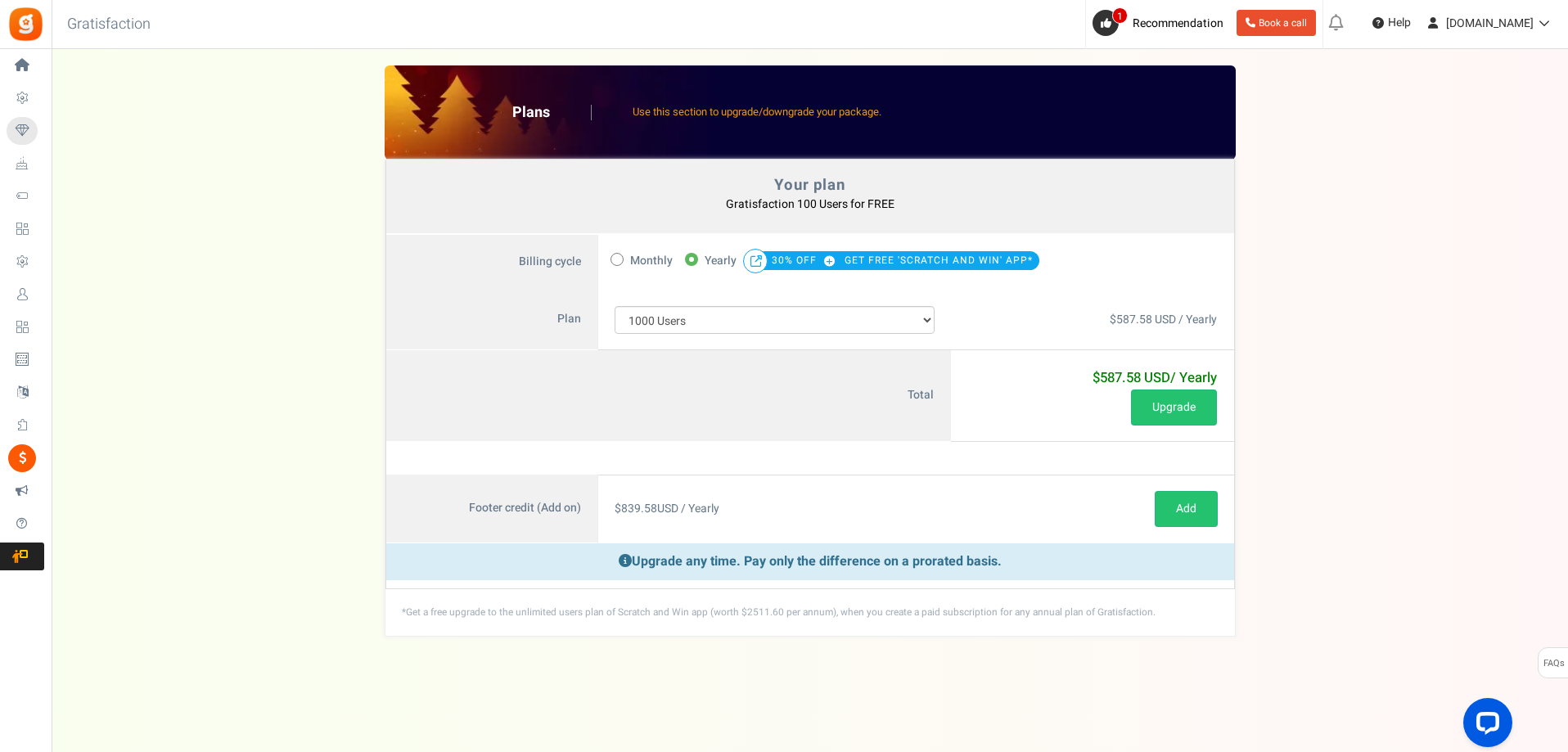
click at [987, 457] on div "Note : Current subscription will be canceled and new subscription will be activ…" at bounding box center [810, 459] width 848 height 33
drag, startPoint x: 720, startPoint y: 616, endPoint x: 825, endPoint y: 614, distance: 105.0
click at [825, 614] on div "*Get a free upgrade to the unlimited users plan of Scratch and Win app (worth $…" at bounding box center [810, 613] width 849 height 47
click at [842, 615] on div "*Get a free upgrade to the unlimited users plan of Scratch and Win app (worth $…" at bounding box center [810, 613] width 849 height 47
drag, startPoint x: 845, startPoint y: 613, endPoint x: 1079, endPoint y: 593, distance: 234.9
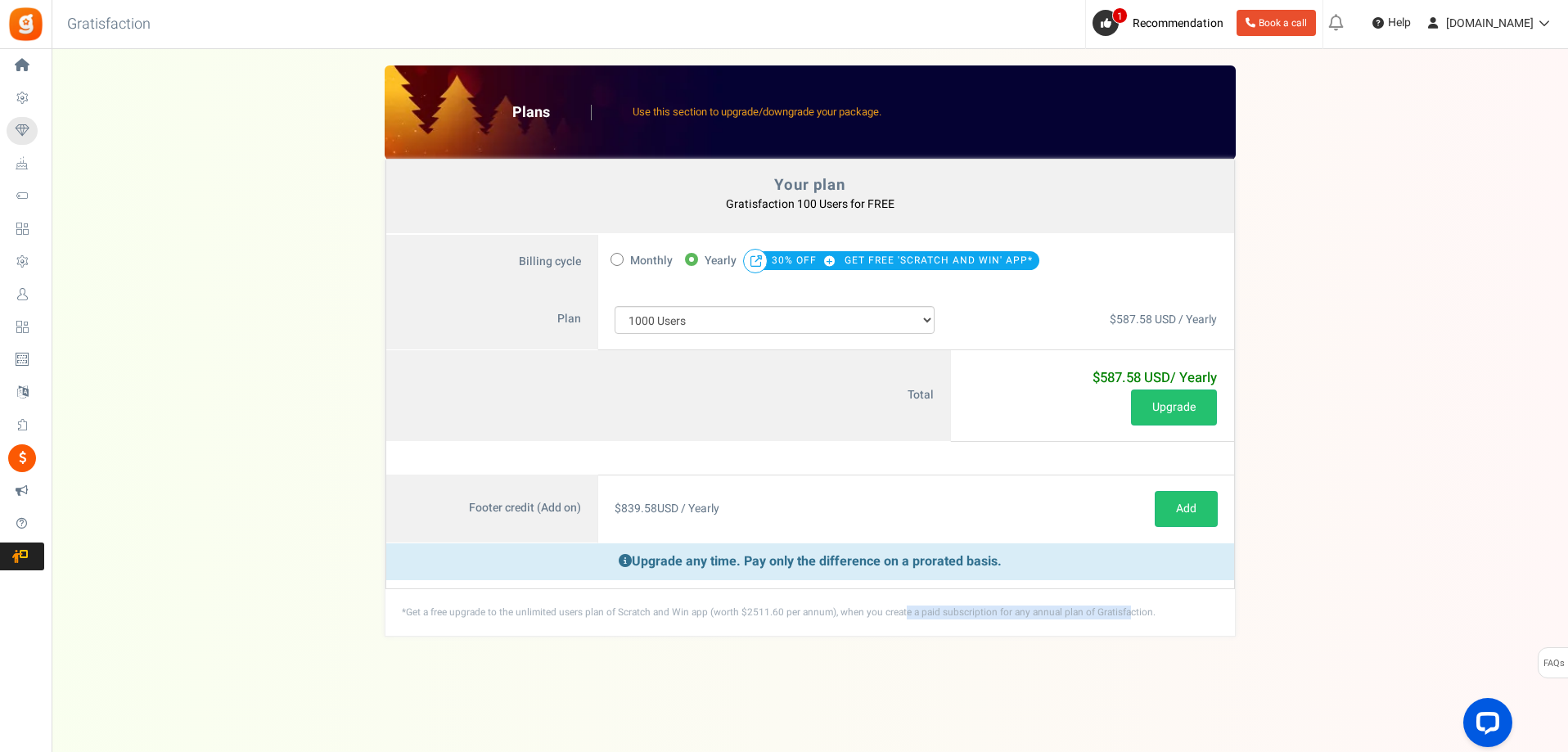
click at [1078, 610] on div "*Get a free upgrade to the unlimited users plan of Scratch and Win app (worth $…" at bounding box center [810, 613] width 849 height 47
click at [933, 323] on select "100 Users 200 Users 500 Users 1000 Users 2000 Users 3000 Users 4000 Users 5000 …" at bounding box center [774, 320] width 321 height 28
click at [614, 306] on select "100 Users 200 Users 500 Users 1000 Users 2000 Users 3000 Users 4000 Users 5000 …" at bounding box center [774, 320] width 321 height 28
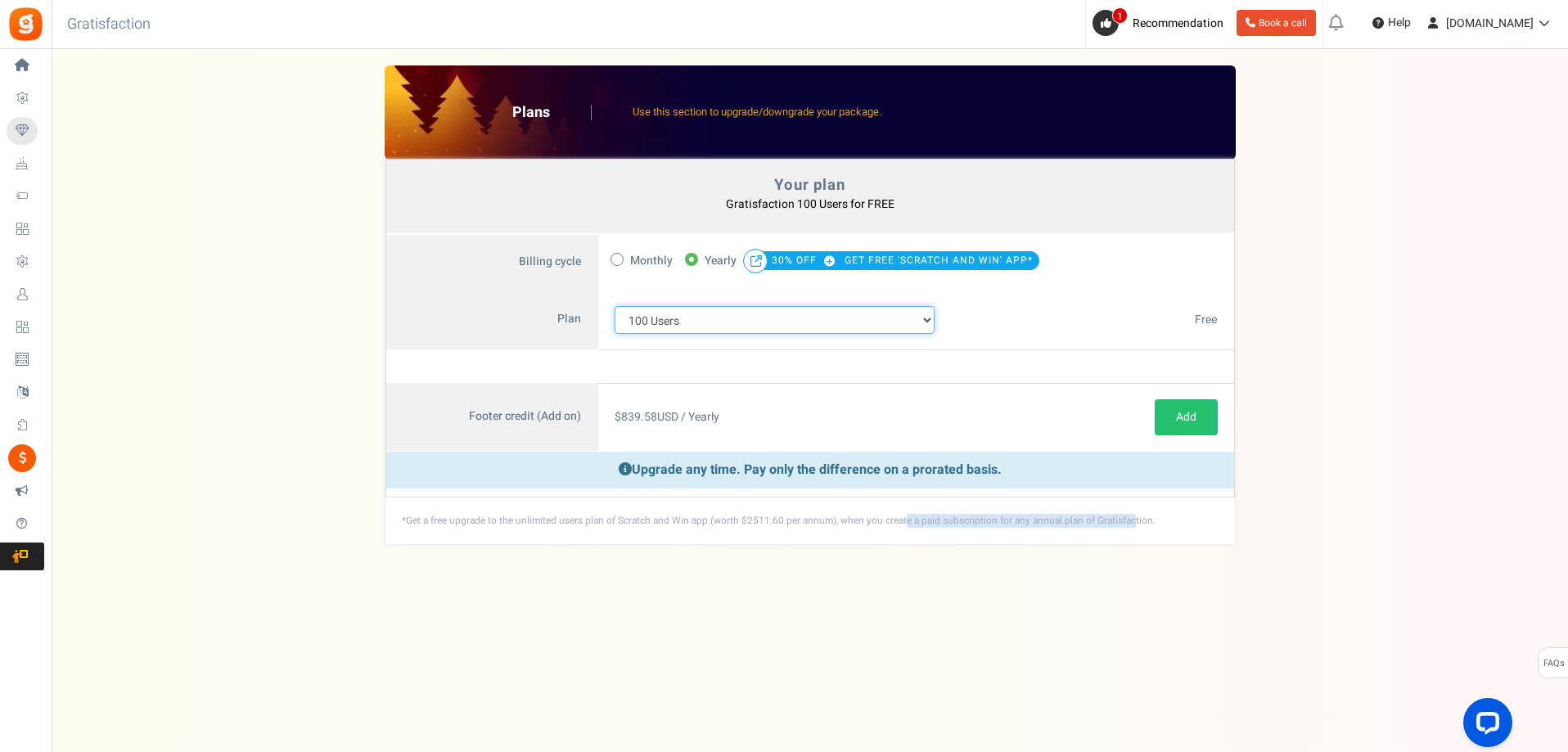
click at [922, 319] on select "100 Users 200 Users 500 Users 1000 Users 2000 Users 3000 Users 4000 Users 5000 …" at bounding box center [774, 320] width 321 height 28
select select "883"
click at [614, 306] on select "100 Users 200 Users 500 Users 1000 Users 2000 Users 3000 Users 4000 Users 5000 …" at bounding box center [774, 320] width 321 height 28
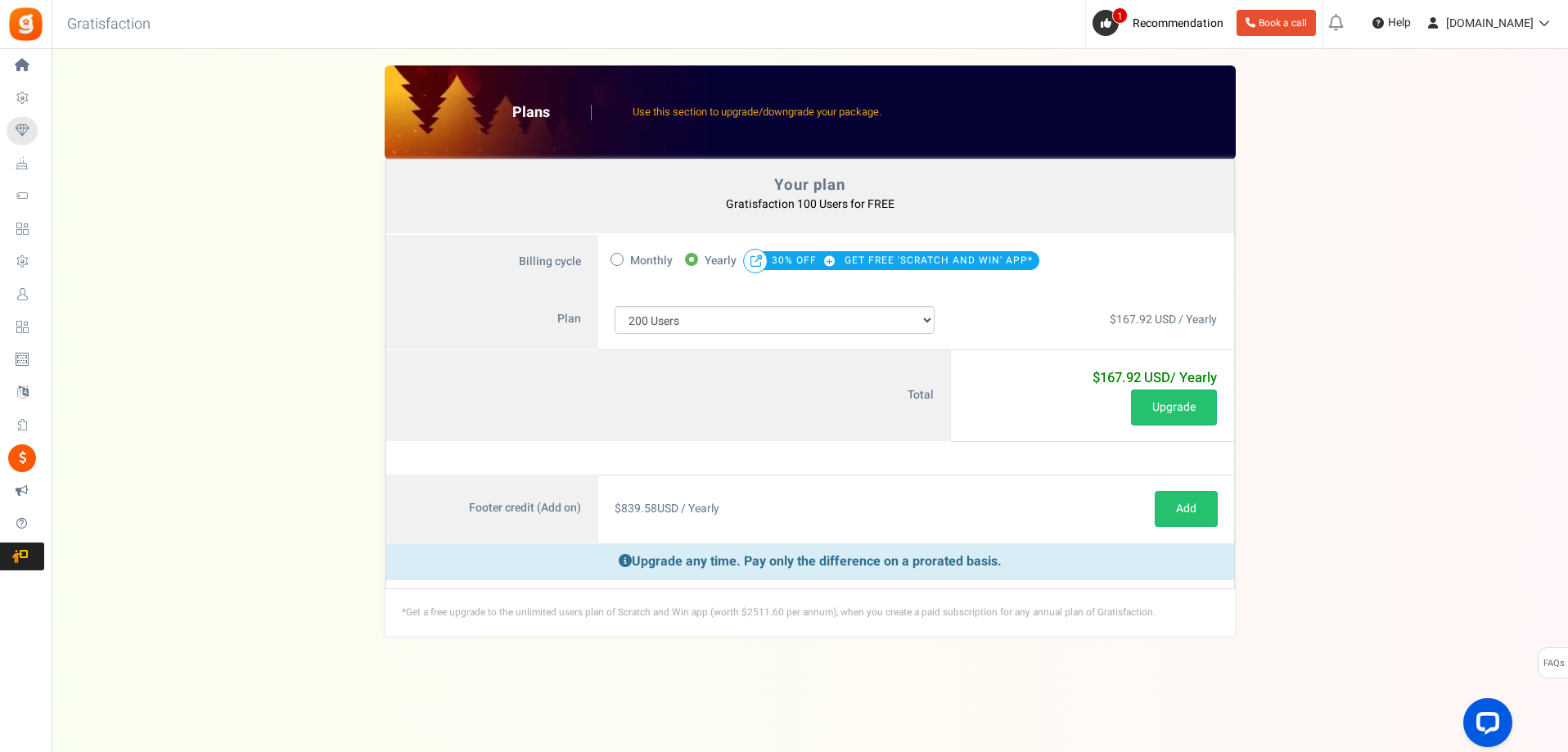
click at [217, 458] on div "Your plan - Gratisfaction 100 Users : FREE Coupon [[]] Plans Use this section t…" at bounding box center [809, 352] width 1483 height 571
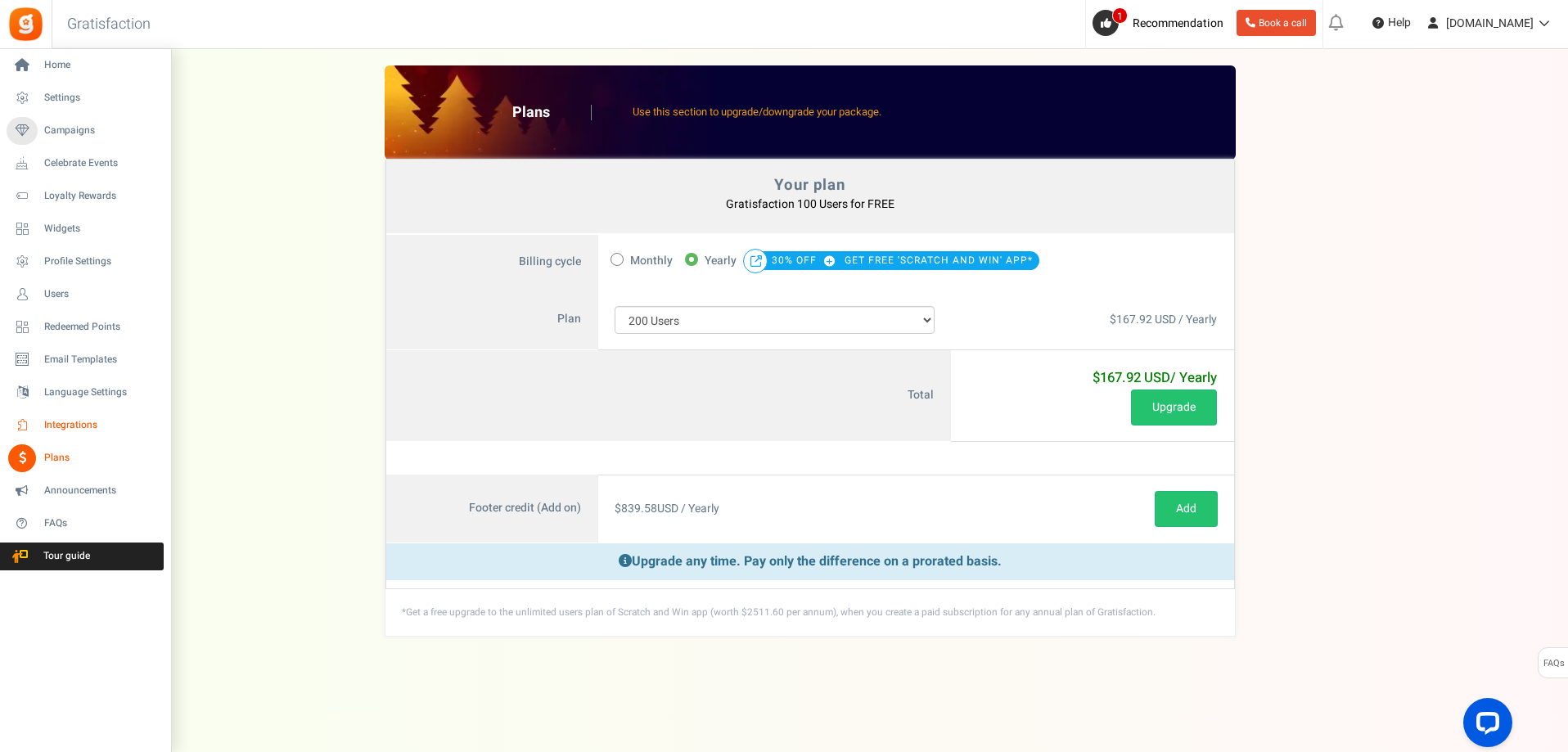
click at [60, 424] on span "Integrations" at bounding box center [102, 425] width 115 height 14
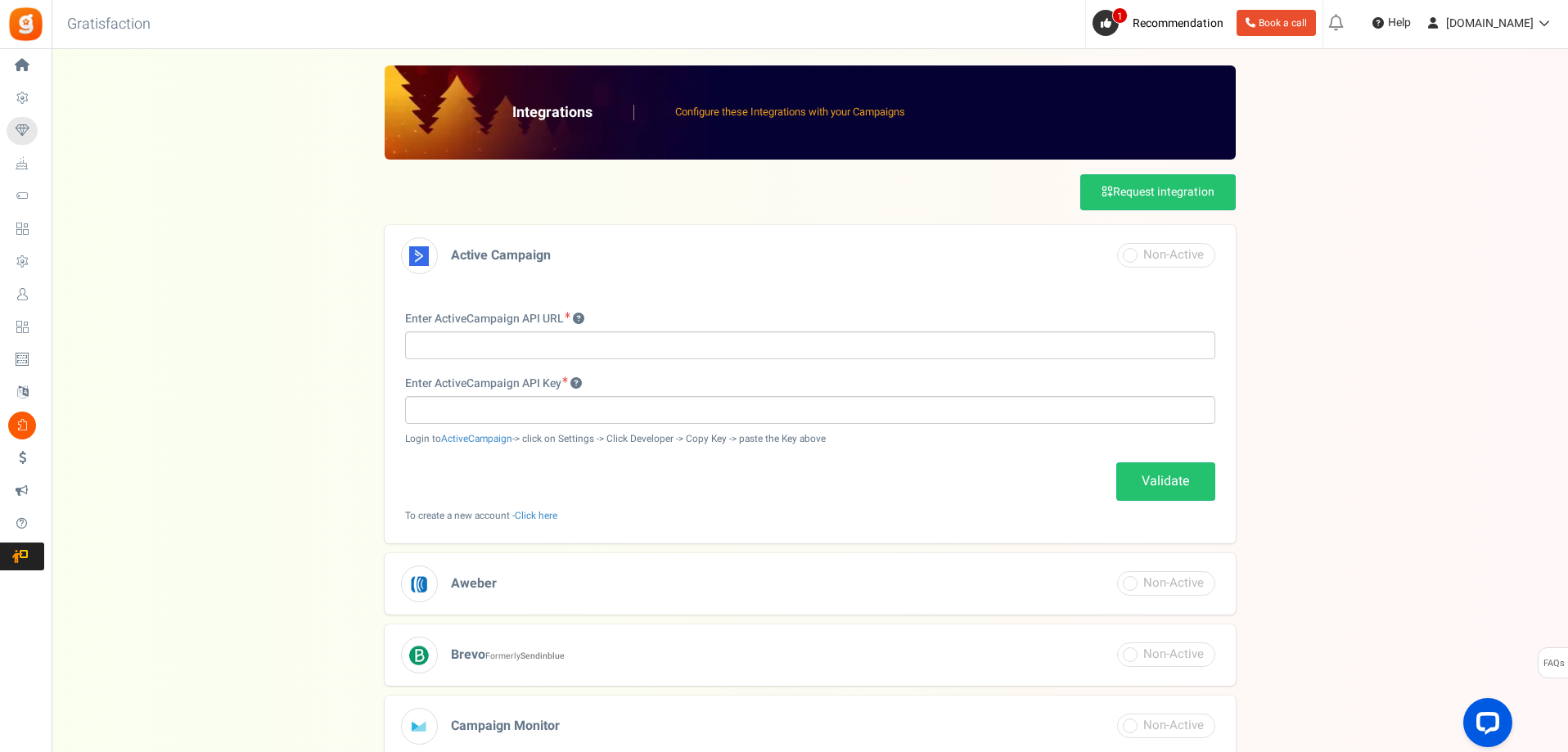
scroll to position [82, 0]
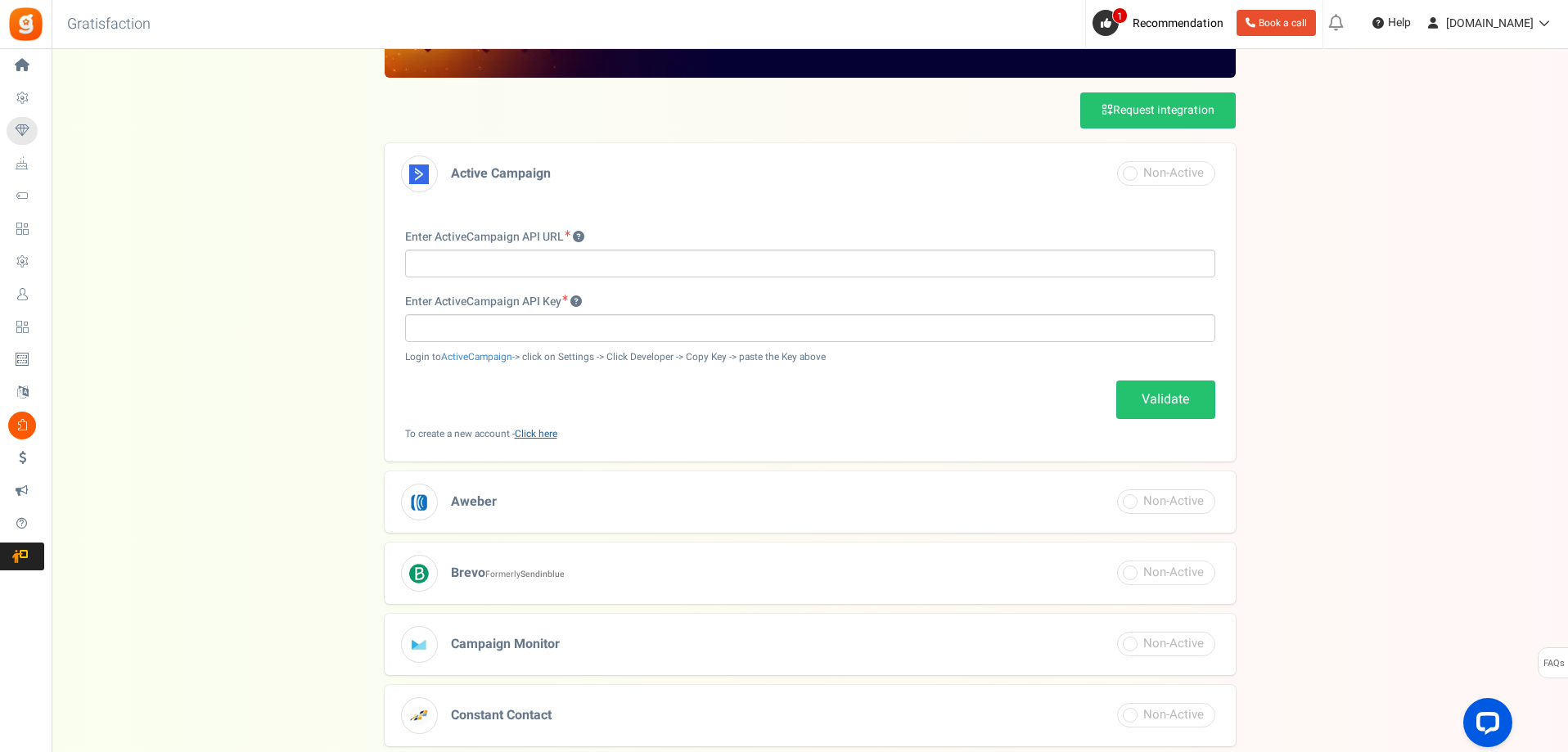
click at [532, 429] on link "Click here" at bounding box center [536, 434] width 43 height 14
click at [450, 354] on link "ActiveCampaign" at bounding box center [476, 357] width 71 height 14
